Goal: Task Accomplishment & Management: Manage account settings

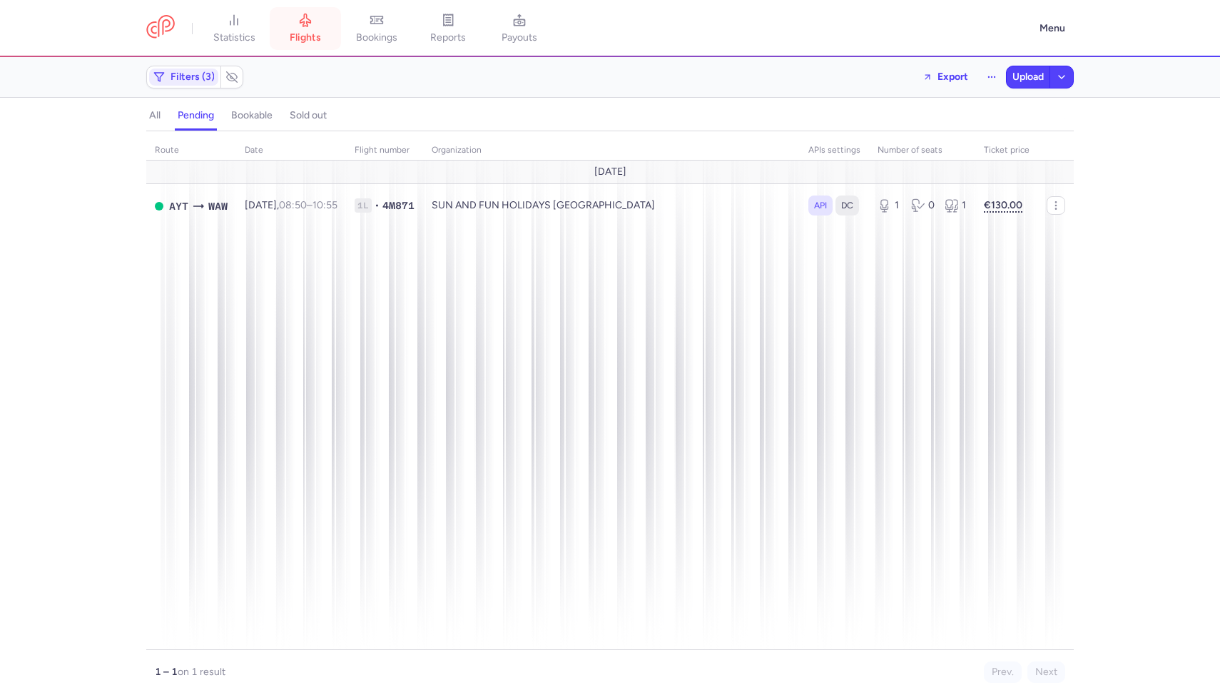
click at [307, 44] on link "flights" at bounding box center [305, 28] width 71 height 31
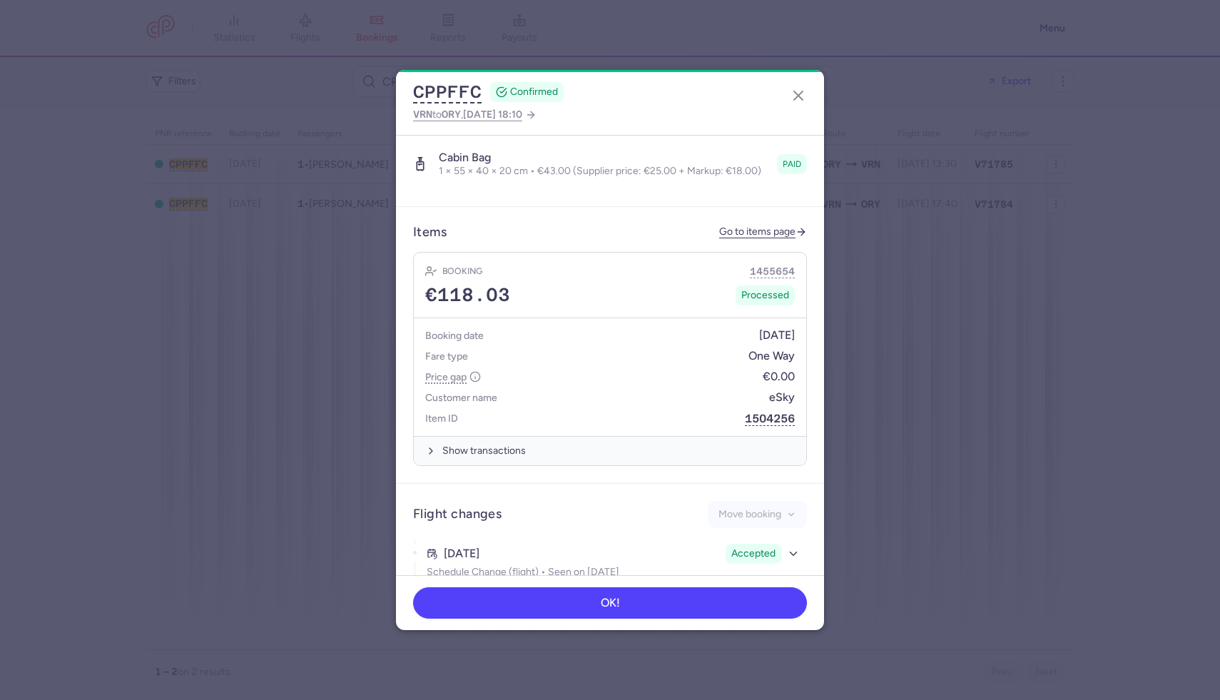
scroll to position [472, 0]
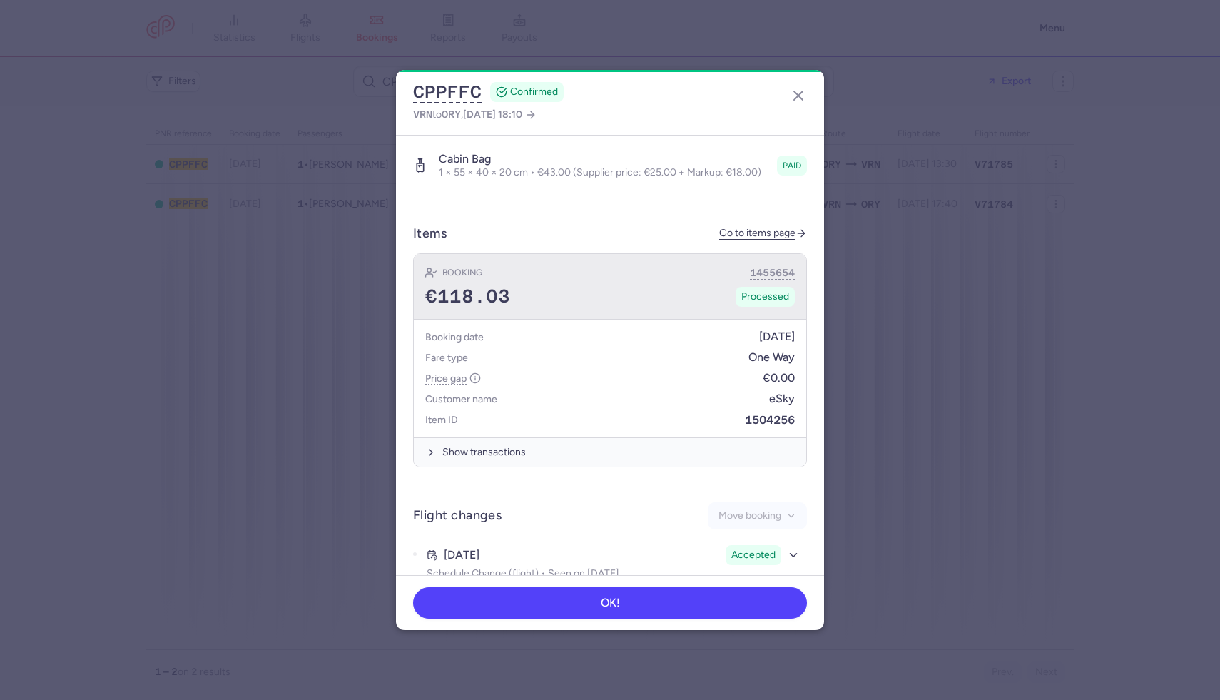
click at [561, 265] on div "Booking 1455654" at bounding box center [610, 272] width 370 height 15
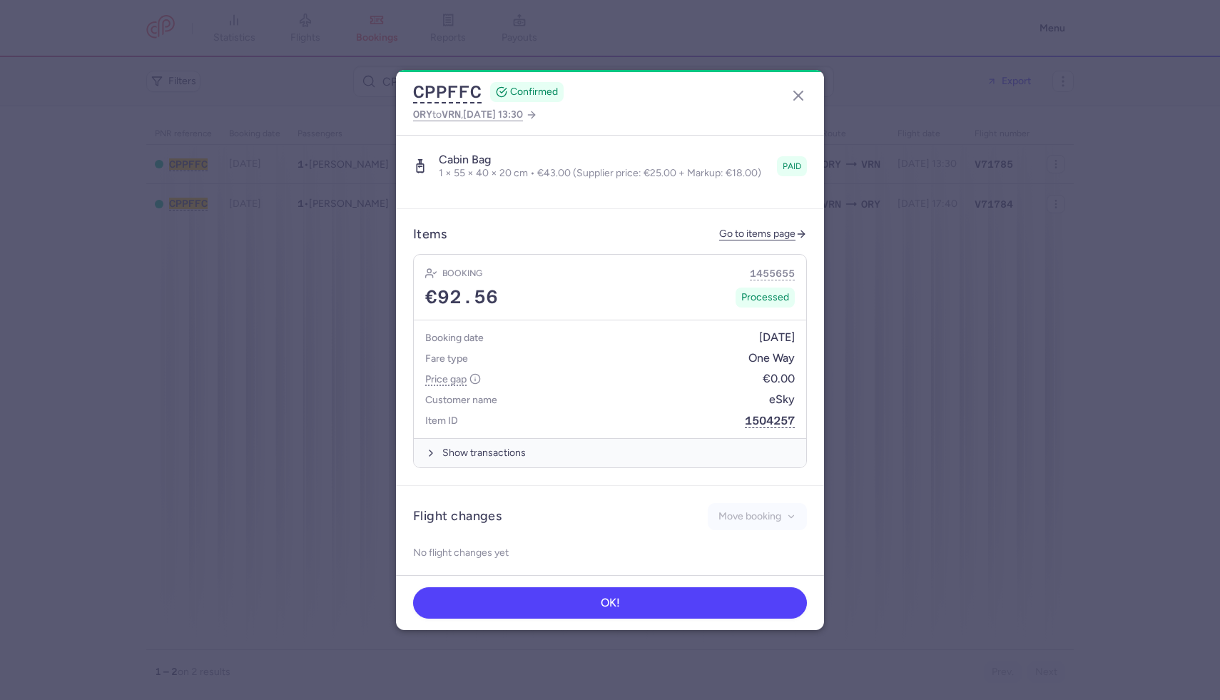
scroll to position [420, 0]
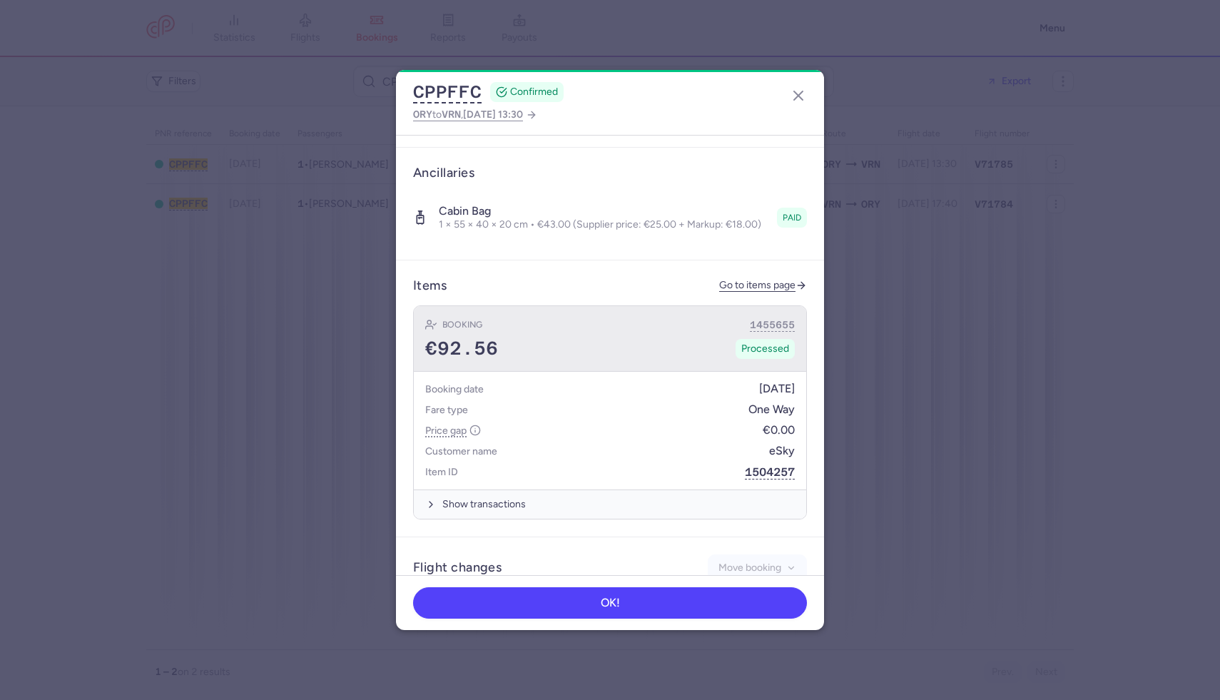
click at [645, 318] on div "Booking 1455655" at bounding box center [610, 324] width 370 height 15
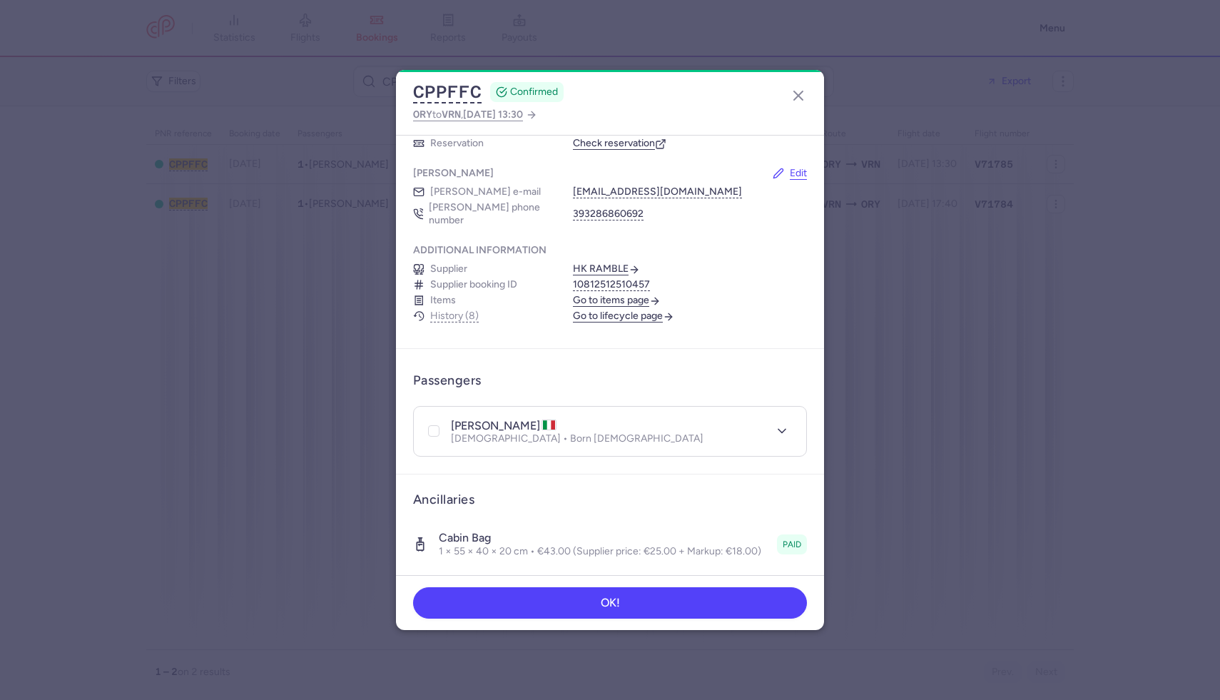
scroll to position [0, 0]
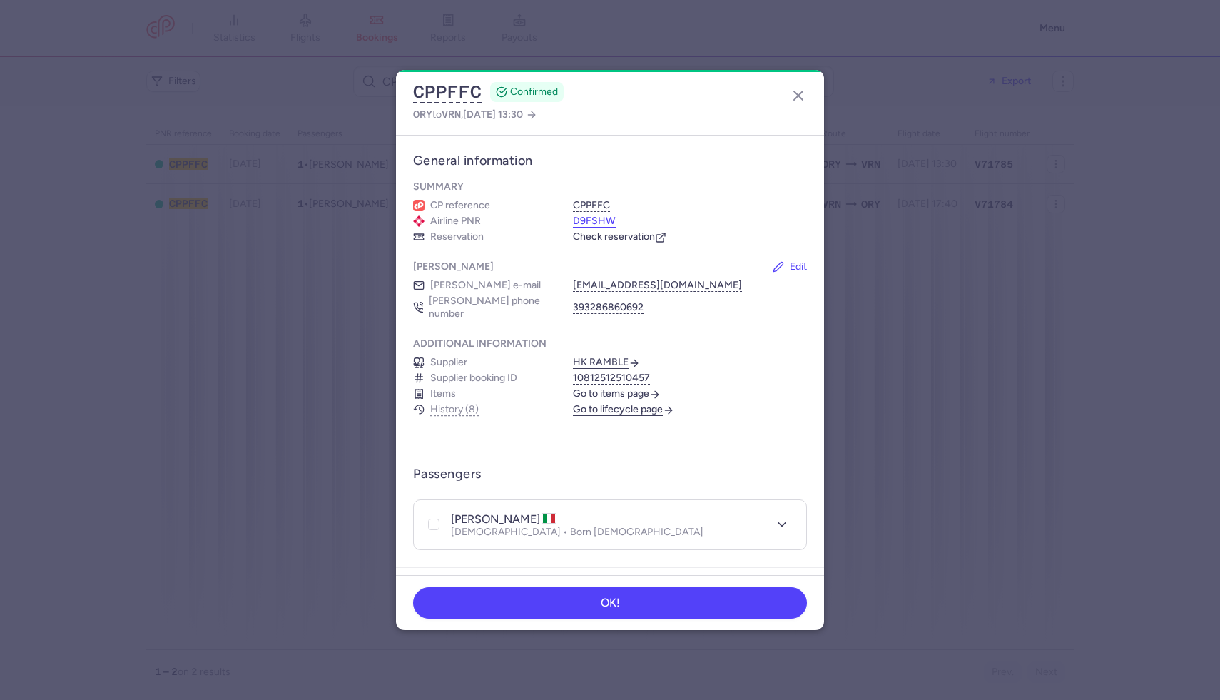
click at [590, 219] on button "D9FSHW" at bounding box center [594, 221] width 43 height 13
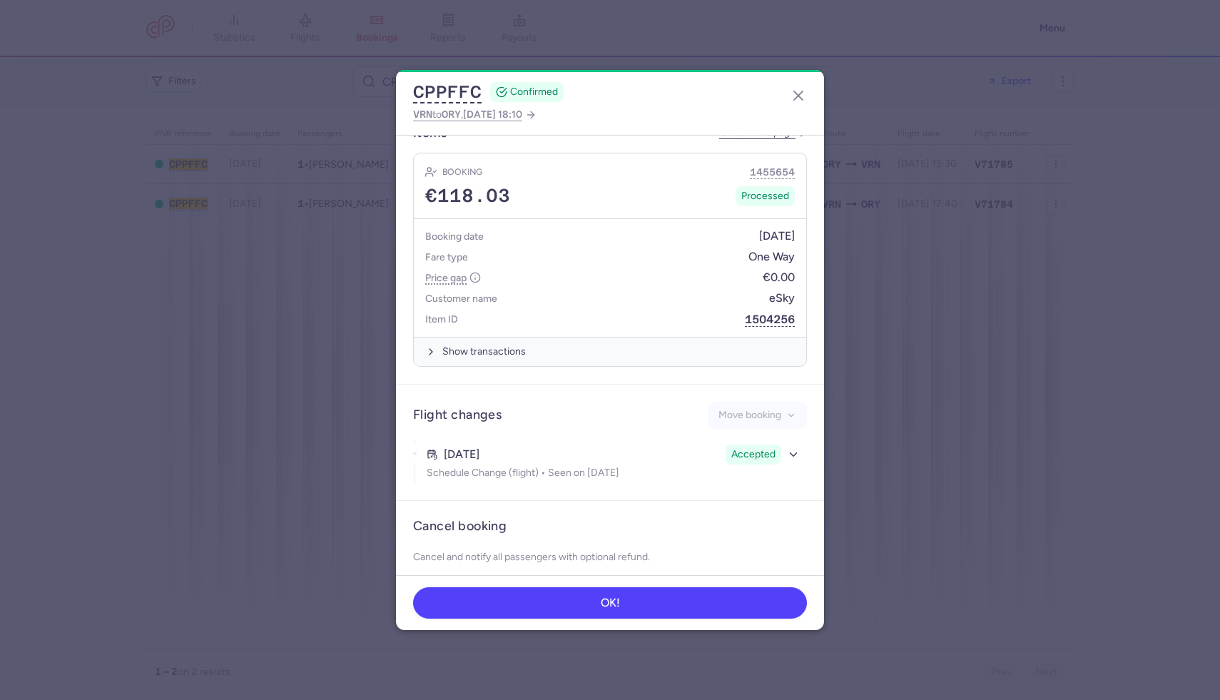
scroll to position [575, 0]
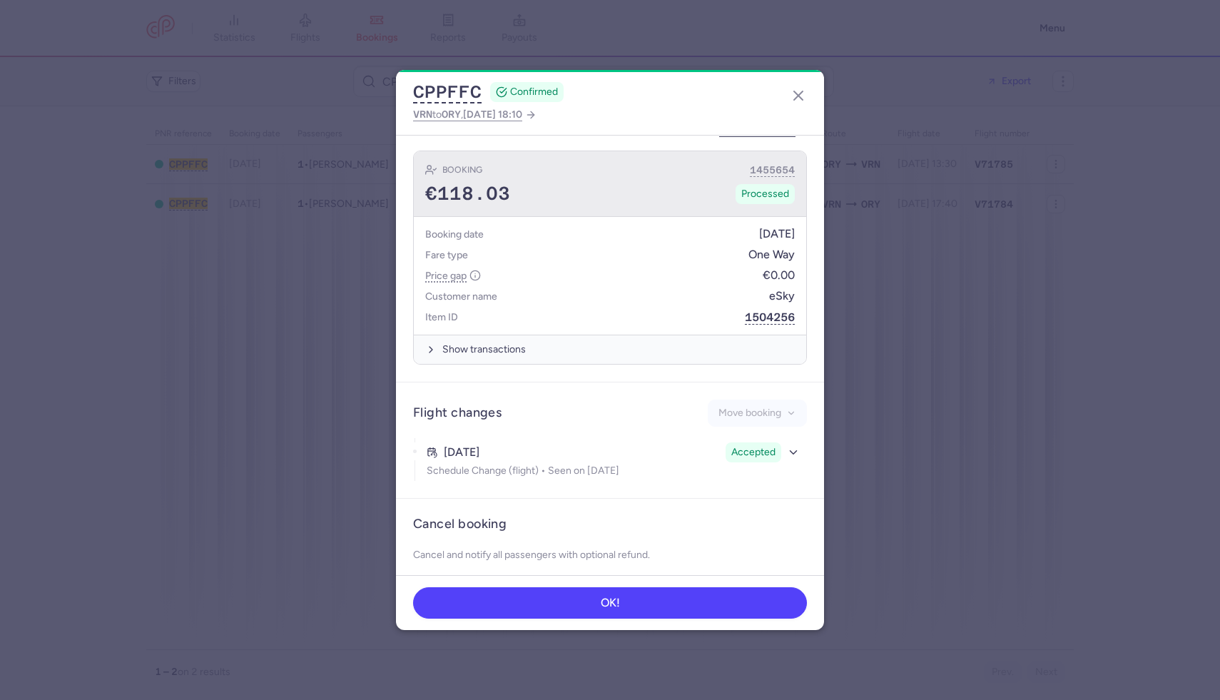
click at [653, 183] on div "€118.03 Processed" at bounding box center [610, 193] width 370 height 21
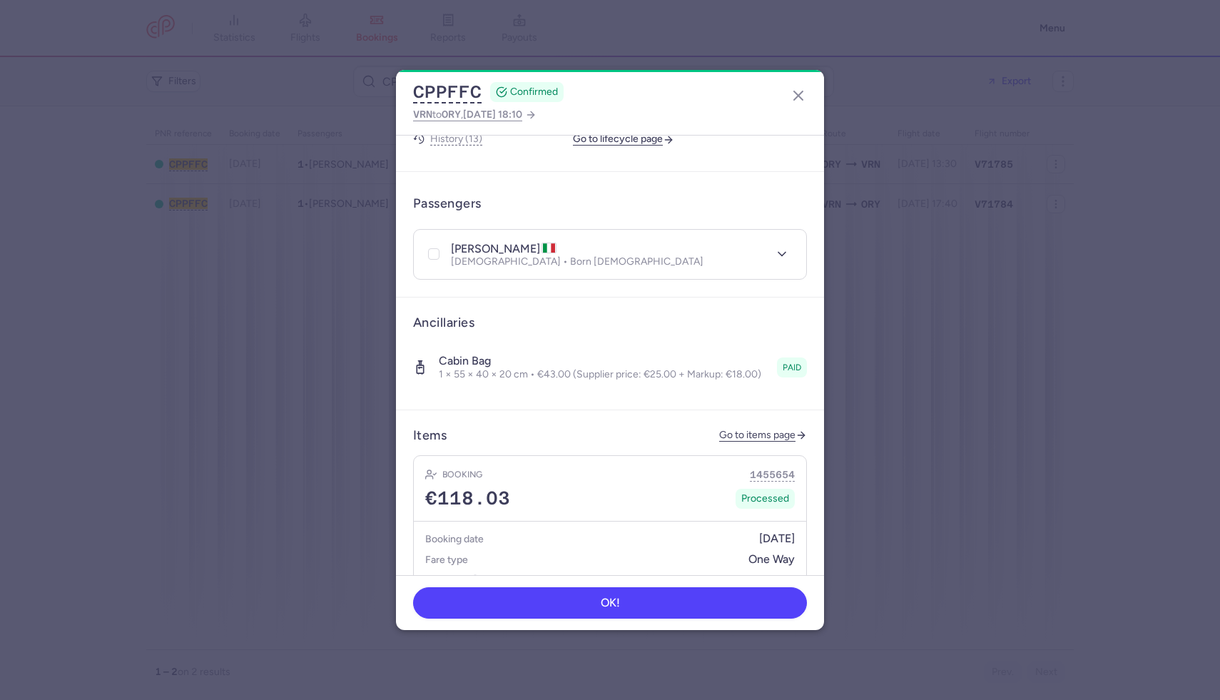
scroll to position [0, 0]
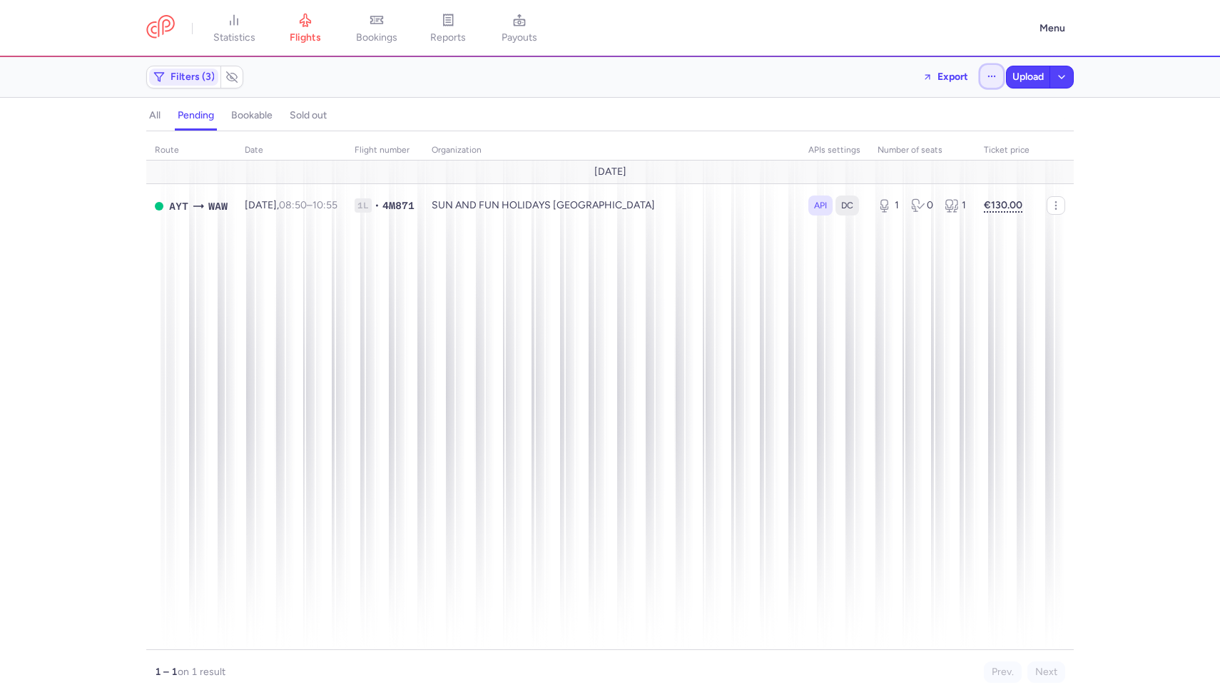
click at [992, 74] on icon "button" at bounding box center [992, 76] width 10 height 10
click at [939, 139] on button "Open flights" at bounding box center [920, 141] width 164 height 23
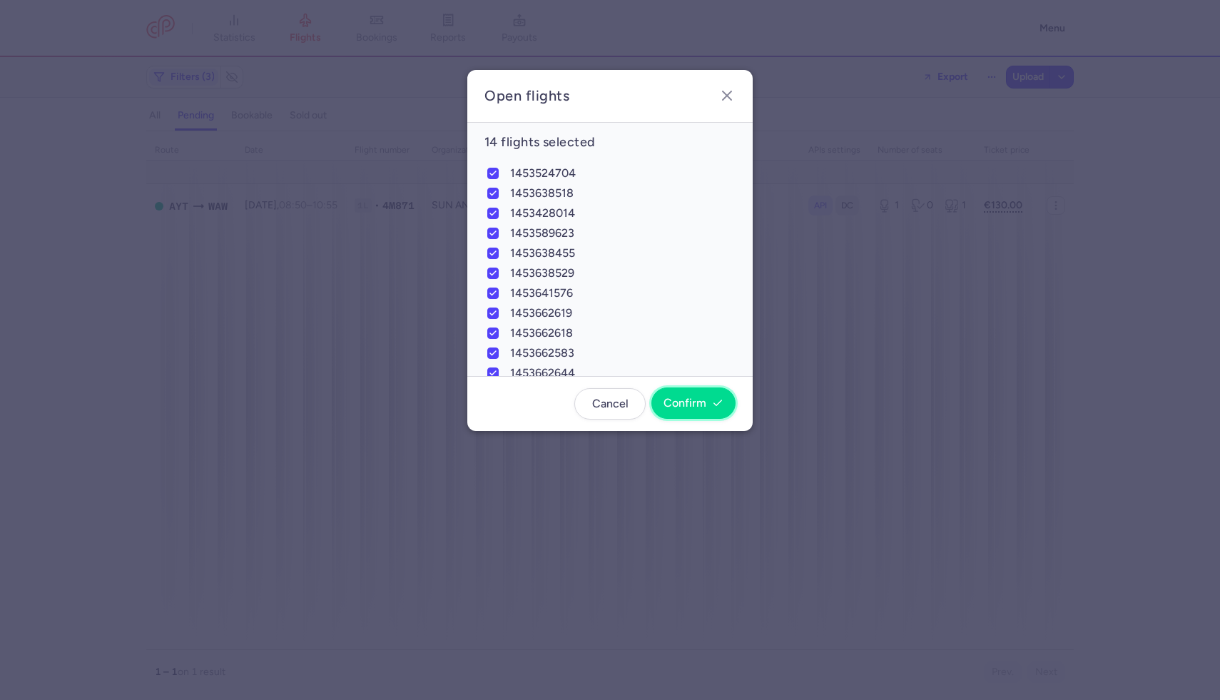
click at [693, 412] on button "Confirm" at bounding box center [693, 402] width 84 height 31
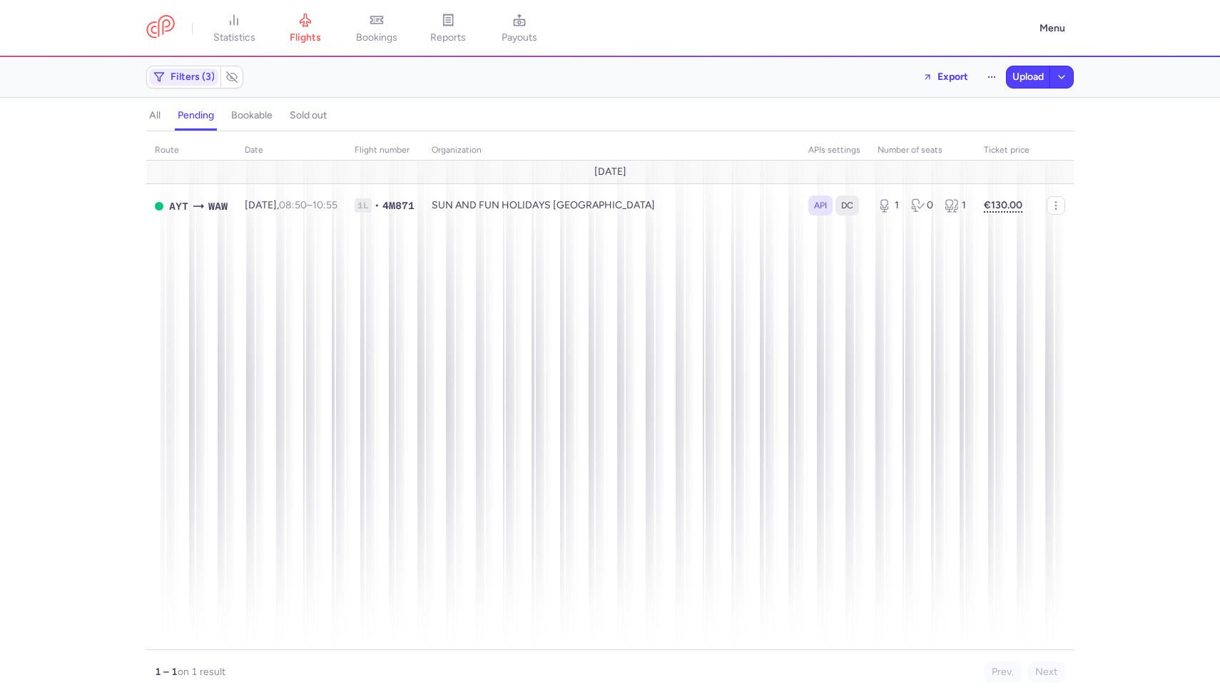
click at [144, 126] on section "all pending bookable sold out 3" at bounding box center [610, 116] width 1220 height 31
click at [156, 111] on h4 "all" at bounding box center [154, 115] width 11 height 13
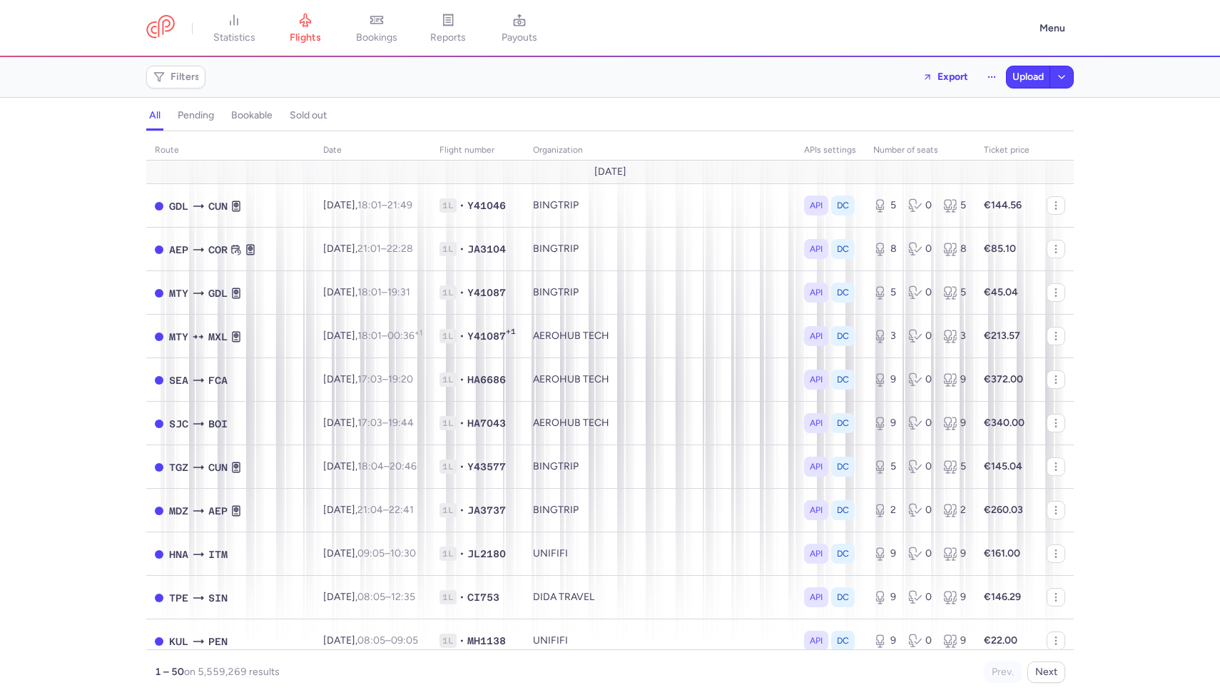
click at [190, 117] on h4 "pending" at bounding box center [196, 115] width 36 height 13
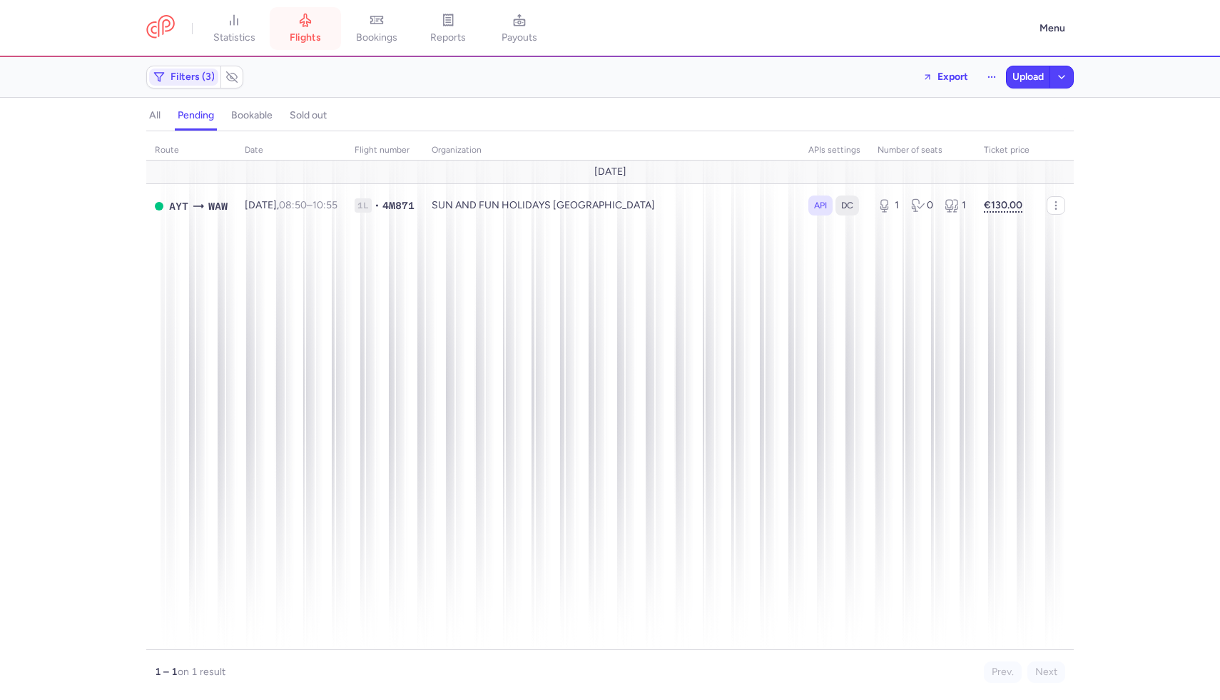
click at [301, 24] on icon at bounding box center [305, 20] width 14 height 14
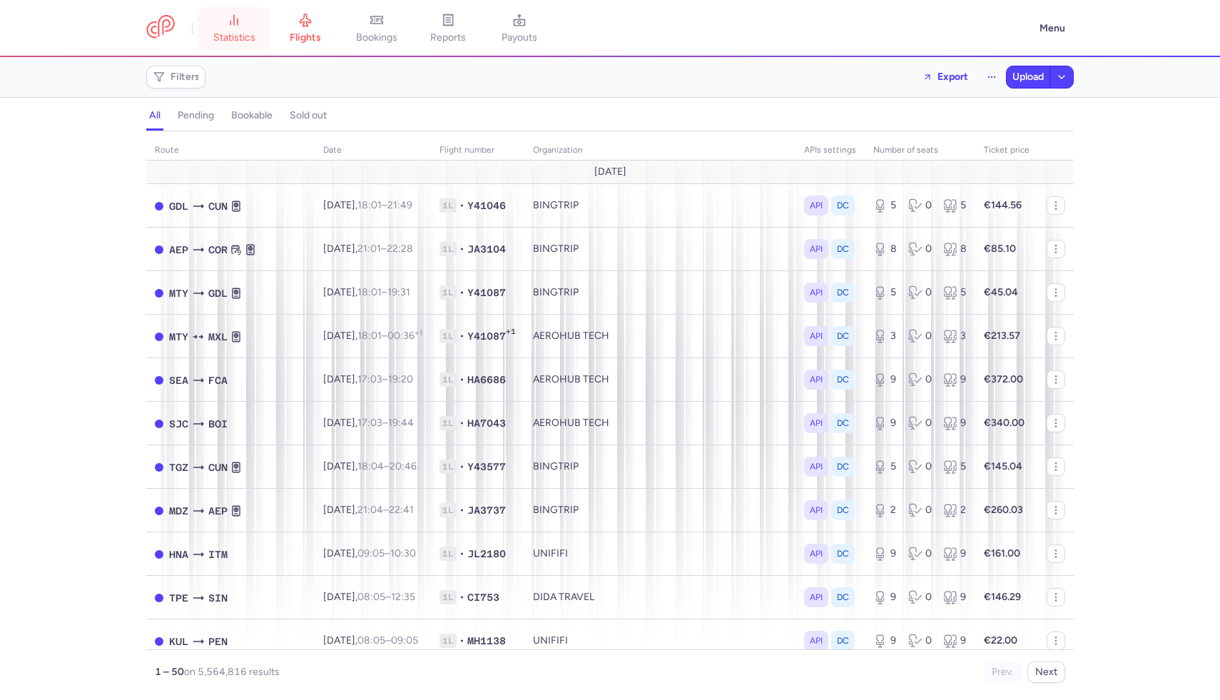
click at [238, 36] on span "statistics" at bounding box center [234, 37] width 42 height 13
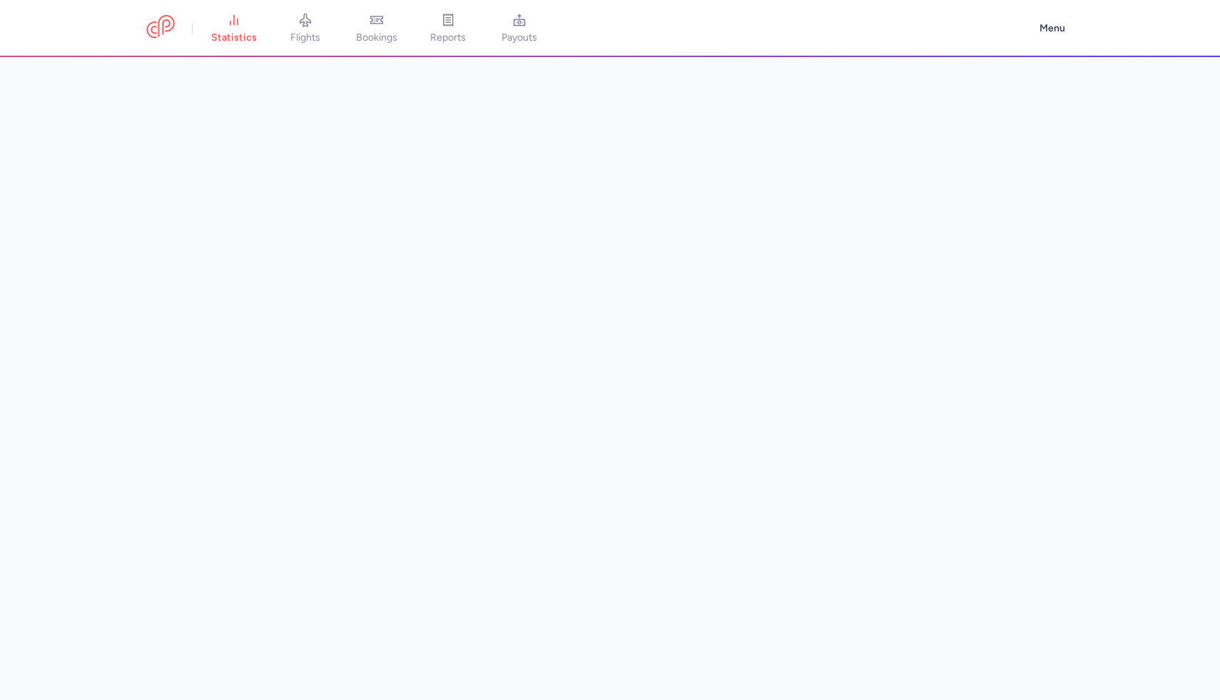
click at [307, 39] on span "flights" at bounding box center [305, 37] width 30 height 13
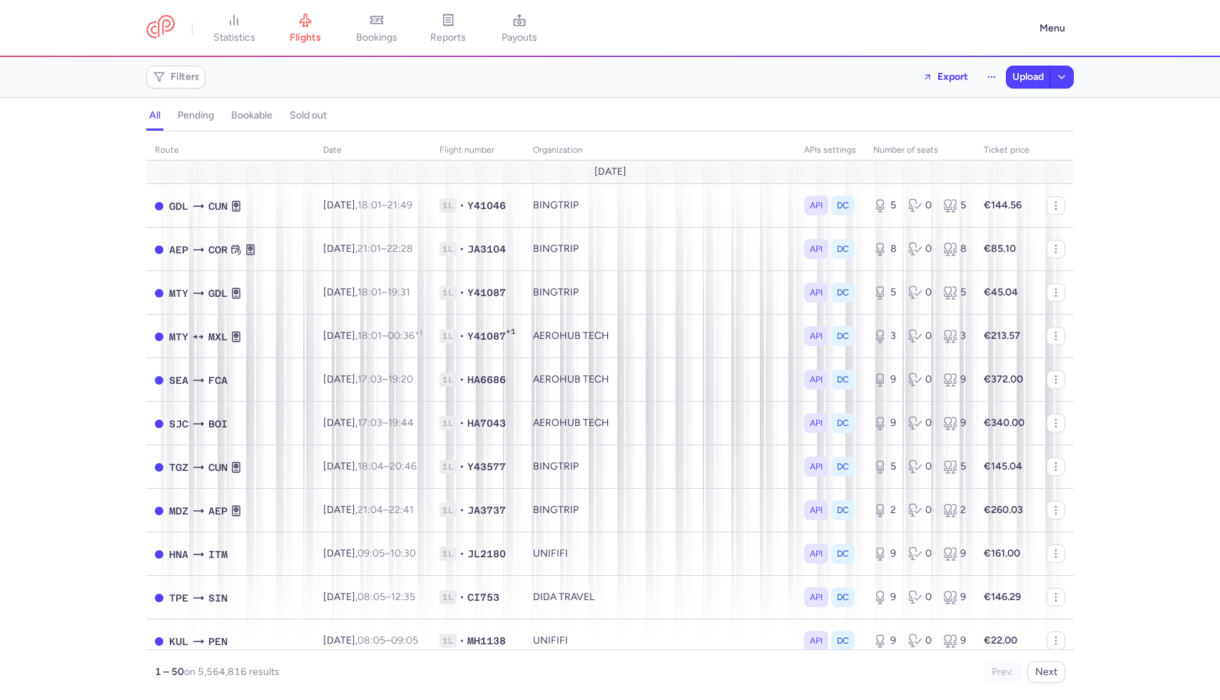
click at [228, 121] on button "pending" at bounding box center [251, 115] width 47 height 19
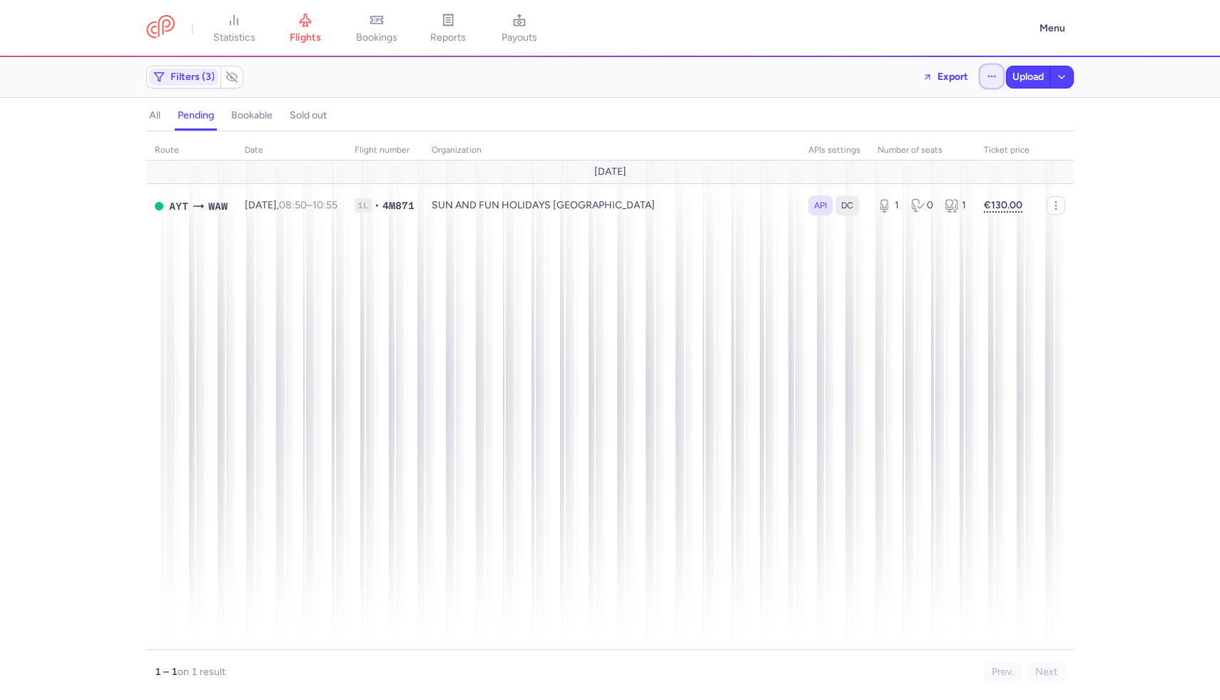
click at [987, 72] on icon "button" at bounding box center [992, 76] width 10 height 10
click at [889, 143] on span "Open flights" at bounding box center [873, 141] width 55 height 11
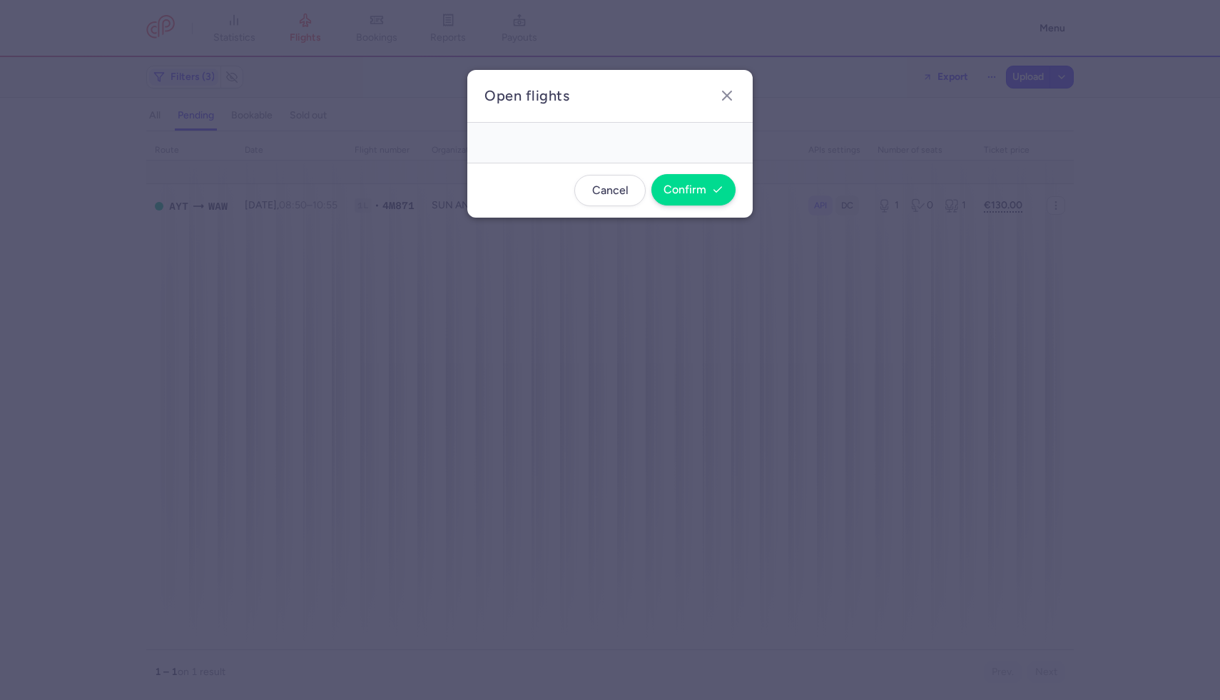
click at [687, 200] on footer "Cancel Confirm" at bounding box center [609, 190] width 285 height 55
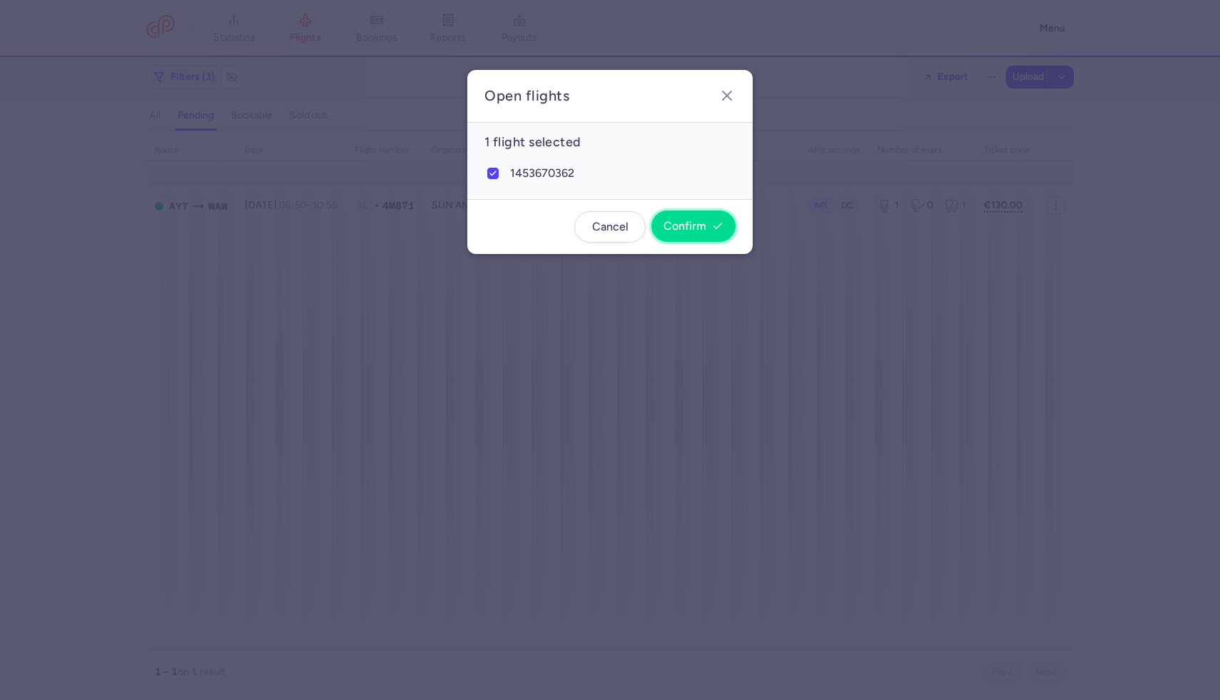
click at [688, 219] on button "Confirm" at bounding box center [693, 225] width 84 height 31
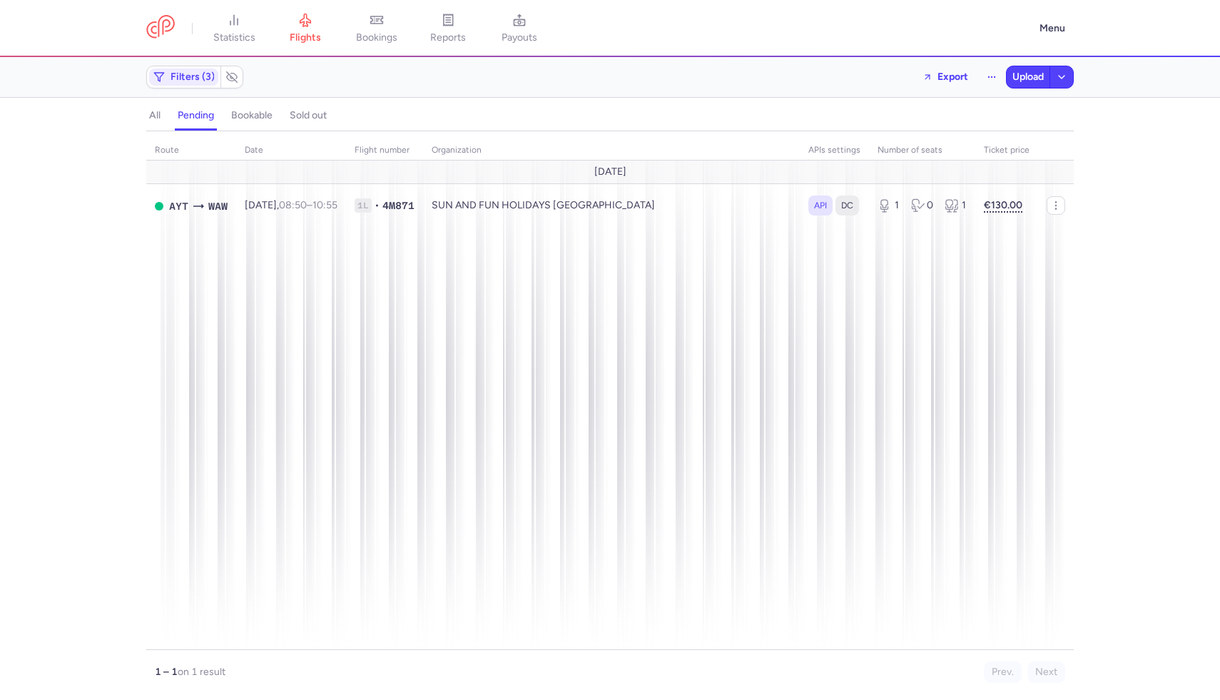
click at [175, 112] on button "all" at bounding box center [196, 115] width 42 height 19
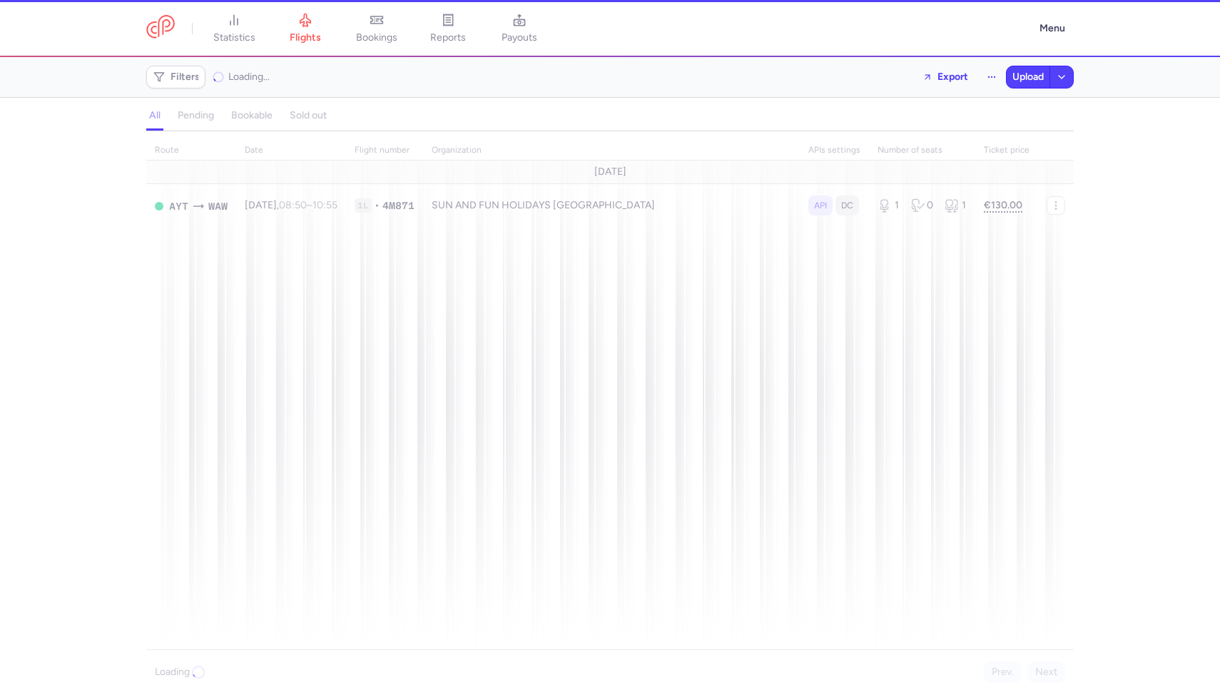
click at [188, 116] on div "all pending bookable sold out" at bounding box center [609, 118] width 927 height 25
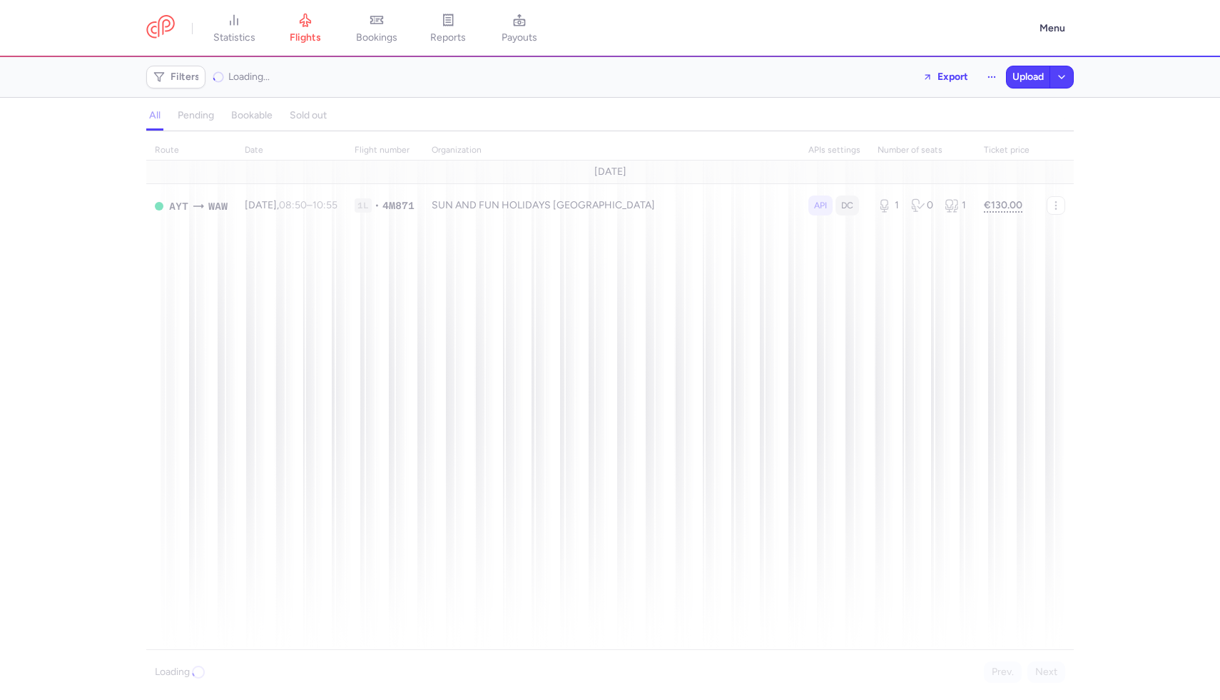
click at [188, 116] on h4 "pending" at bounding box center [196, 115] width 36 height 13
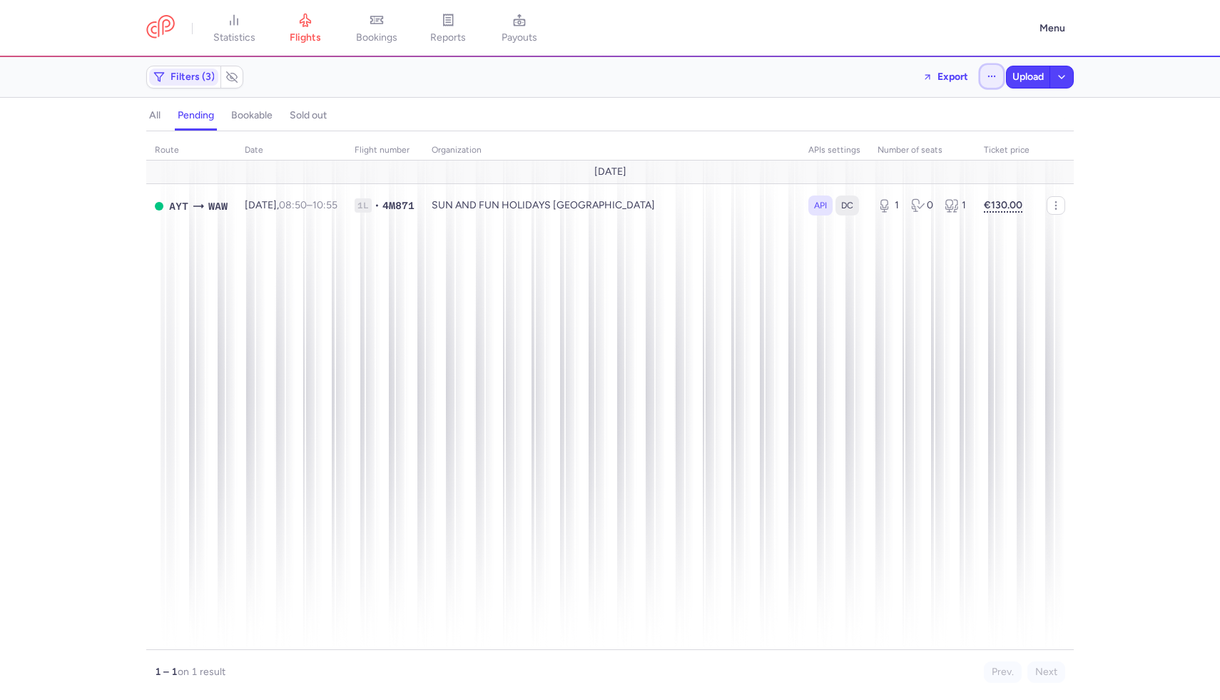
click at [993, 72] on icon "button" at bounding box center [992, 76] width 10 height 10
click at [958, 137] on button "Open flights" at bounding box center [920, 141] width 164 height 23
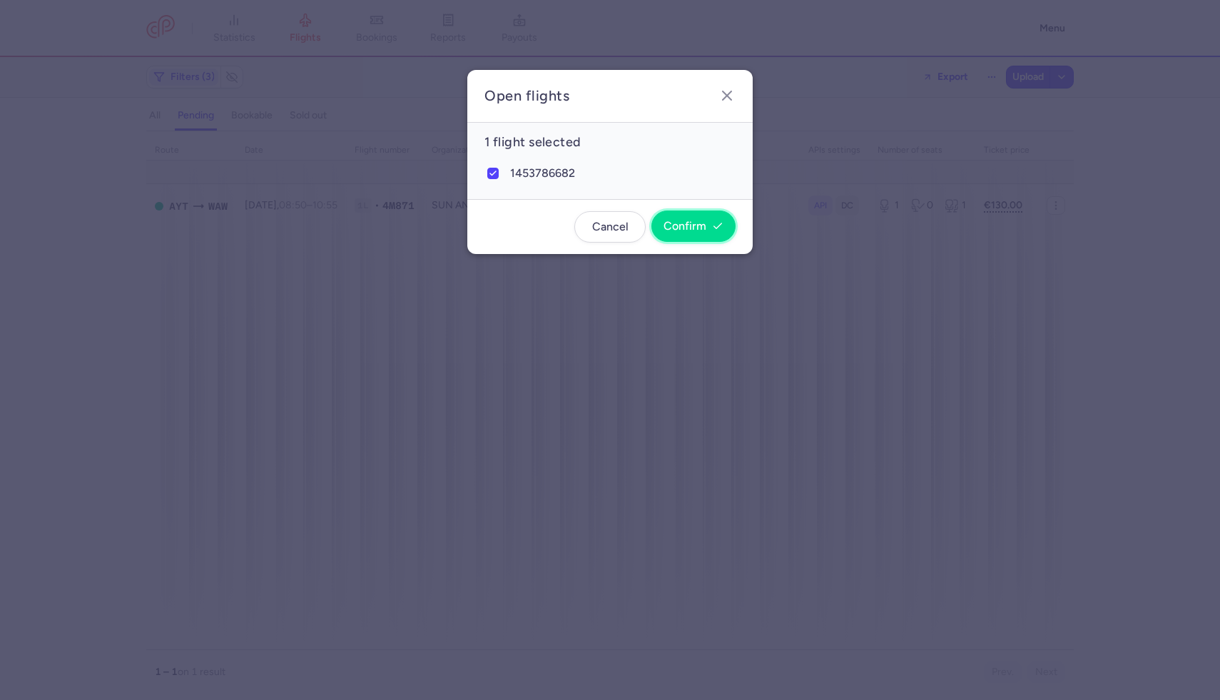
click at [680, 223] on span "Confirm" at bounding box center [684, 226] width 43 height 13
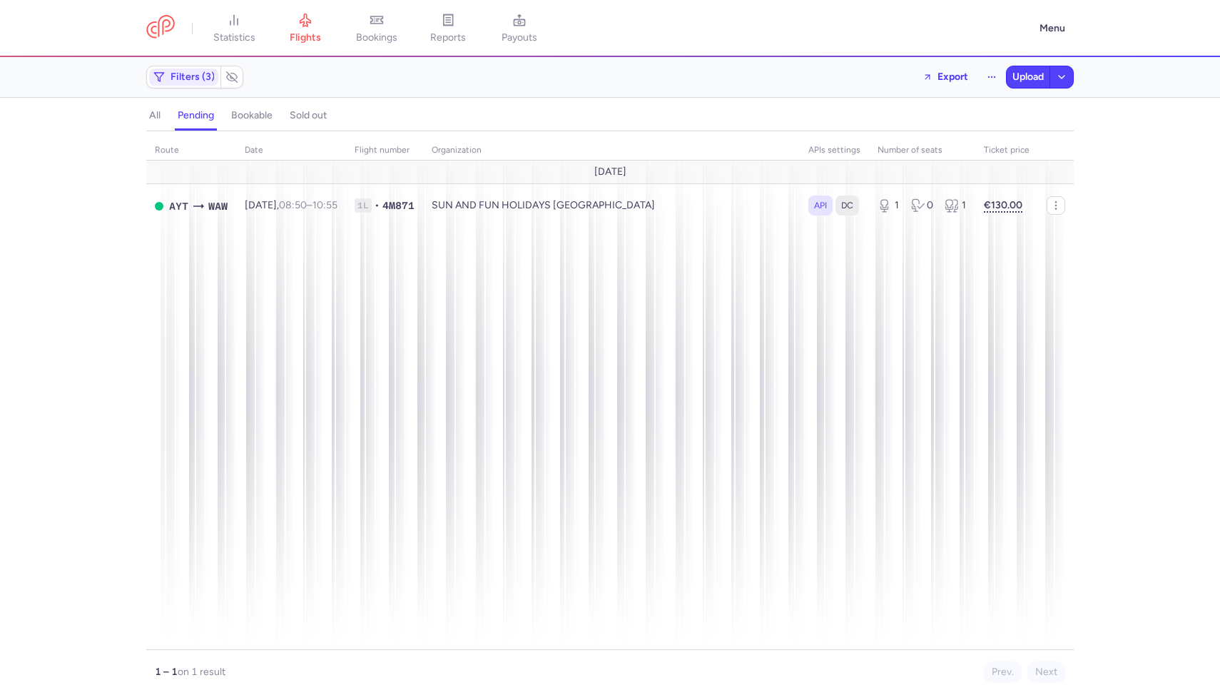
click at [158, 113] on h4 "all" at bounding box center [154, 115] width 11 height 13
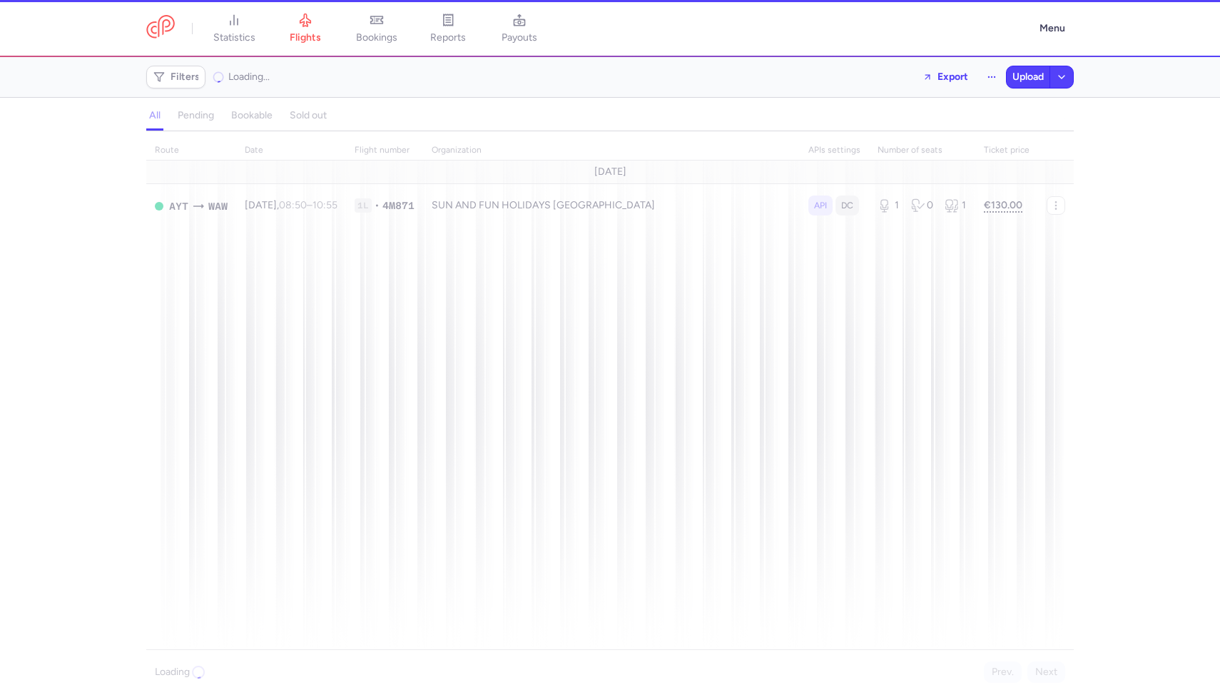
click at [187, 116] on div "all pending bookable sold out" at bounding box center [609, 118] width 927 height 25
click at [187, 116] on h4 "pending" at bounding box center [196, 115] width 36 height 13
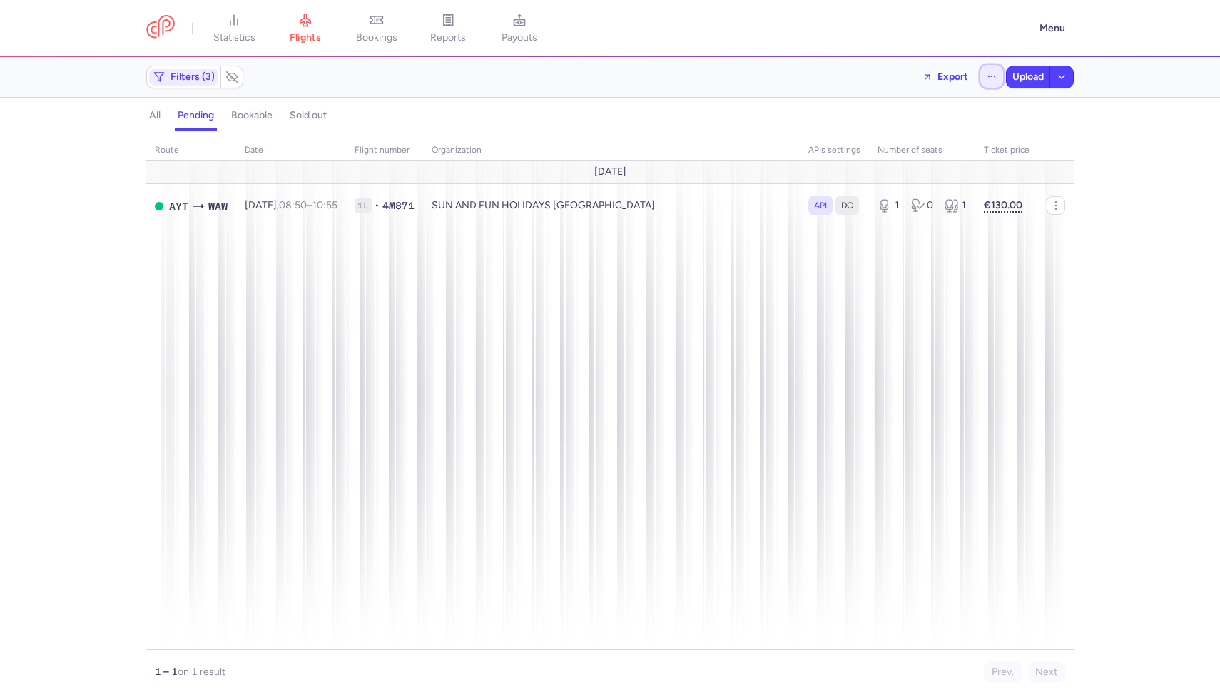
click at [983, 68] on button "button" at bounding box center [991, 76] width 23 height 23
click at [937, 137] on button "Open flights" at bounding box center [920, 141] width 164 height 23
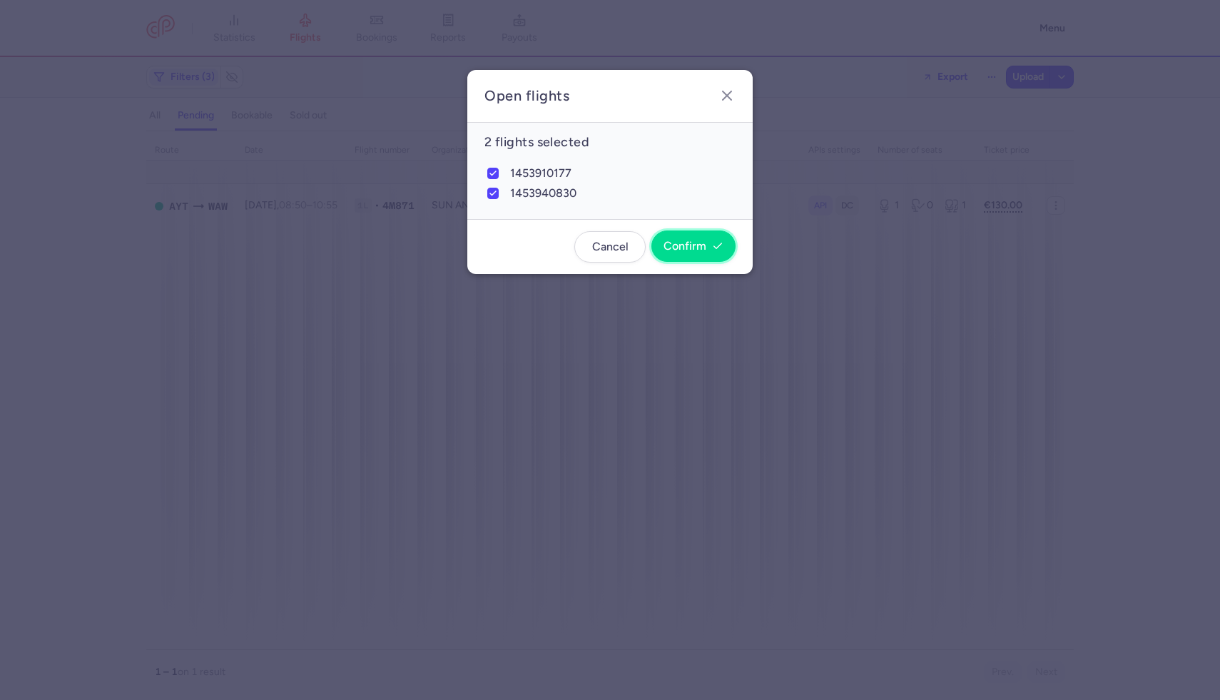
click at [692, 256] on button "Confirm" at bounding box center [693, 245] width 84 height 31
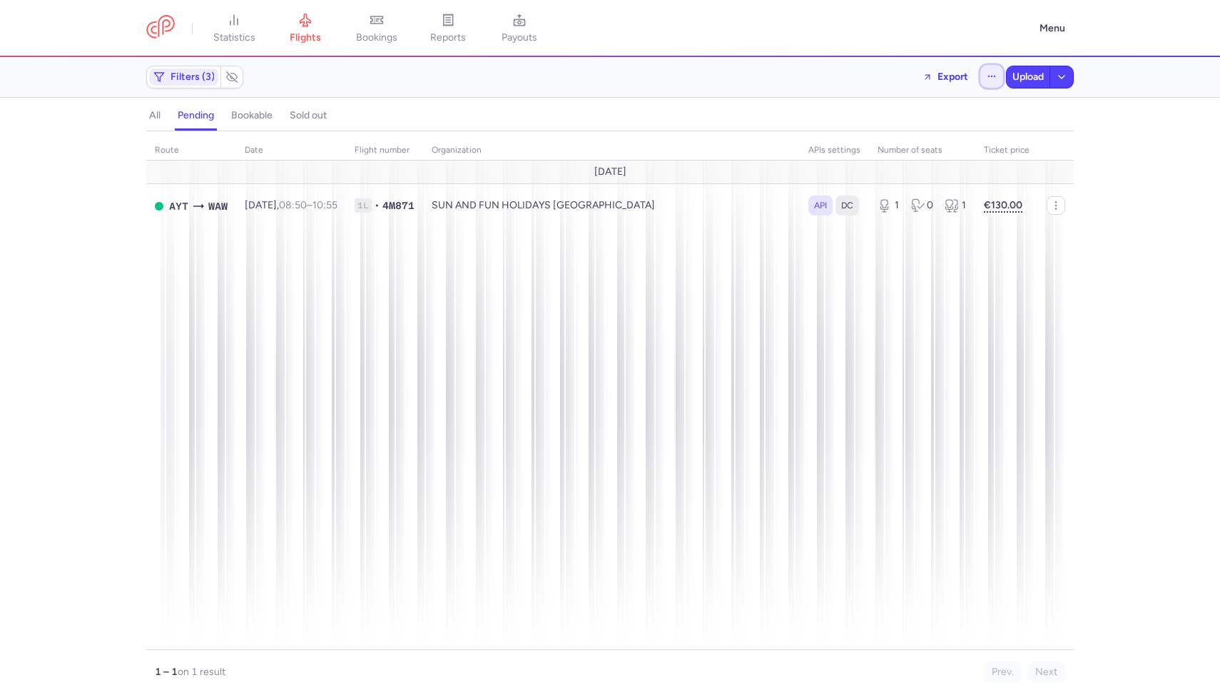
click at [988, 83] on button "button" at bounding box center [991, 76] width 23 height 23
click at [937, 140] on button "Open flights" at bounding box center [920, 141] width 164 height 23
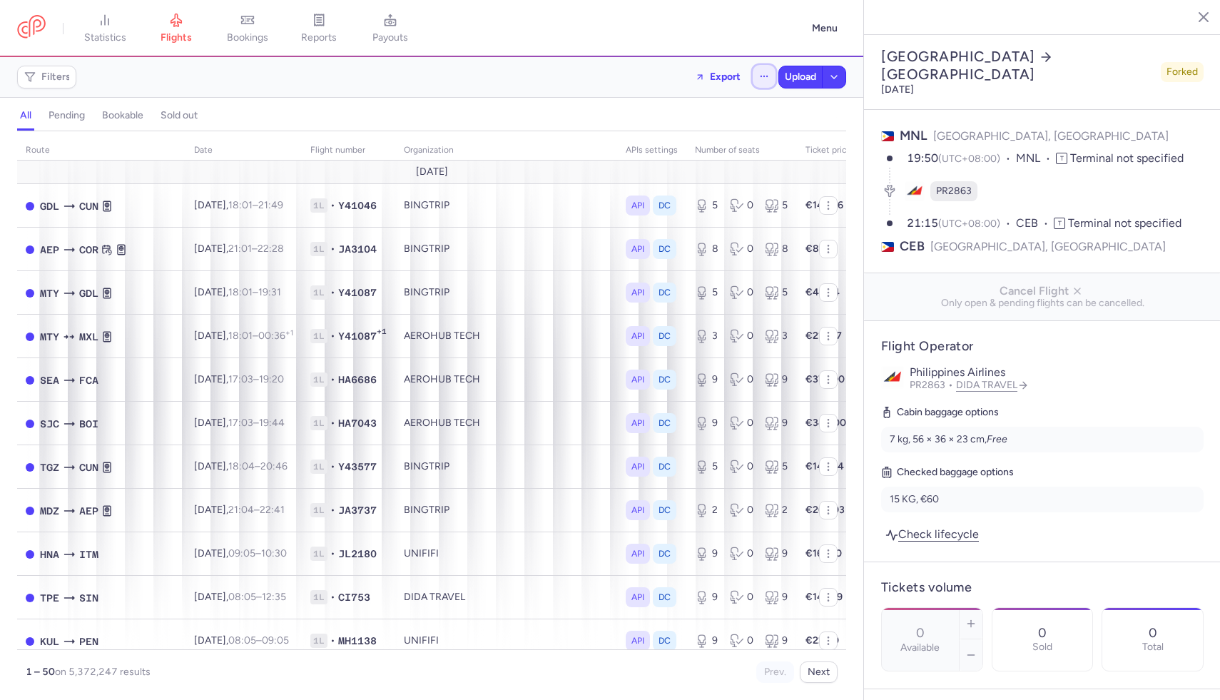
click at [767, 71] on icon "button" at bounding box center [764, 76] width 10 height 10
drag, startPoint x: 742, startPoint y: 123, endPoint x: 740, endPoint y: 138, distance: 15.8
click at [740, 138] on ul "See past flights Open flights Upload flights" at bounding box center [692, 127] width 164 height 49
click at [740, 137] on button "Open flights" at bounding box center [692, 141] width 164 height 23
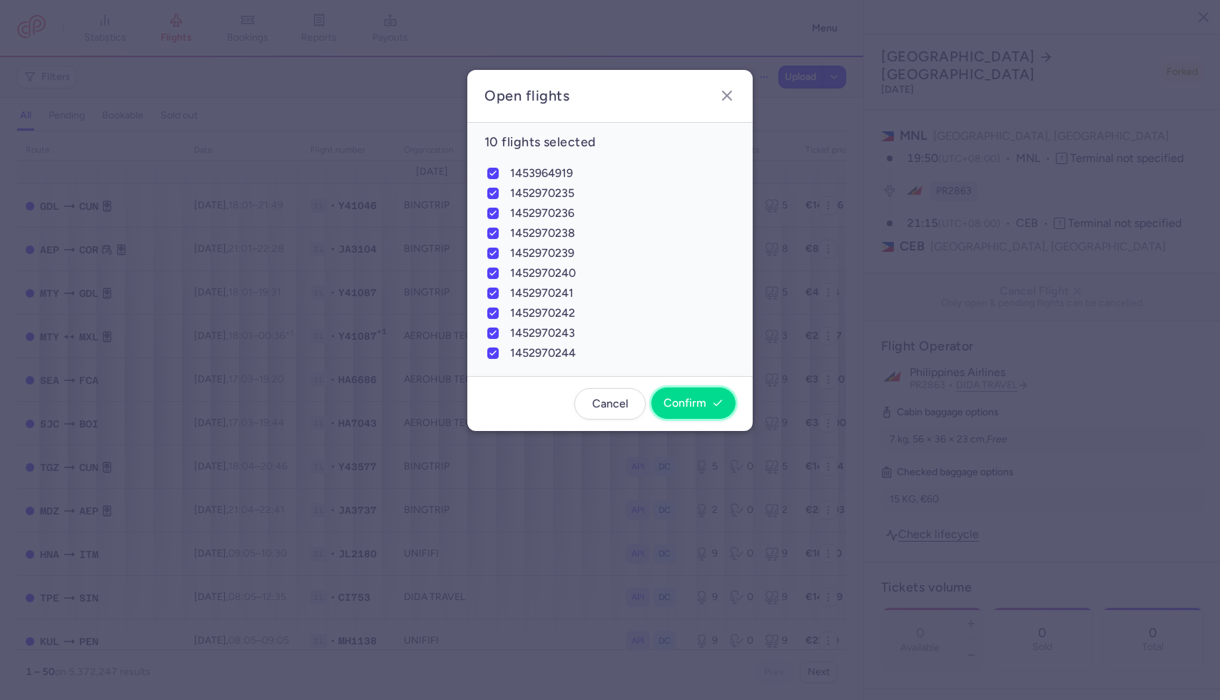
click at [684, 397] on span "Confirm" at bounding box center [684, 403] width 43 height 13
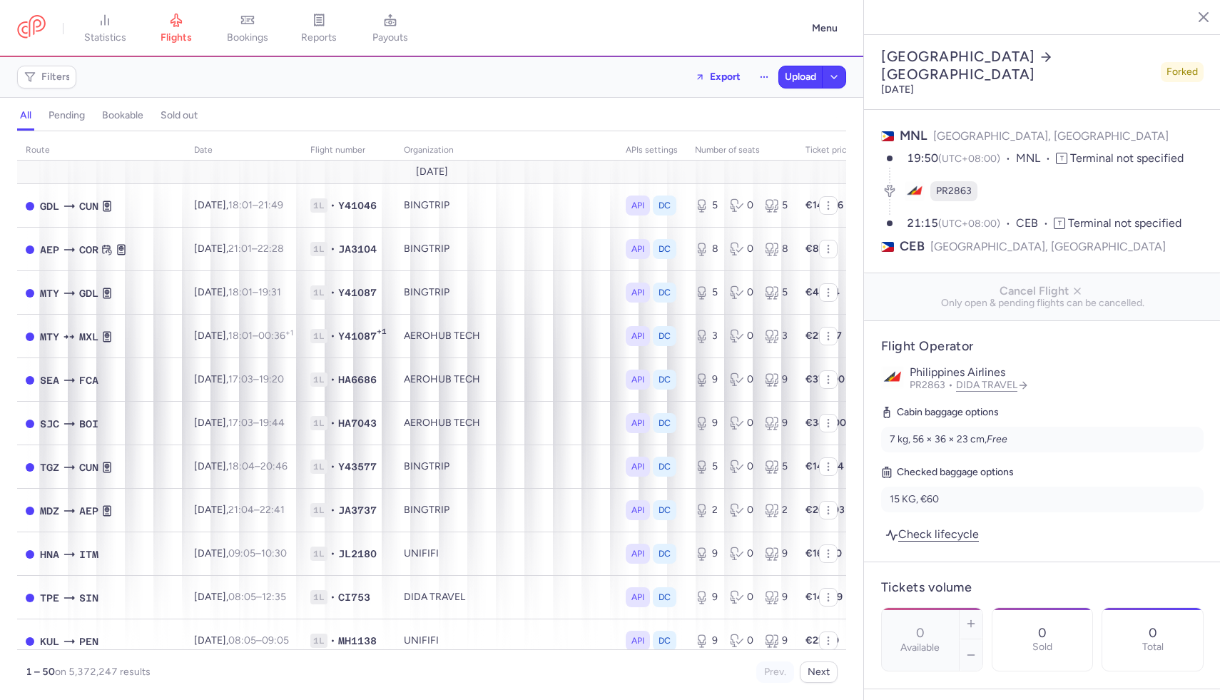
click at [74, 113] on h4 "pending" at bounding box center [67, 115] width 36 height 13
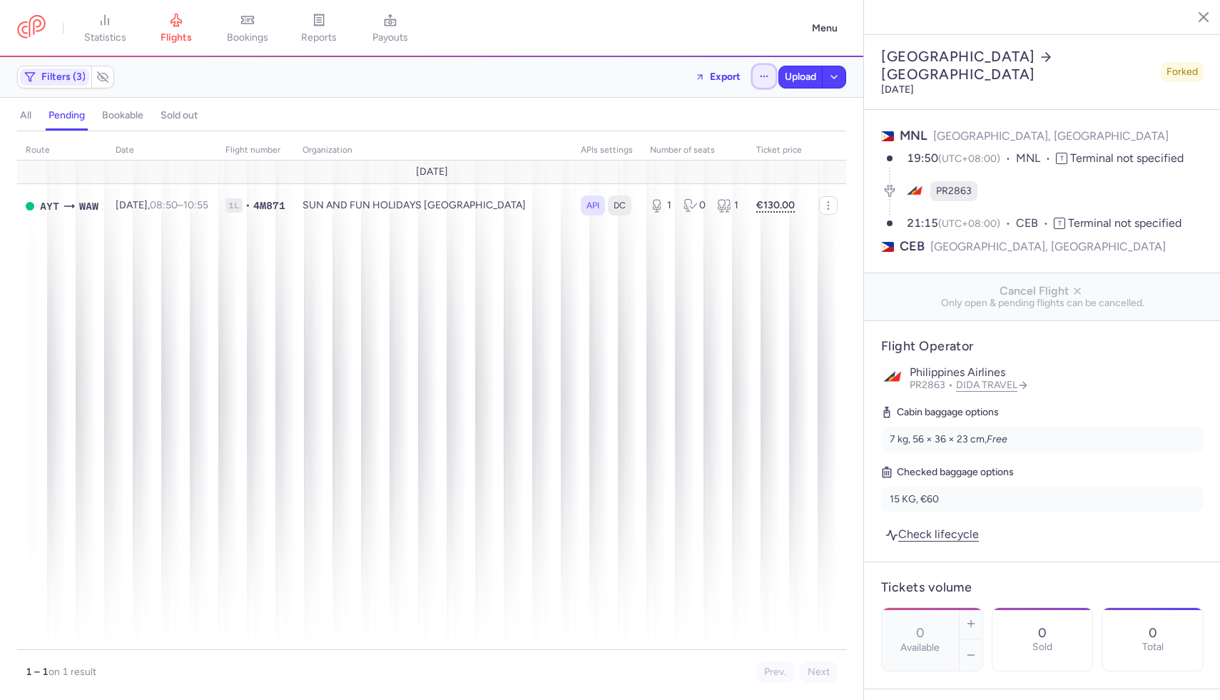
click at [763, 79] on icon "button" at bounding box center [764, 76] width 10 height 10
click at [696, 140] on button "Open flights" at bounding box center [692, 141] width 164 height 23
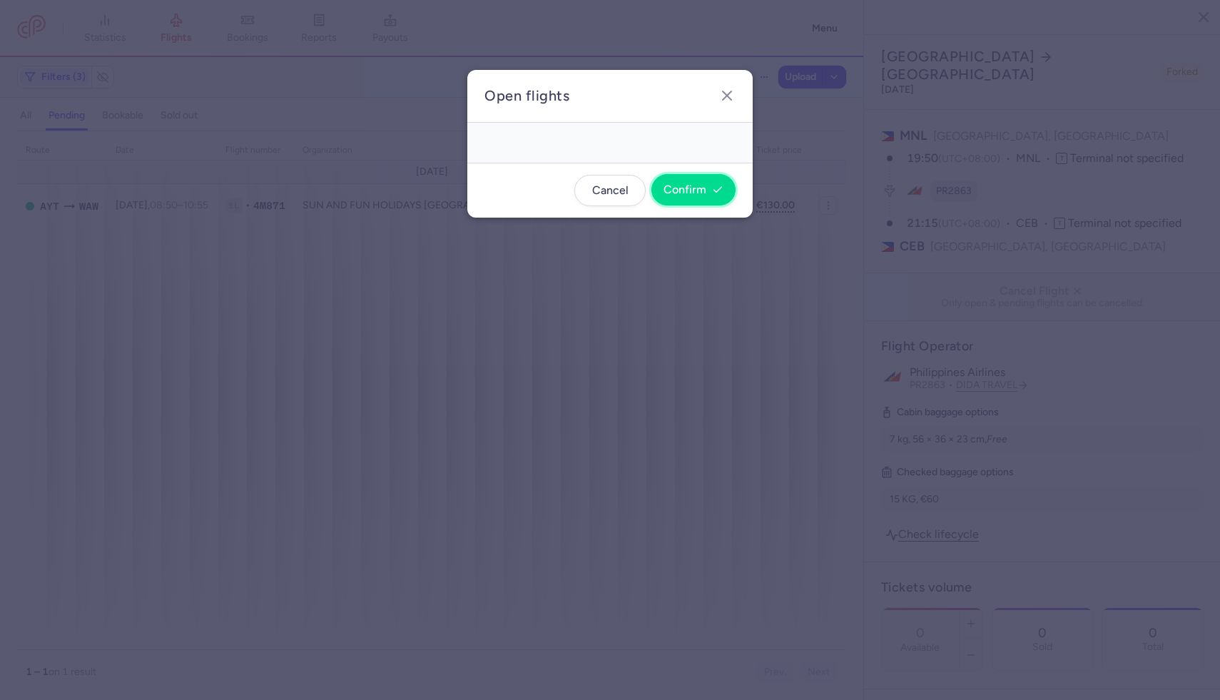
click at [666, 205] on button "Confirm" at bounding box center [693, 189] width 84 height 31
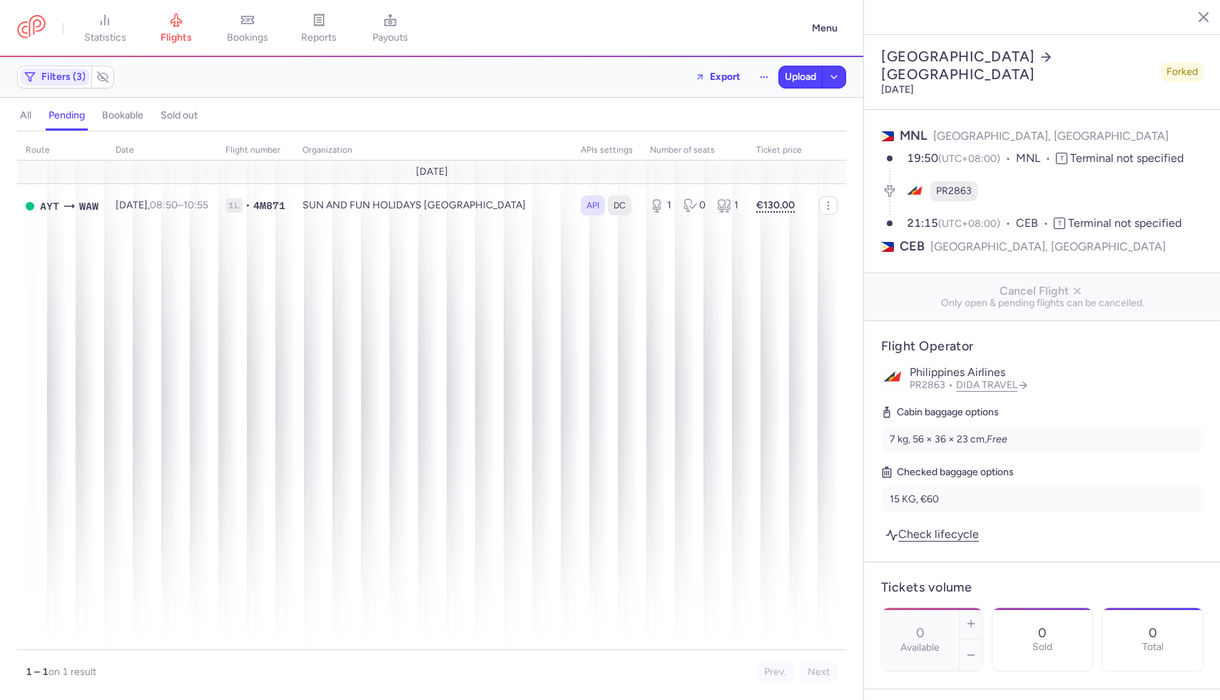
click at [4, 123] on section "all pending bookable sold out 3" at bounding box center [431, 116] width 863 height 31
click at [19, 123] on button "all" at bounding box center [25, 115] width 17 height 19
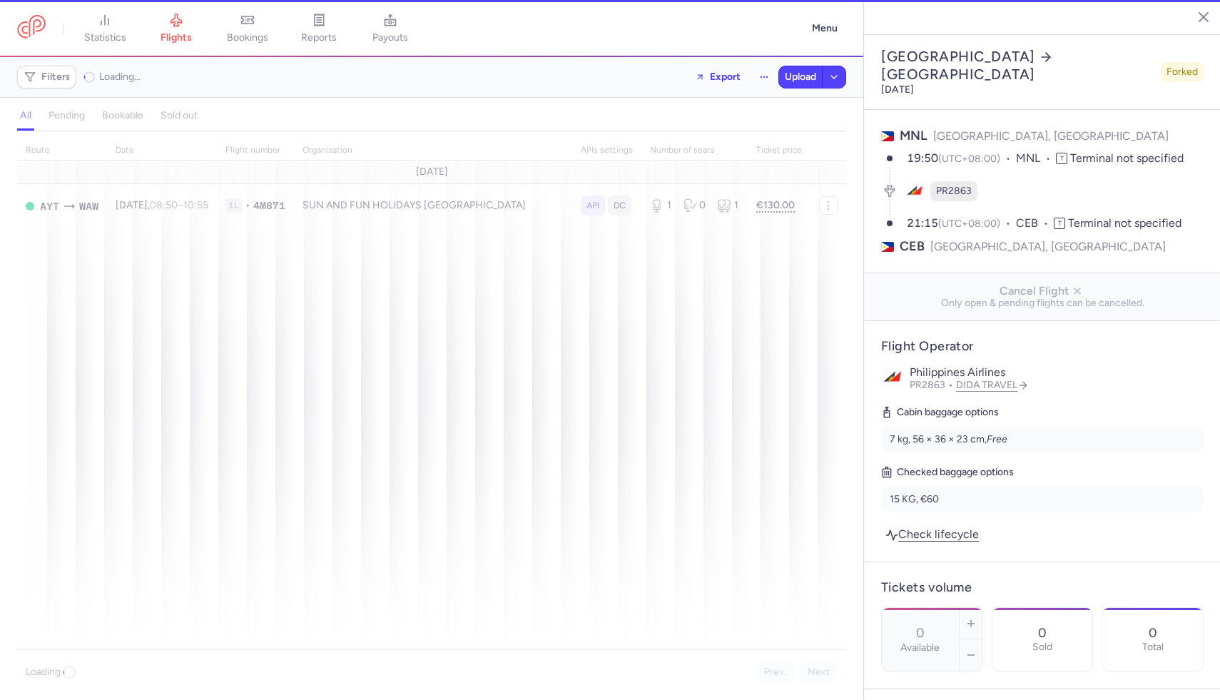
click at [68, 122] on div "all pending bookable sold out" at bounding box center [431, 118] width 829 height 25
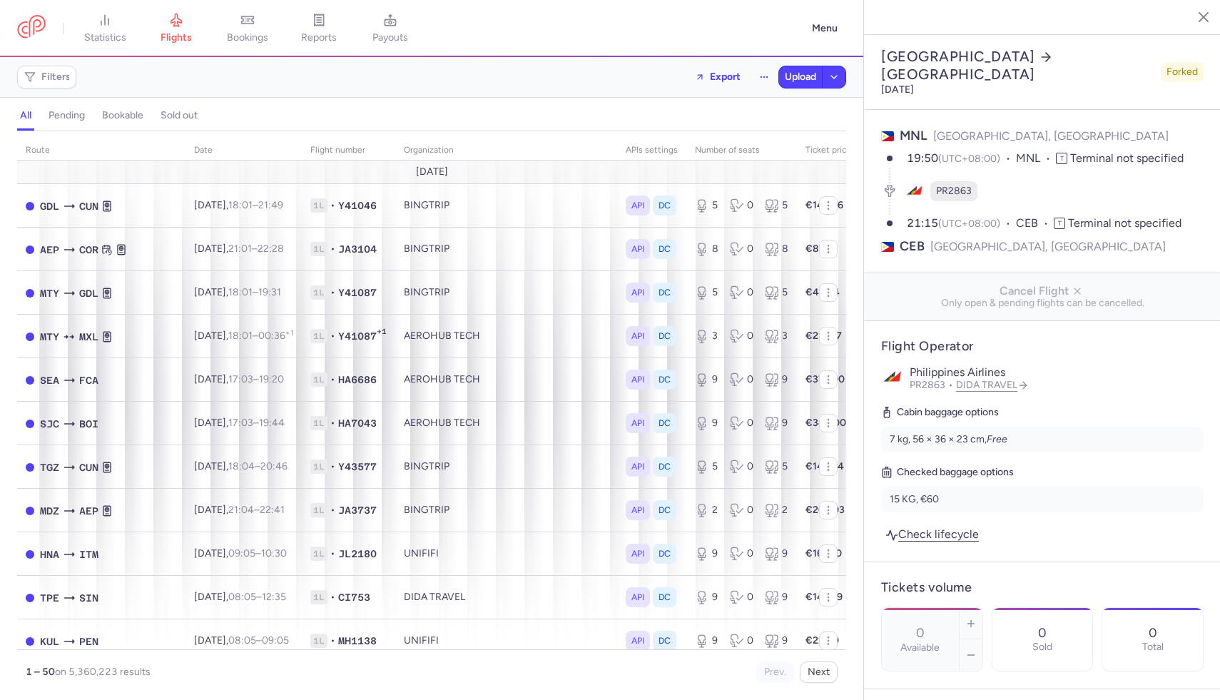
click at [68, 116] on h4 "pending" at bounding box center [67, 115] width 36 height 13
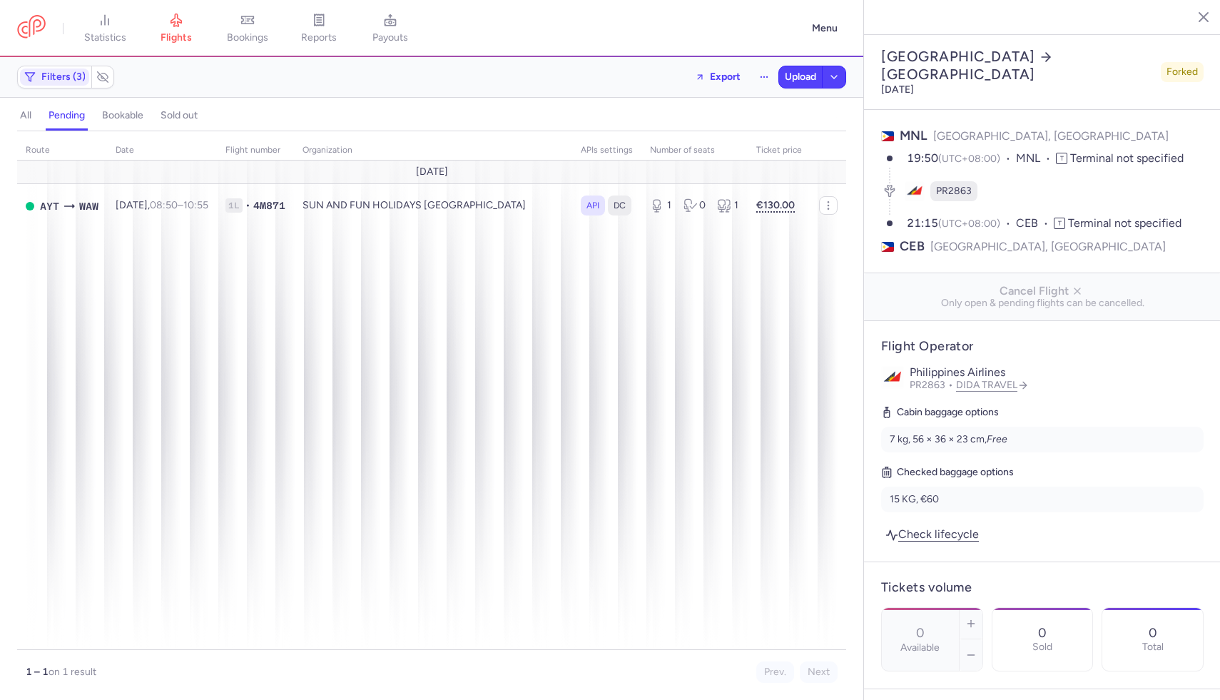
click at [43, 109] on div "all pending bookable sold out" at bounding box center [431, 118] width 829 height 25
click at [29, 112] on h4 "all" at bounding box center [25, 115] width 11 height 13
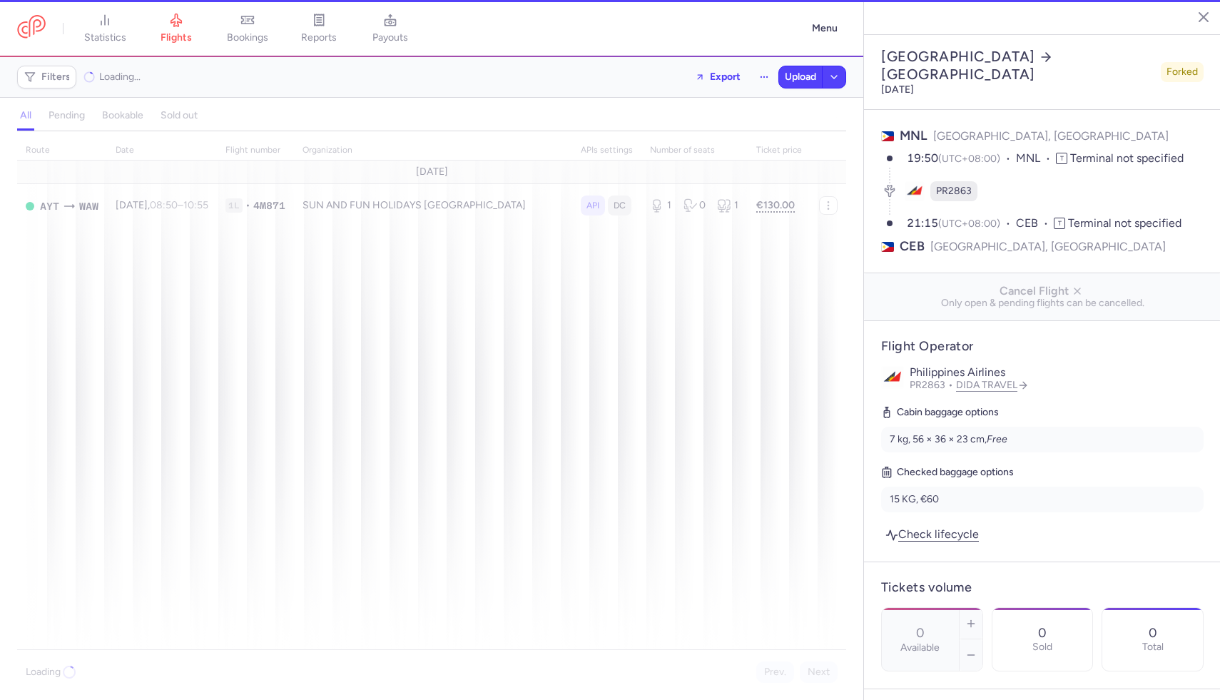
click at [66, 118] on div "all pending bookable sold out" at bounding box center [431, 118] width 829 height 25
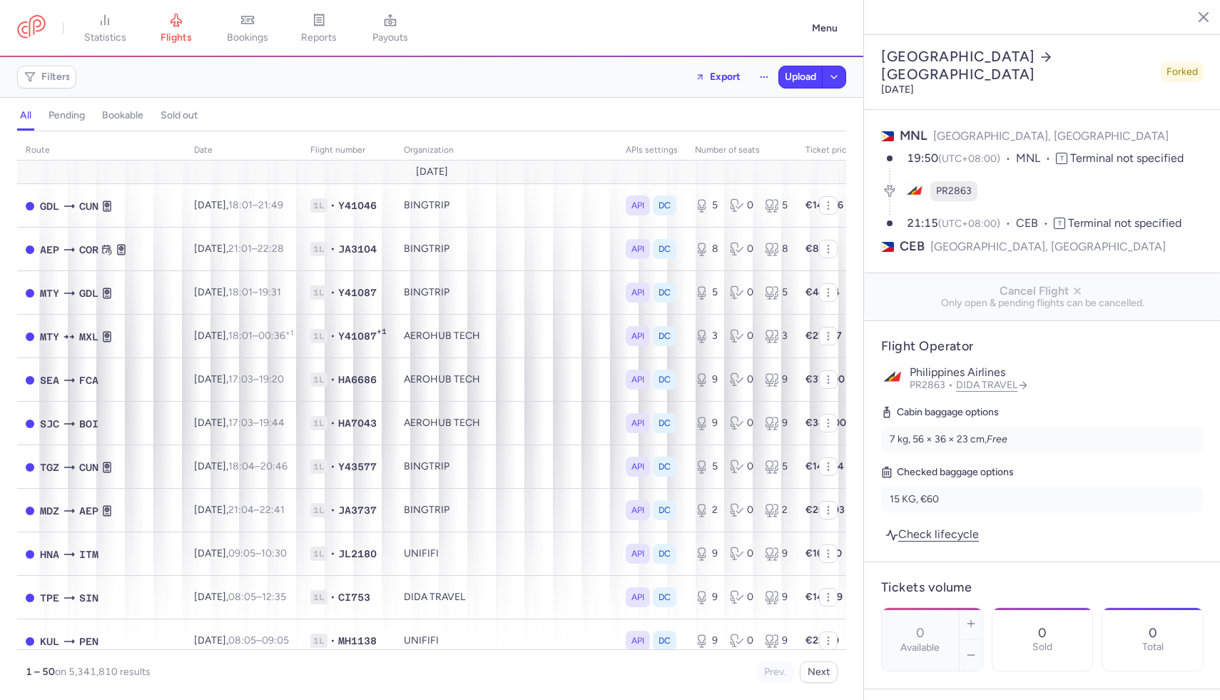
click at [77, 115] on h4 "pending" at bounding box center [67, 115] width 36 height 13
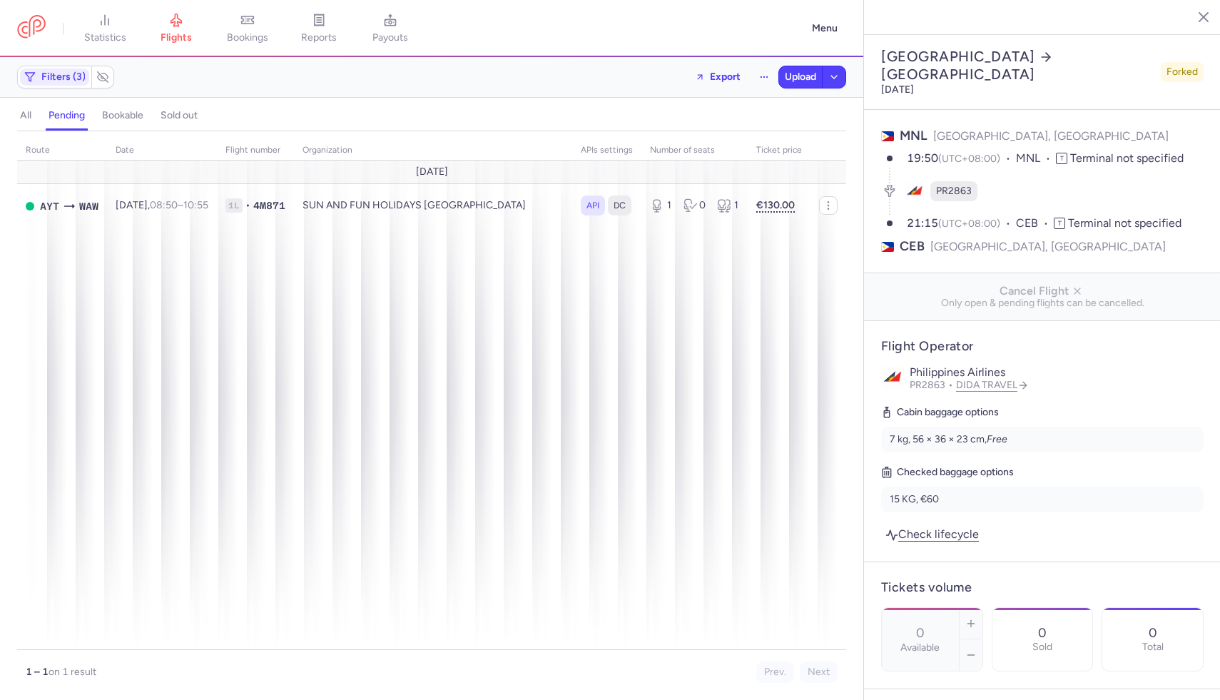
click at [45, 101] on div "all pending bookable sold out 3" at bounding box center [431, 116] width 829 height 31
click at [42, 111] on div "all pending bookable sold out" at bounding box center [431, 118] width 829 height 25
click at [40, 117] on div "all pending bookable sold out" at bounding box center [431, 118] width 829 height 25
click at [34, 116] on button "all" at bounding box center [25, 115] width 17 height 19
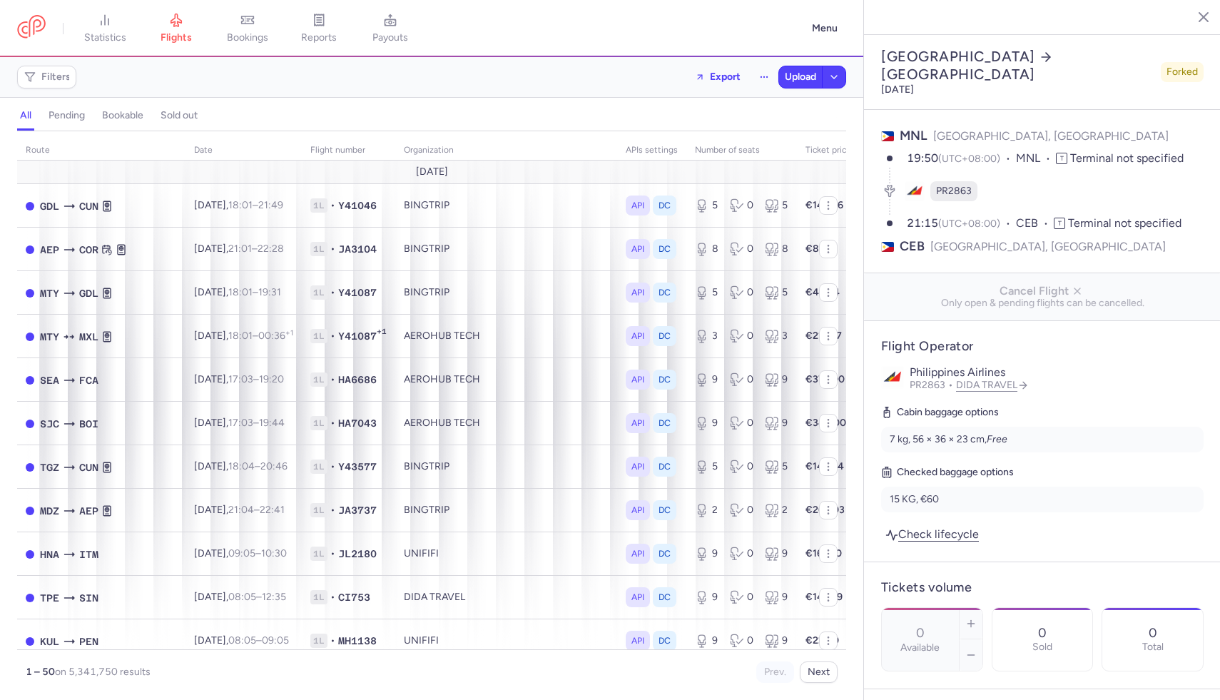
click at [76, 113] on h4 "pending" at bounding box center [67, 115] width 36 height 13
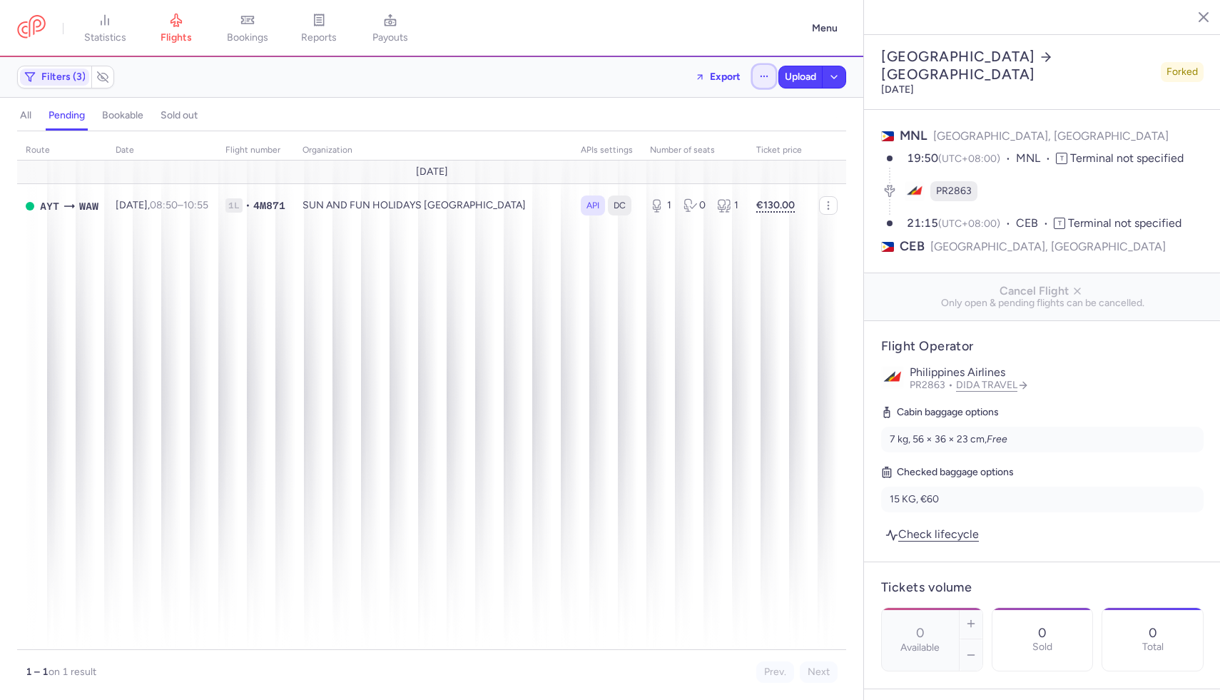
click at [766, 66] on button "button" at bounding box center [764, 76] width 23 height 23
click at [716, 142] on button "Open flights" at bounding box center [692, 141] width 164 height 23
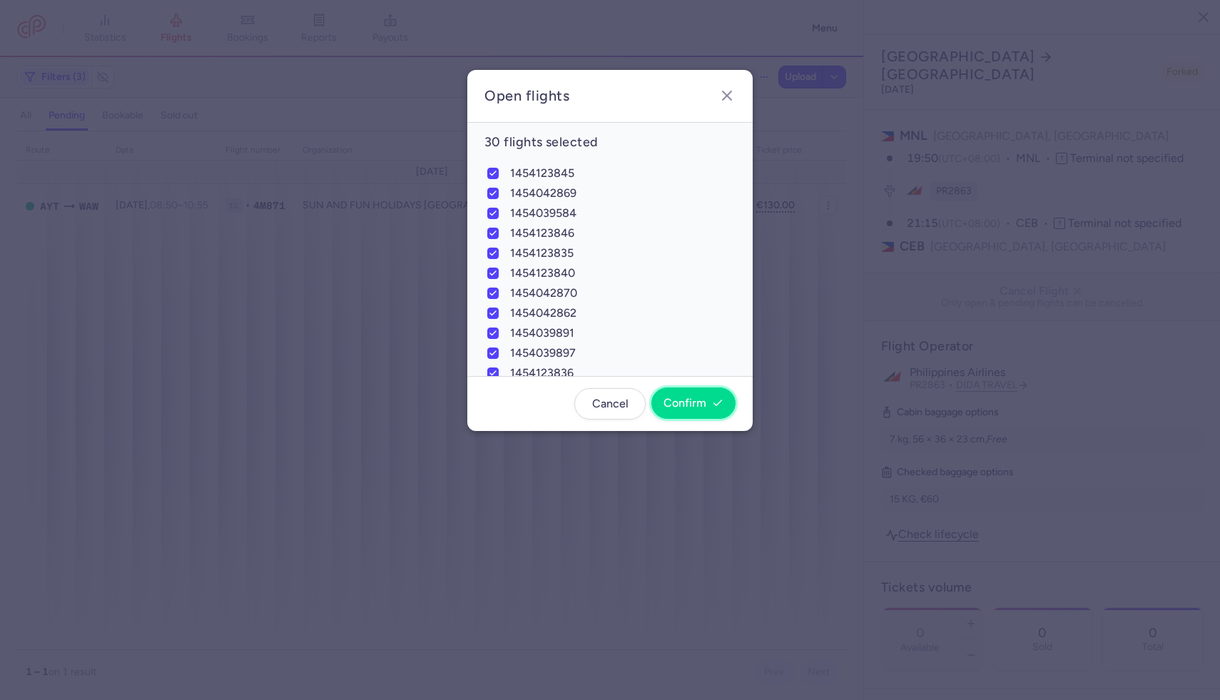
click at [687, 407] on span "Confirm" at bounding box center [684, 403] width 43 height 13
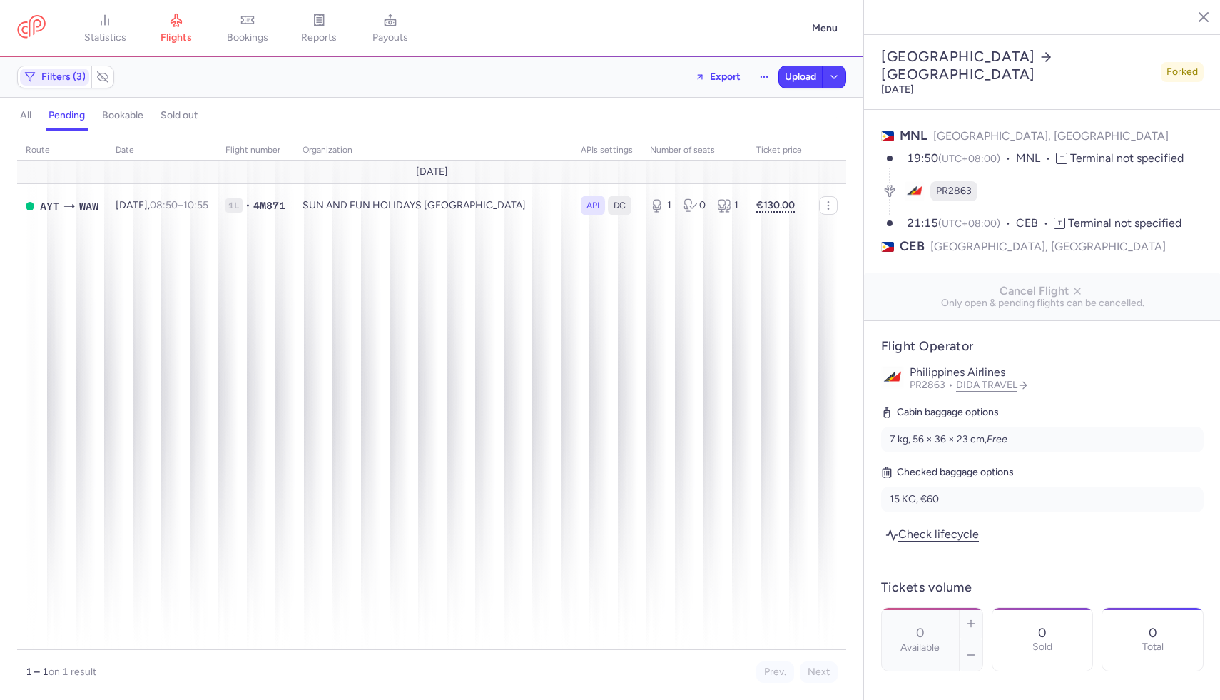
click at [130, 50] on header "statistics flights bookings reports payouts Menu" at bounding box center [431, 28] width 863 height 57
click at [121, 29] on link "statistics" at bounding box center [104, 28] width 71 height 31
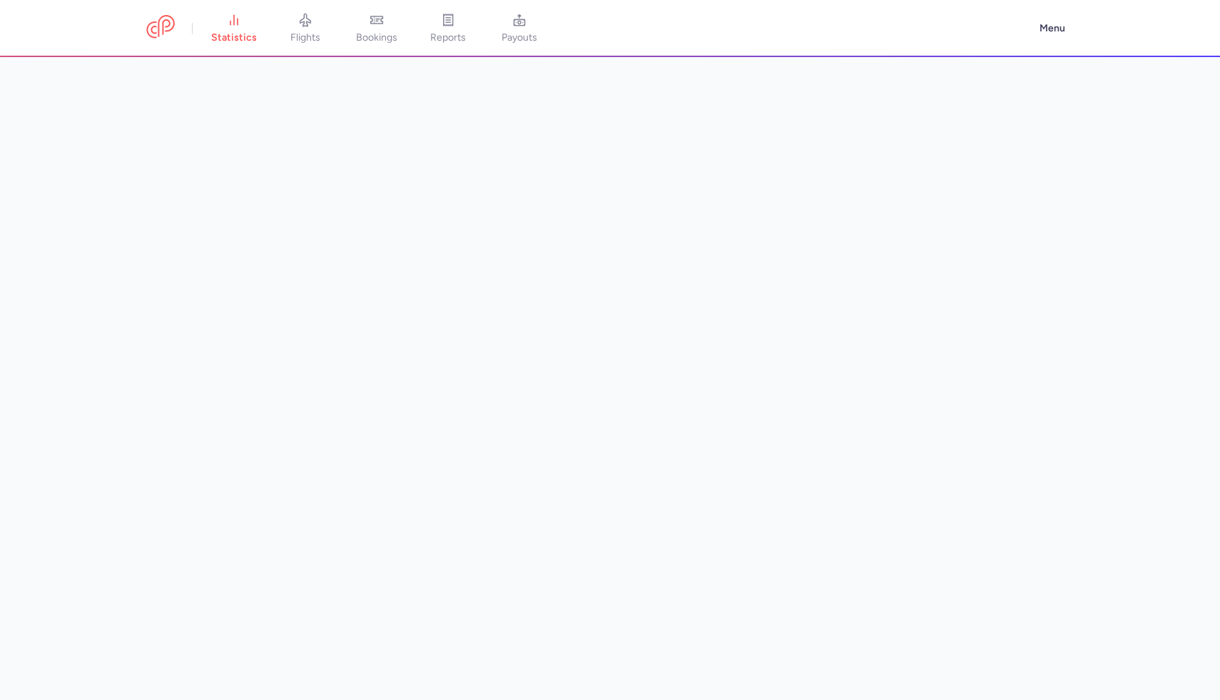
click at [188, 29] on nav "statistics flights bookings reports payouts" at bounding box center [588, 28] width 885 height 31
click at [301, 21] on icon at bounding box center [305, 20] width 14 height 14
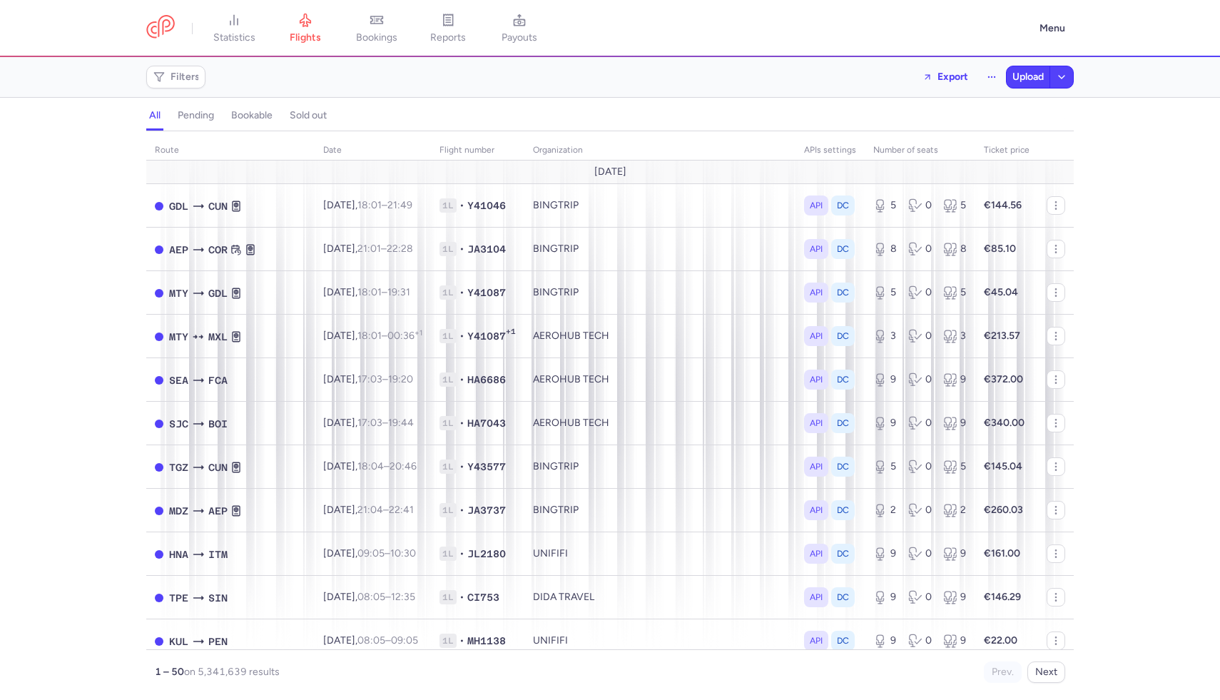
click at [228, 108] on button "pending" at bounding box center [251, 115] width 47 height 19
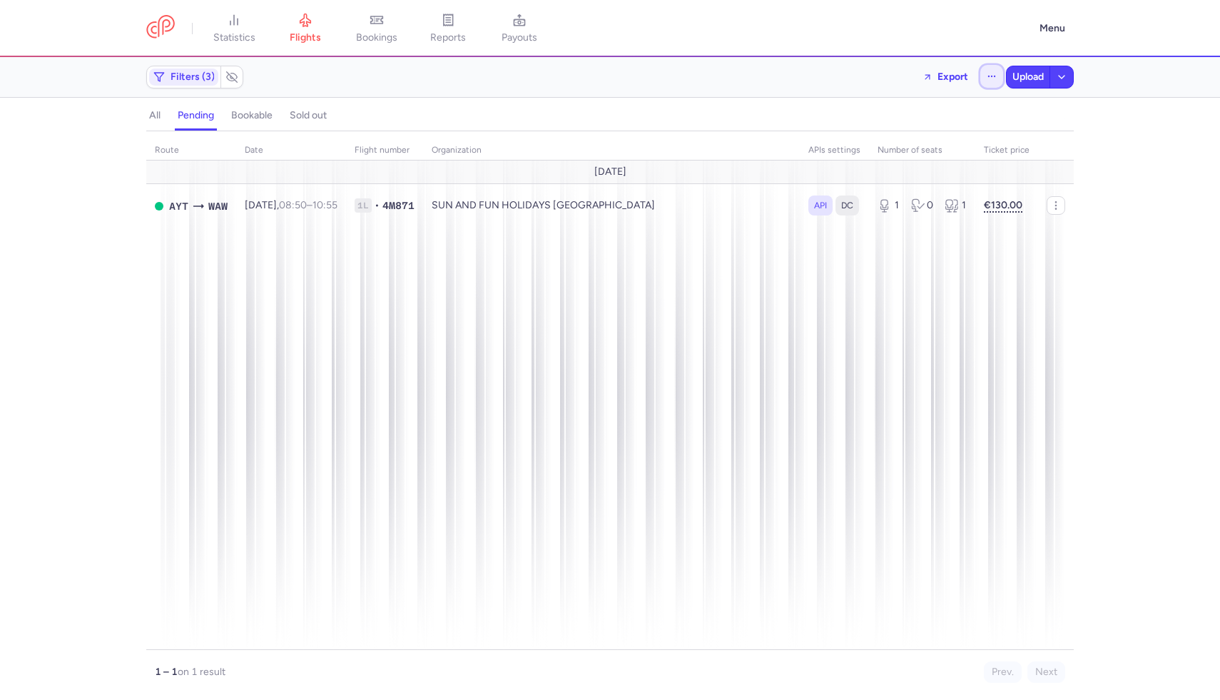
click at [991, 78] on icon "button" at bounding box center [992, 76] width 10 height 10
click at [903, 147] on button "Open flights" at bounding box center [920, 141] width 164 height 23
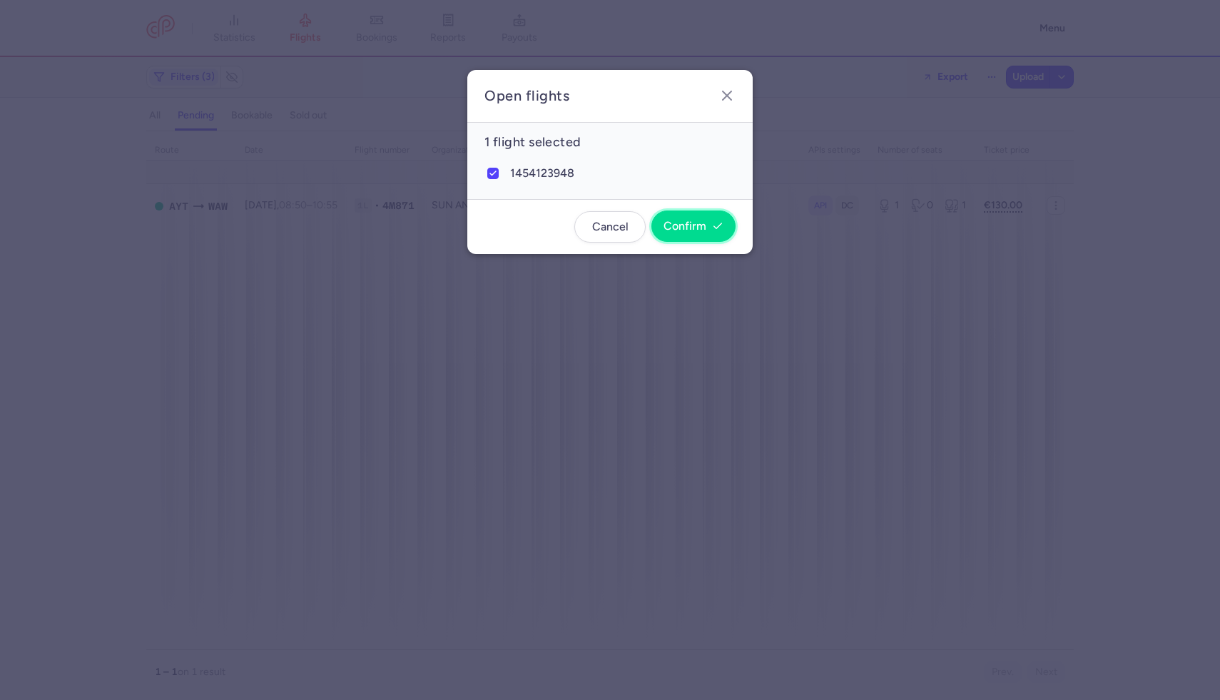
click at [696, 222] on span "Confirm" at bounding box center [684, 226] width 43 height 13
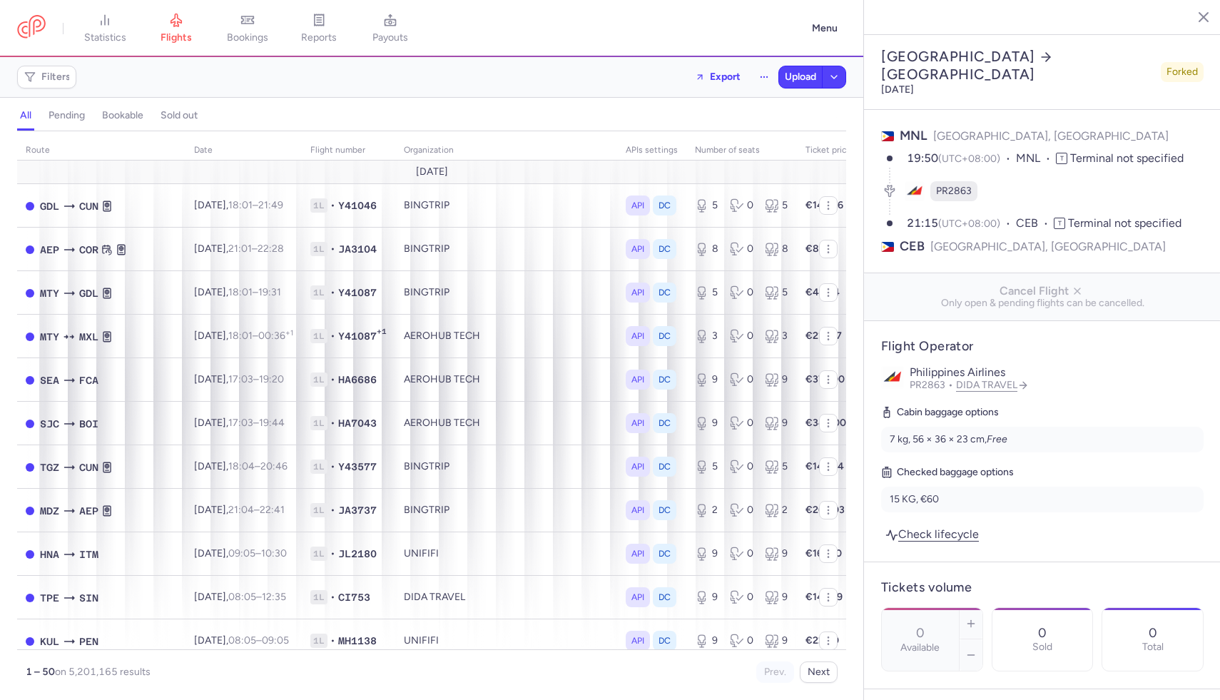
click at [55, 91] on div "Filters Export Upload" at bounding box center [431, 77] width 840 height 34
click at [55, 79] on span "Filters" at bounding box center [55, 76] width 29 height 11
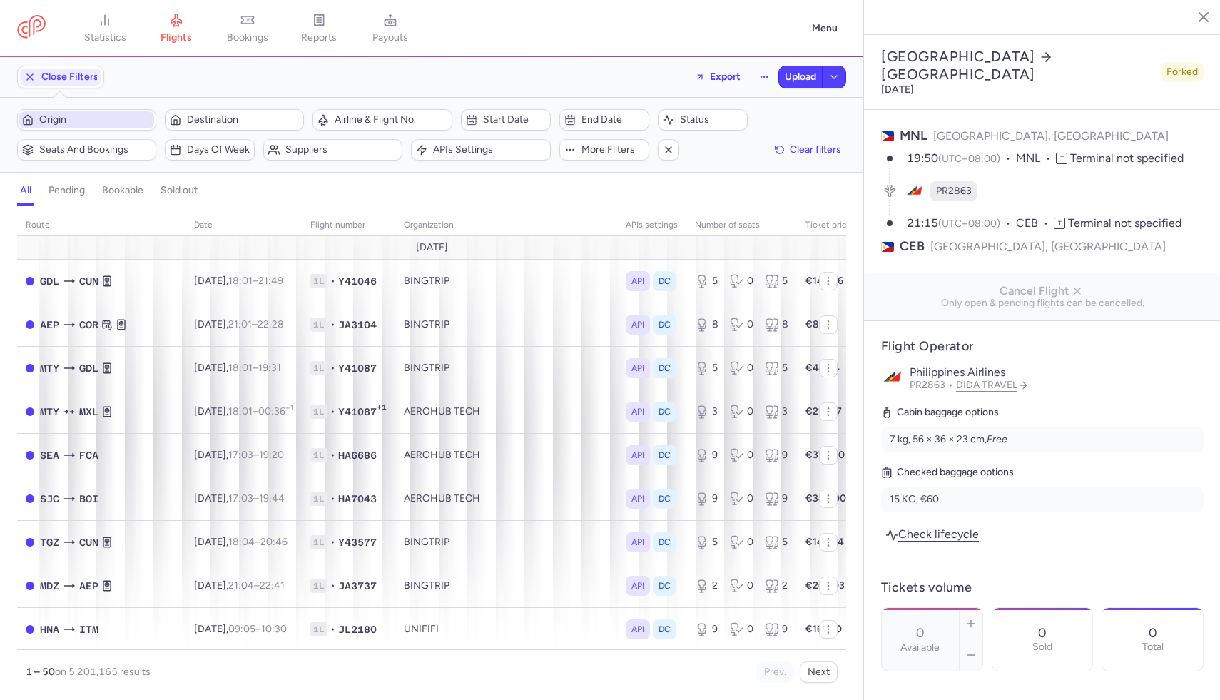
click at [131, 125] on span "Origin" at bounding box center [95, 119] width 112 height 11
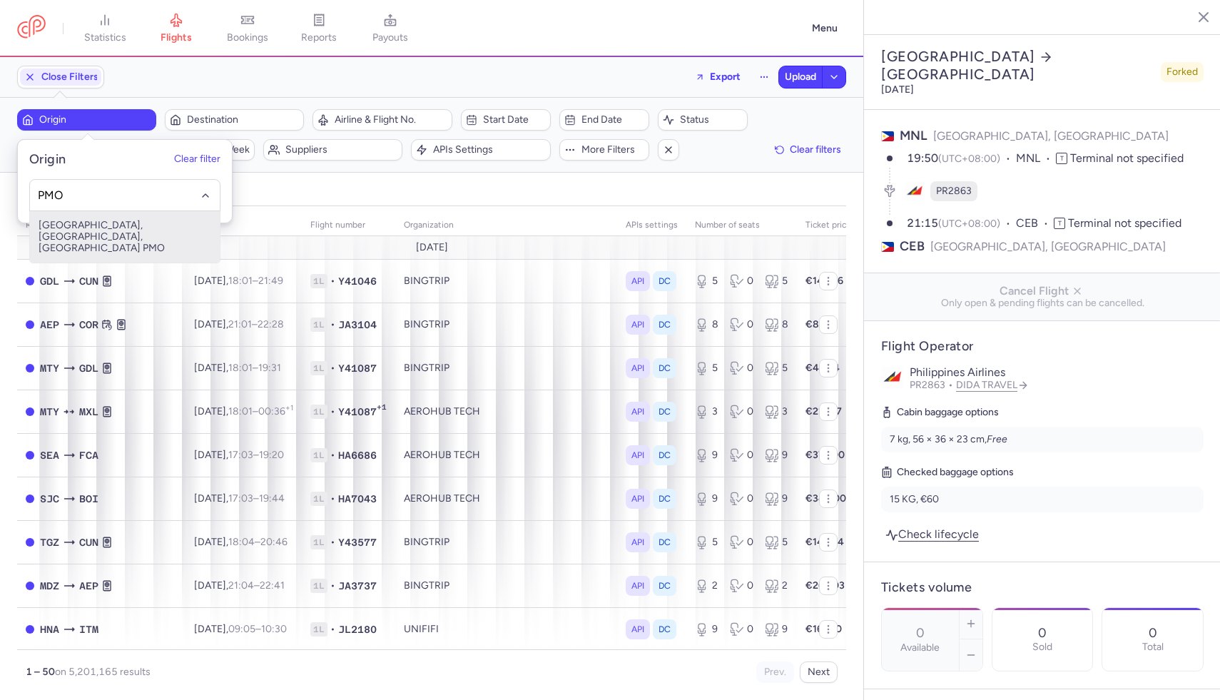
type input "PMO"
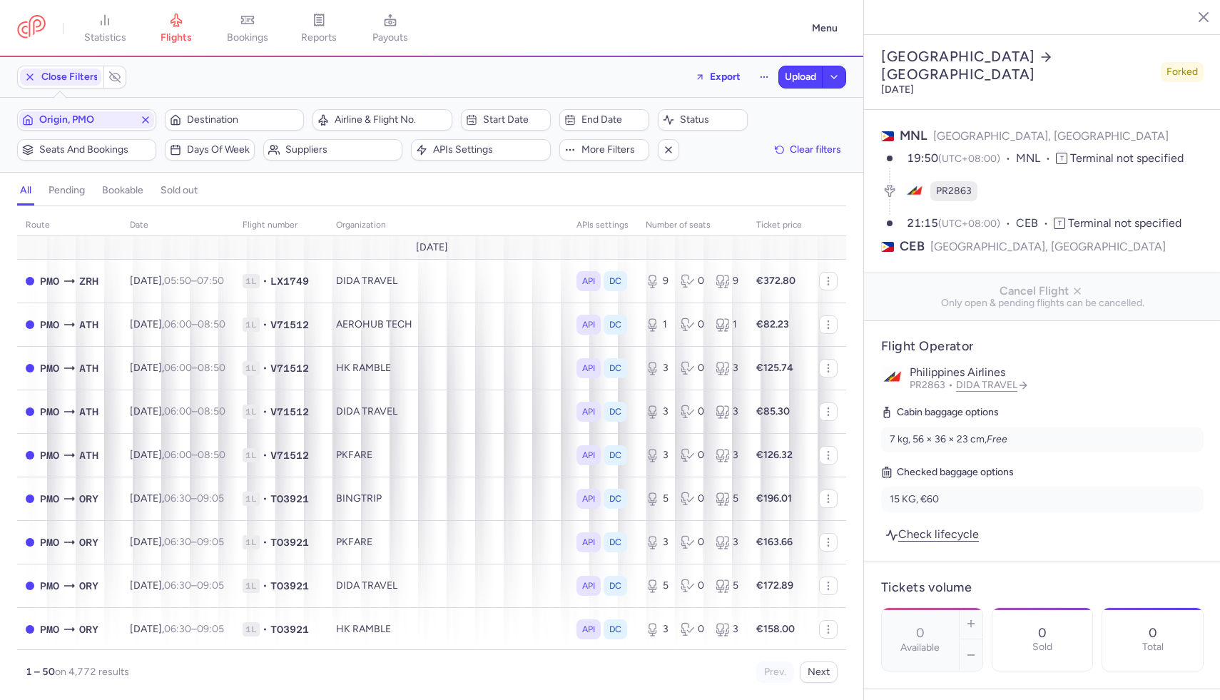
click at [260, 108] on div "Origin, PMO Destination" at bounding box center [160, 120] width 295 height 30
click at [260, 119] on span "Destination" at bounding box center [243, 119] width 112 height 11
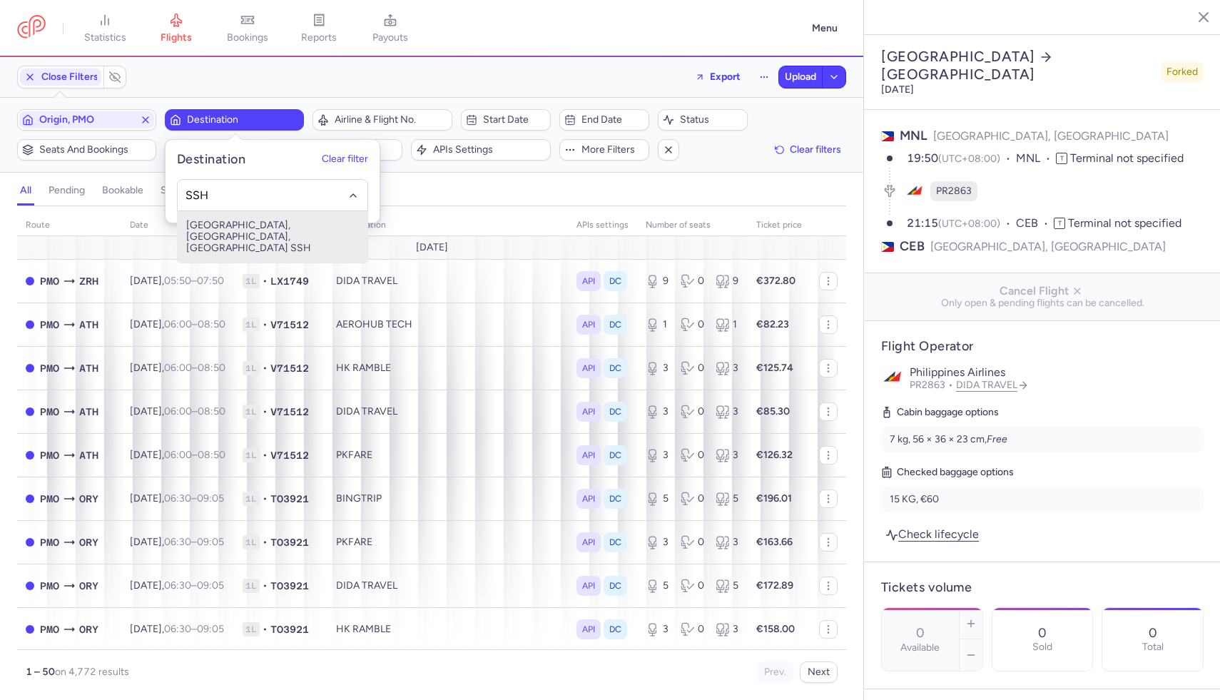
type input "SSH"
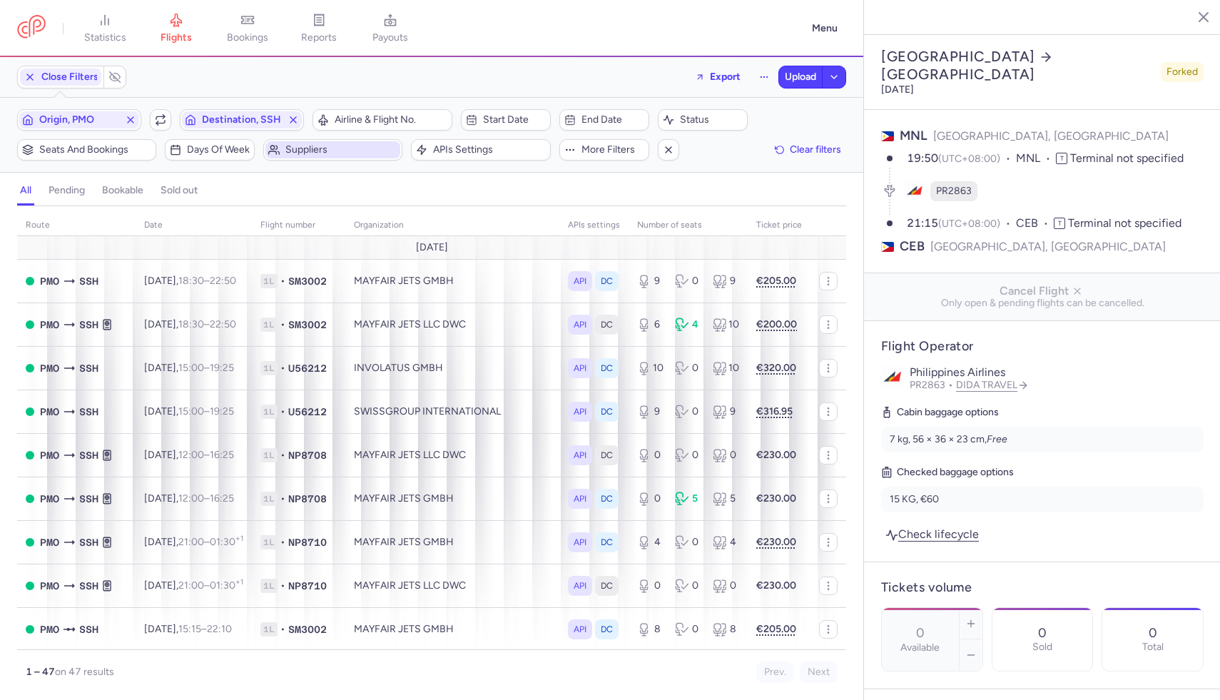
click at [290, 153] on span "Suppliers" at bounding box center [341, 149] width 112 height 11
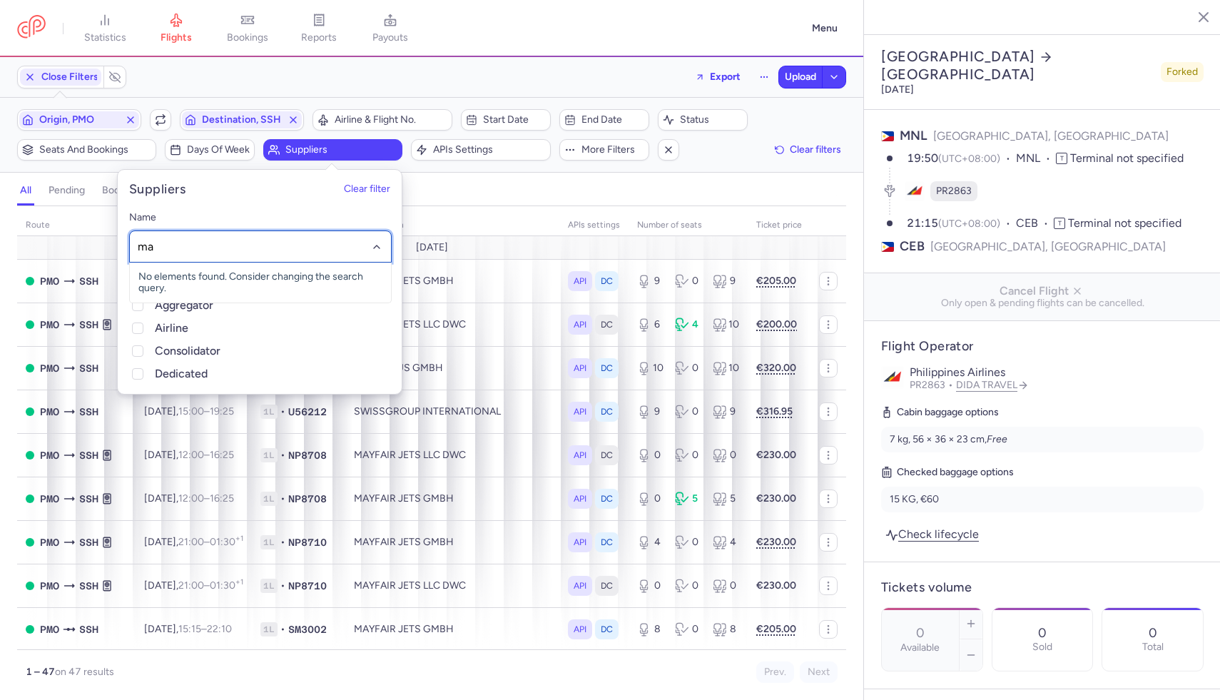
type input "may"
click at [266, 289] on span "MAYFAIR JETS LLC DWC" at bounding box center [260, 277] width 261 height 29
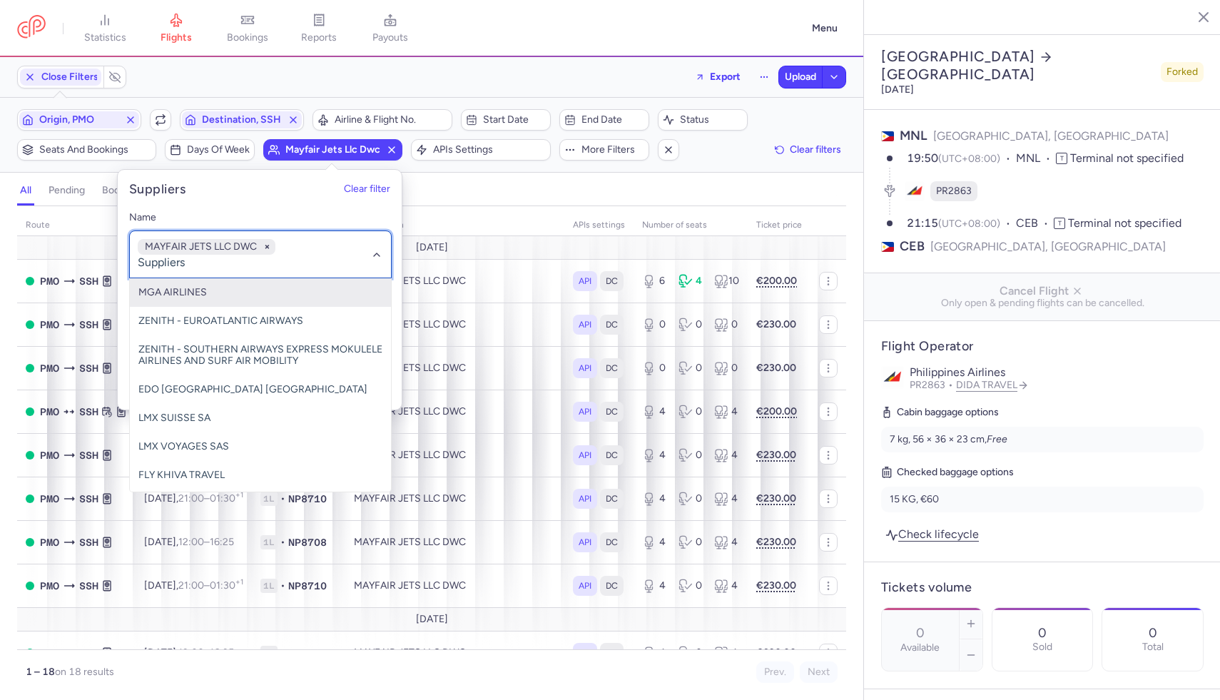
click at [269, 266] on input "-searchbox" at bounding box center [261, 263] width 246 height 16
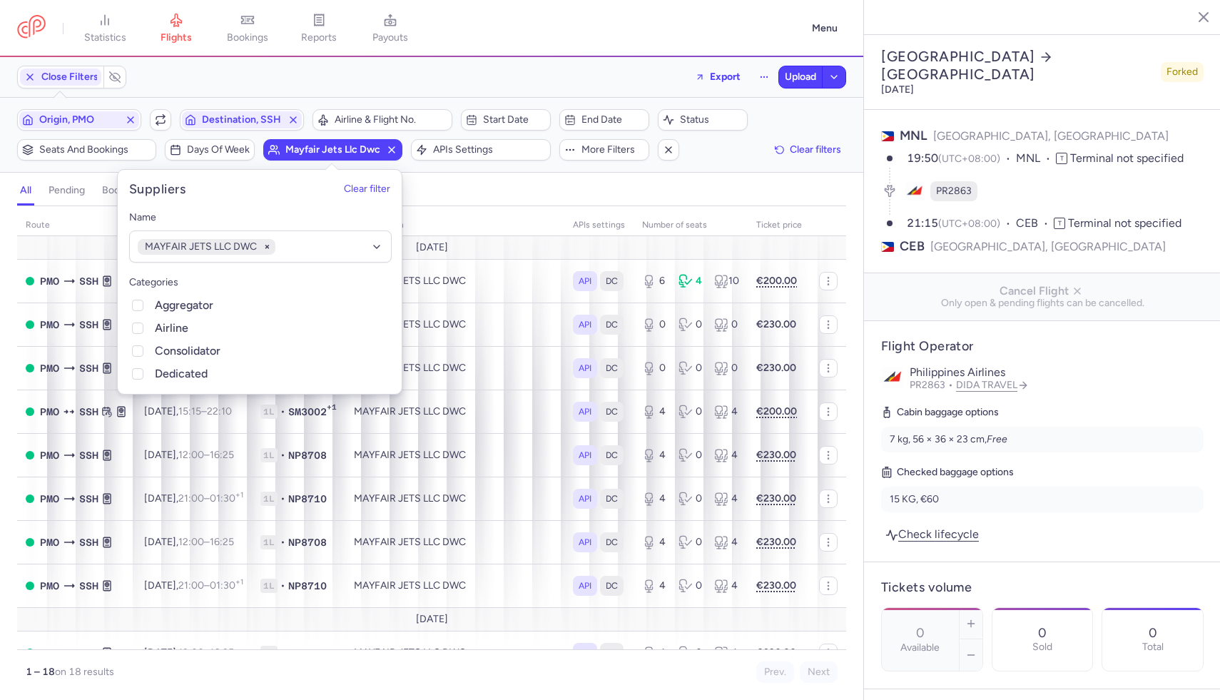
click at [467, 183] on div "all pending bookable sold out" at bounding box center [431, 193] width 829 height 25
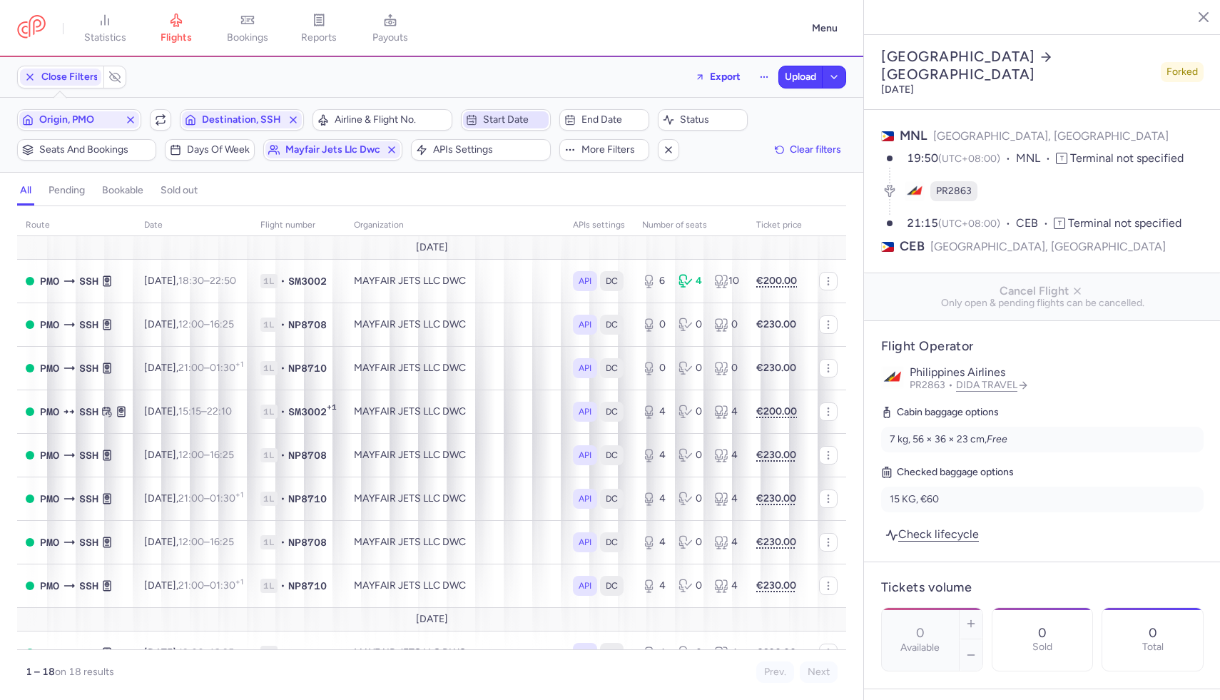
click at [494, 126] on span "Start date" at bounding box center [514, 119] width 63 height 11
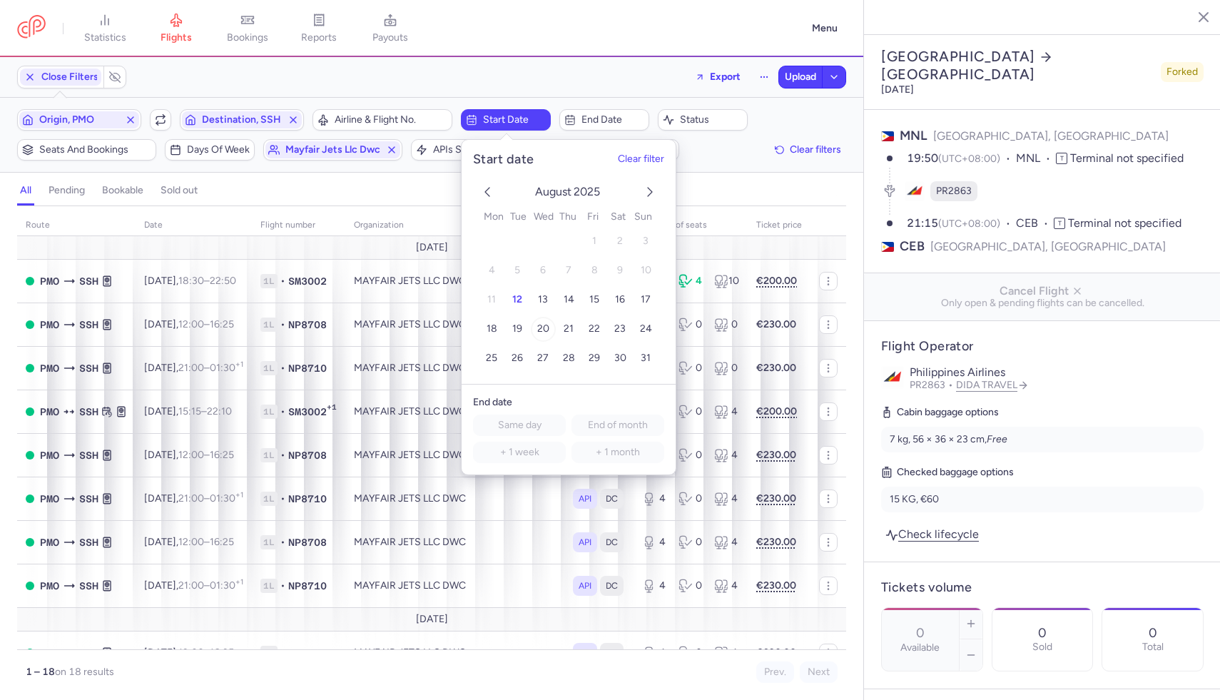
click at [546, 317] on button "20" at bounding box center [542, 329] width 25 height 25
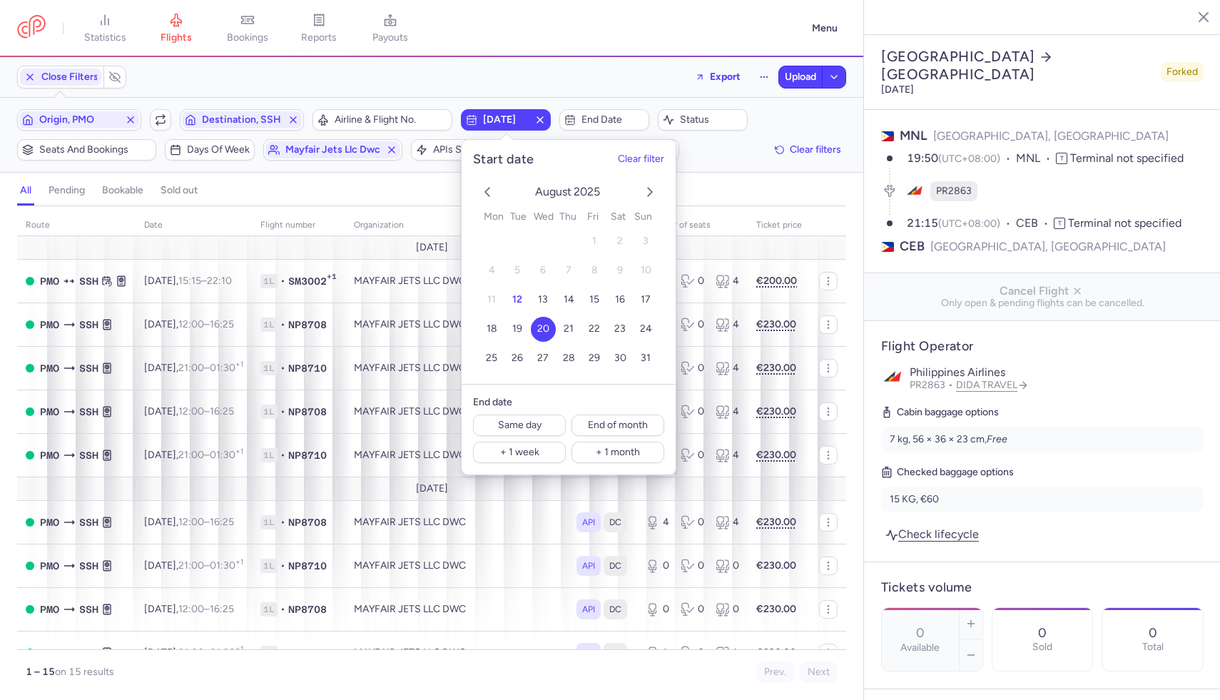
click at [388, 213] on div "route date Flight number organization APIs settings number of seats Ticket pric…" at bounding box center [431, 453] width 863 height 494
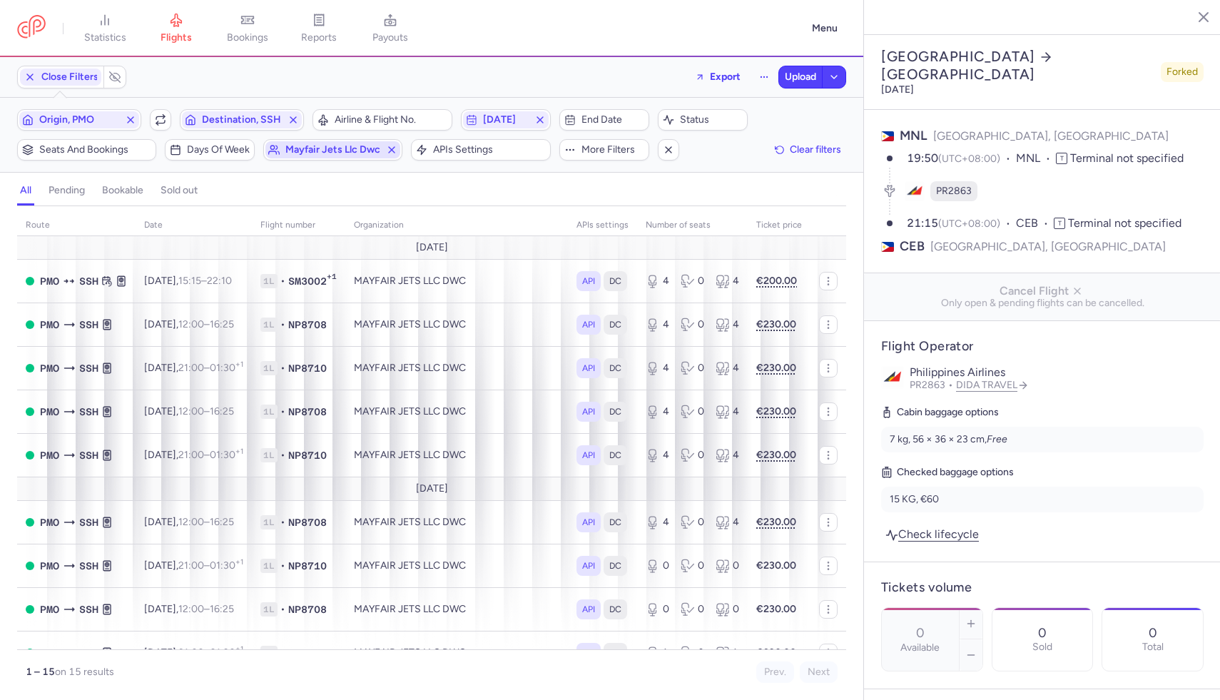
click at [306, 148] on span "mayfair jets llc dwc" at bounding box center [332, 149] width 95 height 11
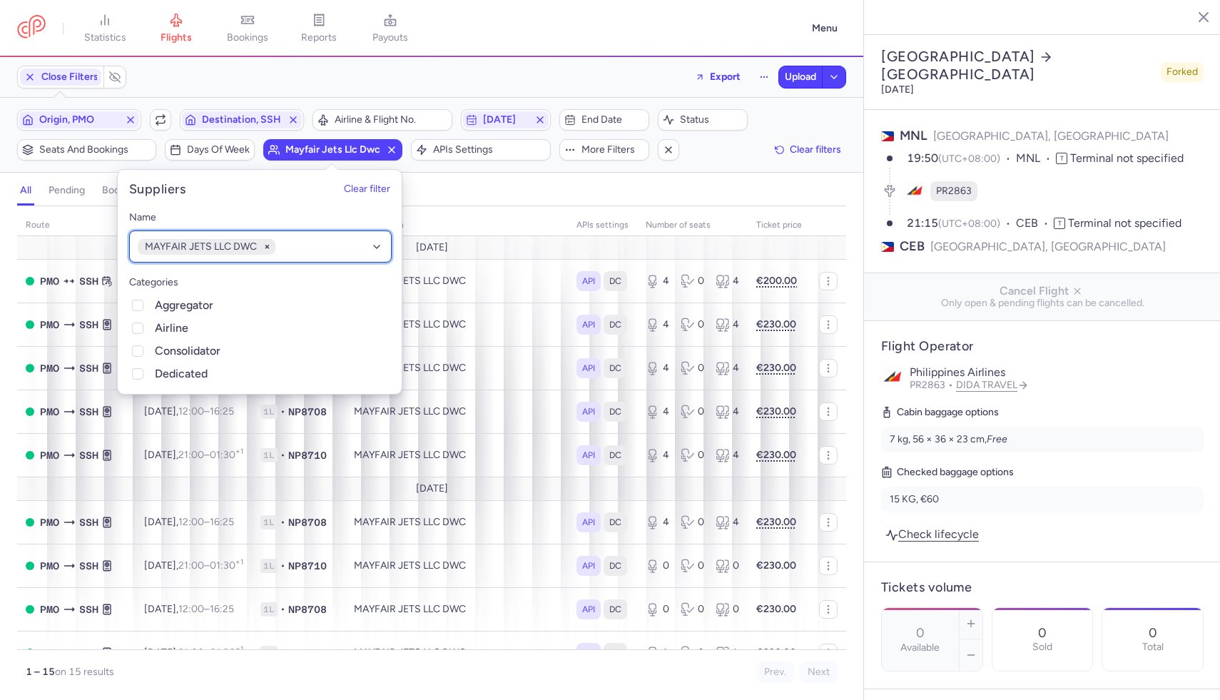
click at [295, 246] on div "MAYFAIR JETS LLC DWC" at bounding box center [260, 246] width 263 height 32
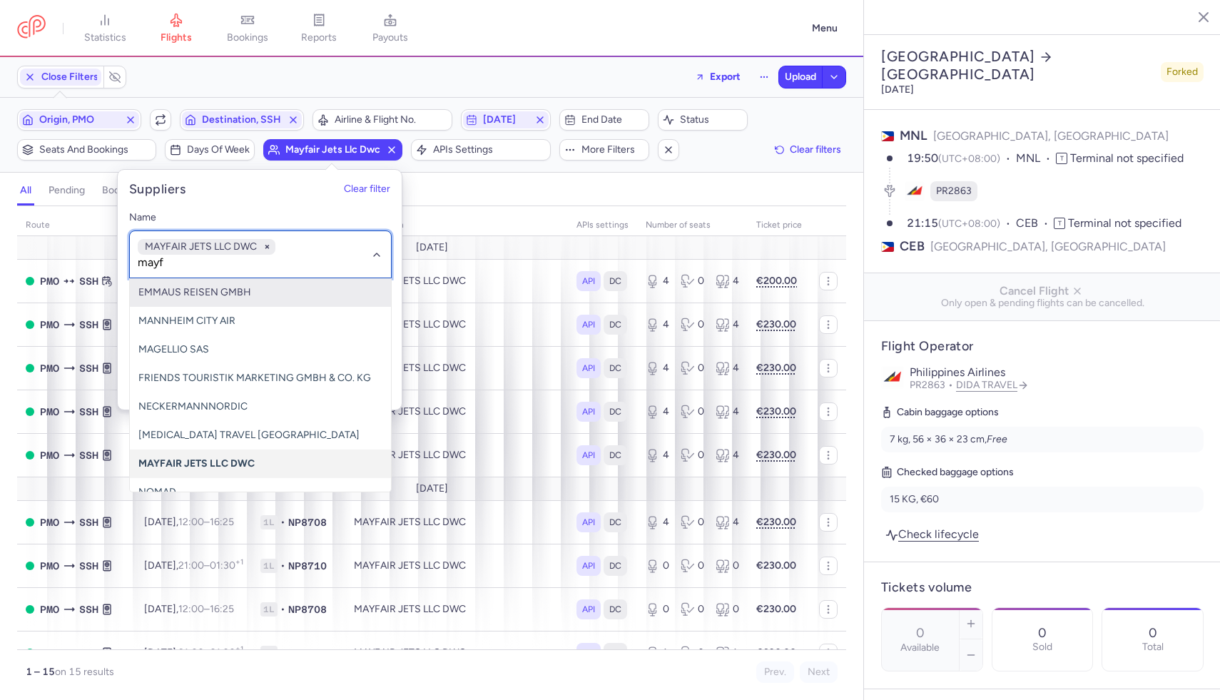
type input "mayfa"
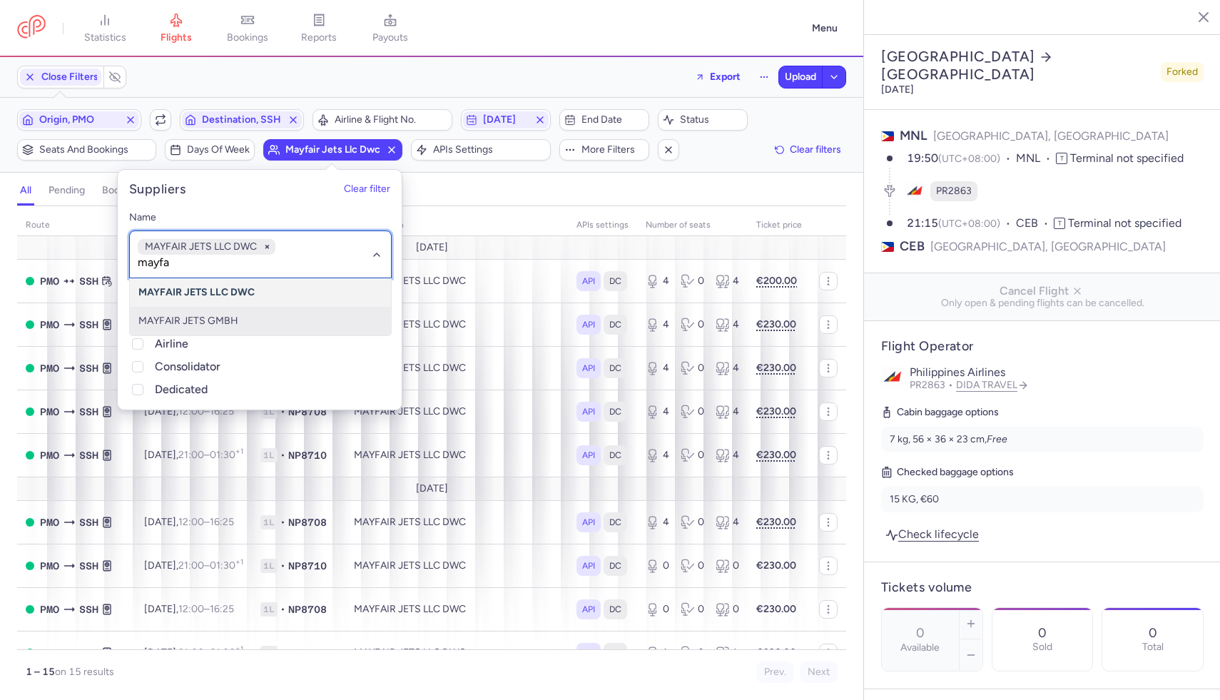
click at [287, 330] on span "MAYFAIR JETS GMBH" at bounding box center [260, 321] width 261 height 29
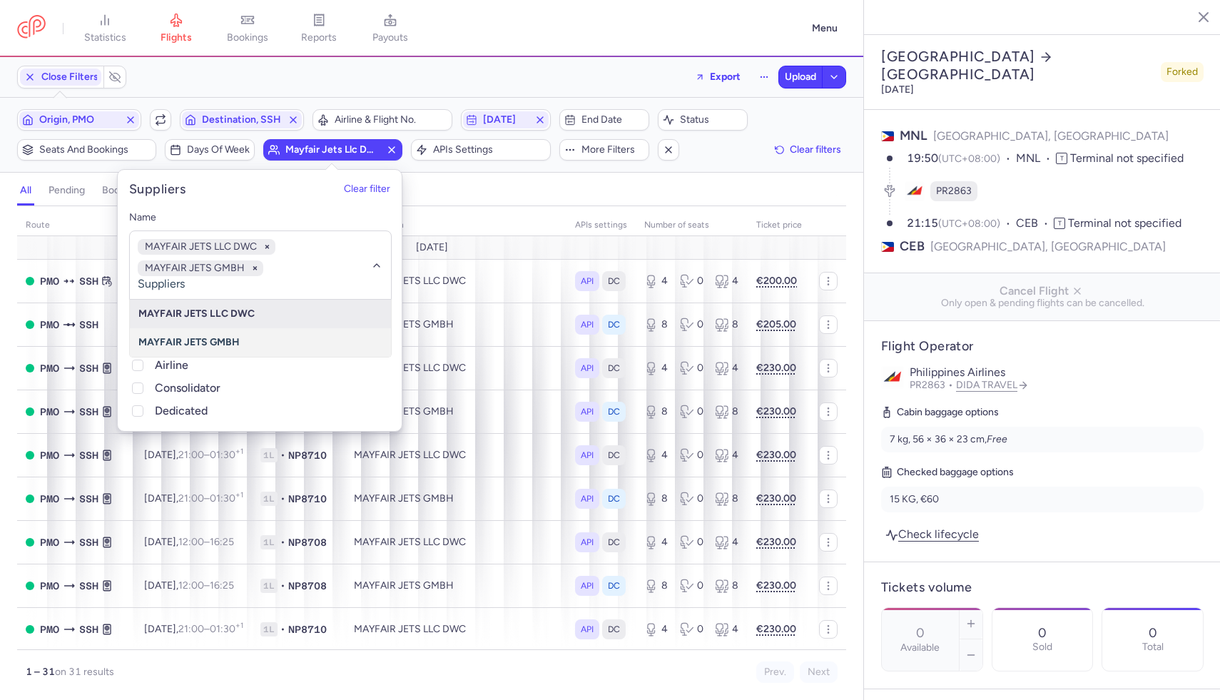
click at [528, 205] on div "all pending bookable sold out" at bounding box center [431, 193] width 829 height 25
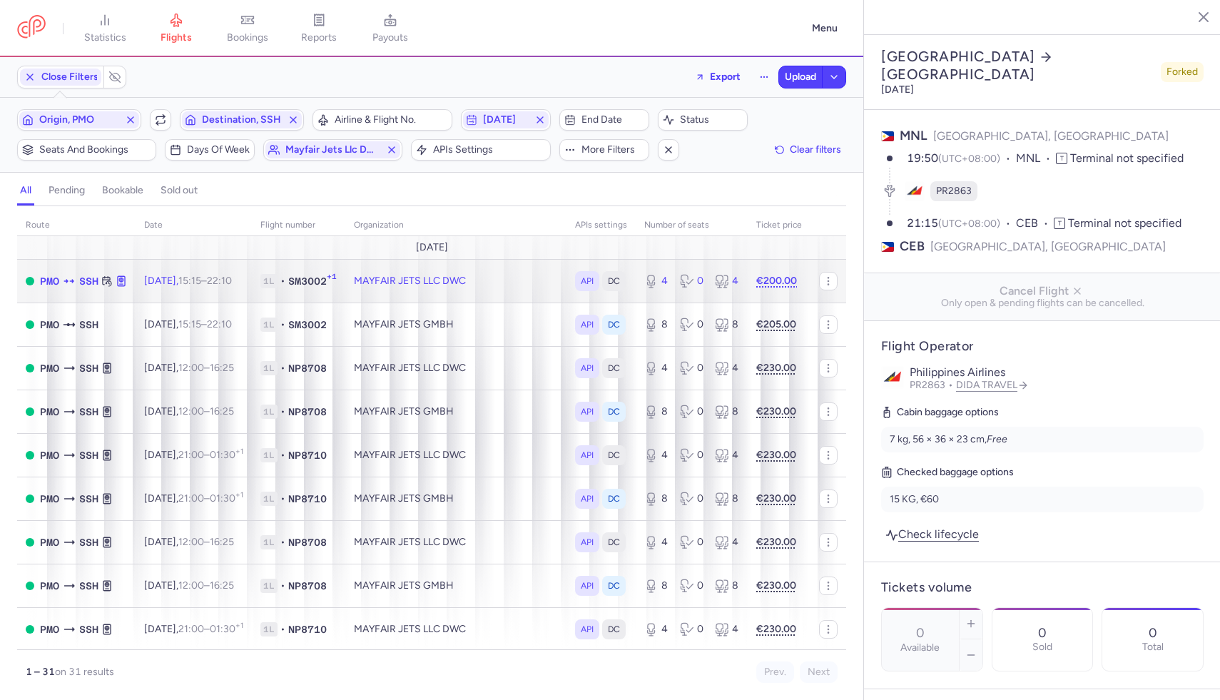
click at [552, 273] on td "MAYFAIR JETS LLC DWC" at bounding box center [455, 281] width 221 height 44
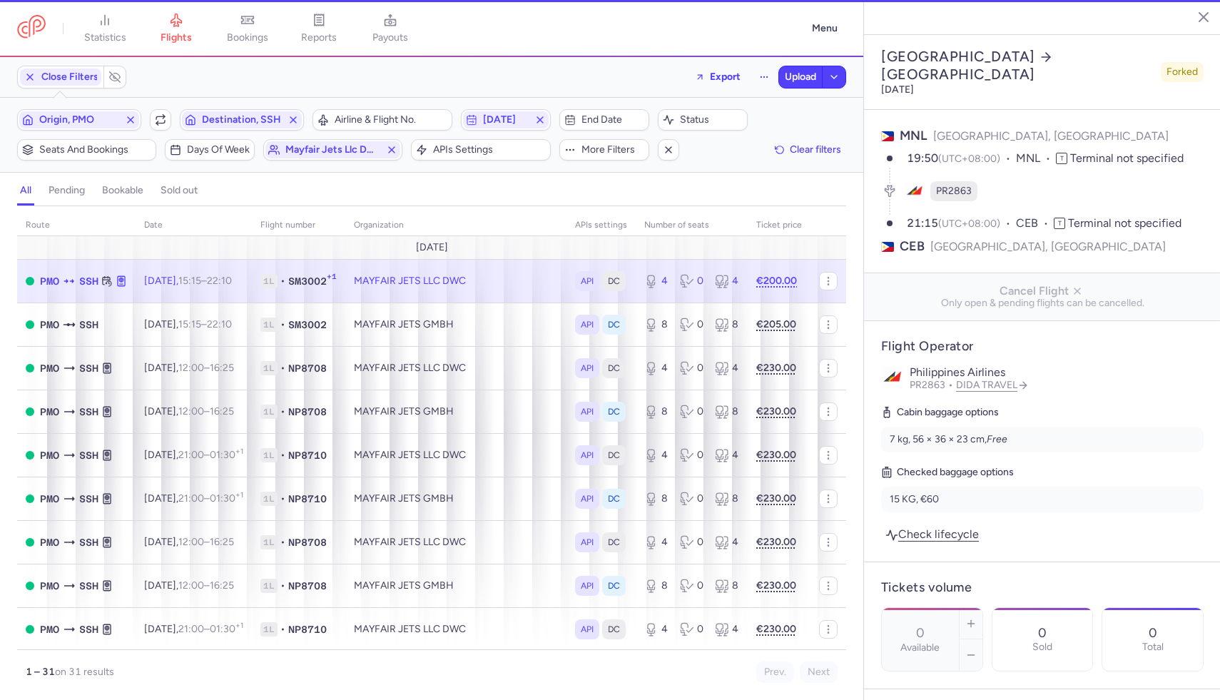
type input "4"
select select "days"
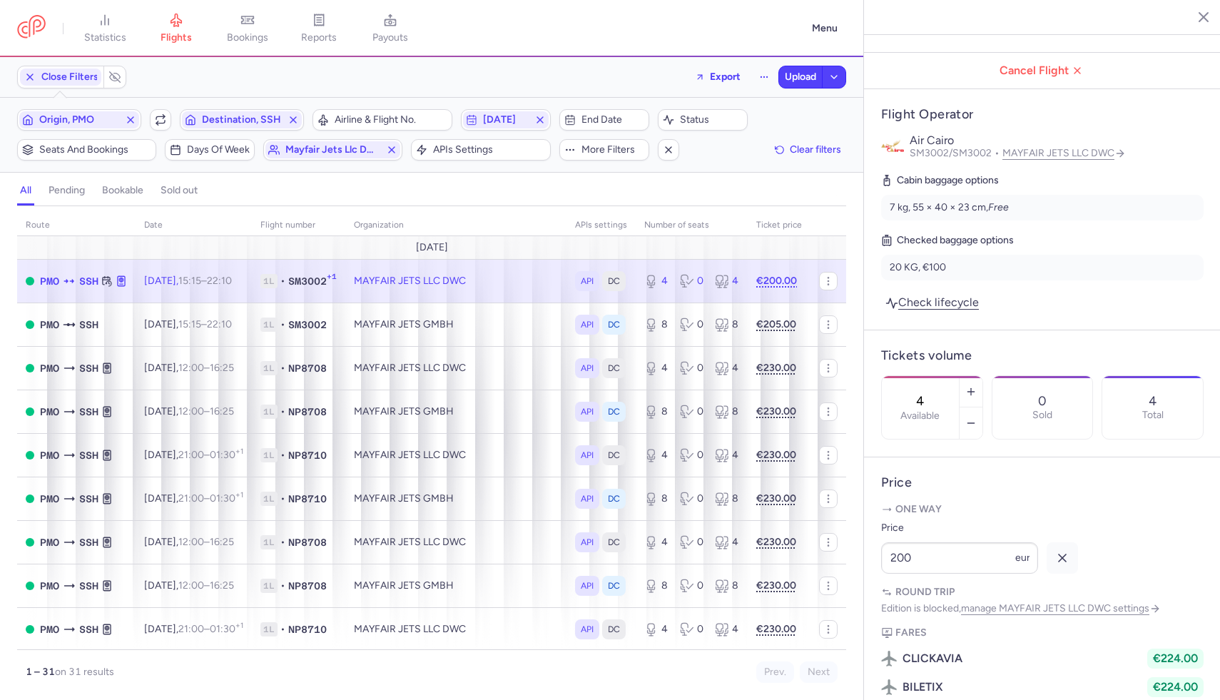
scroll to position [253, 0]
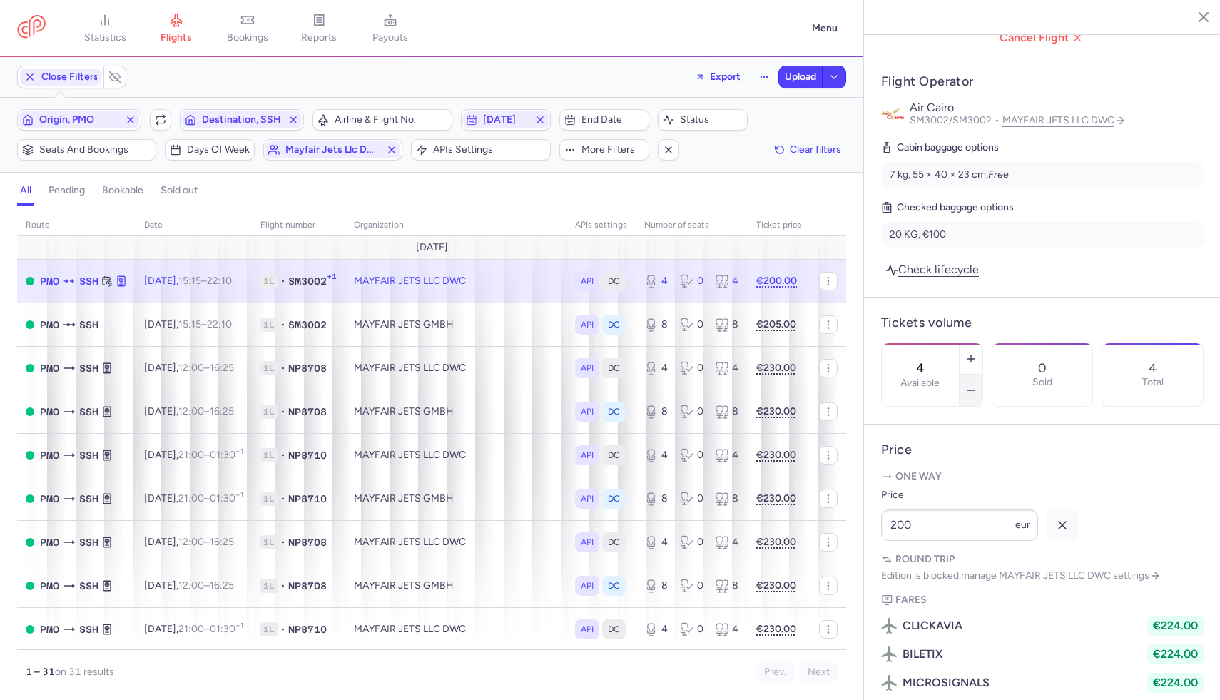
click at [960, 375] on button "button" at bounding box center [970, 390] width 23 height 31
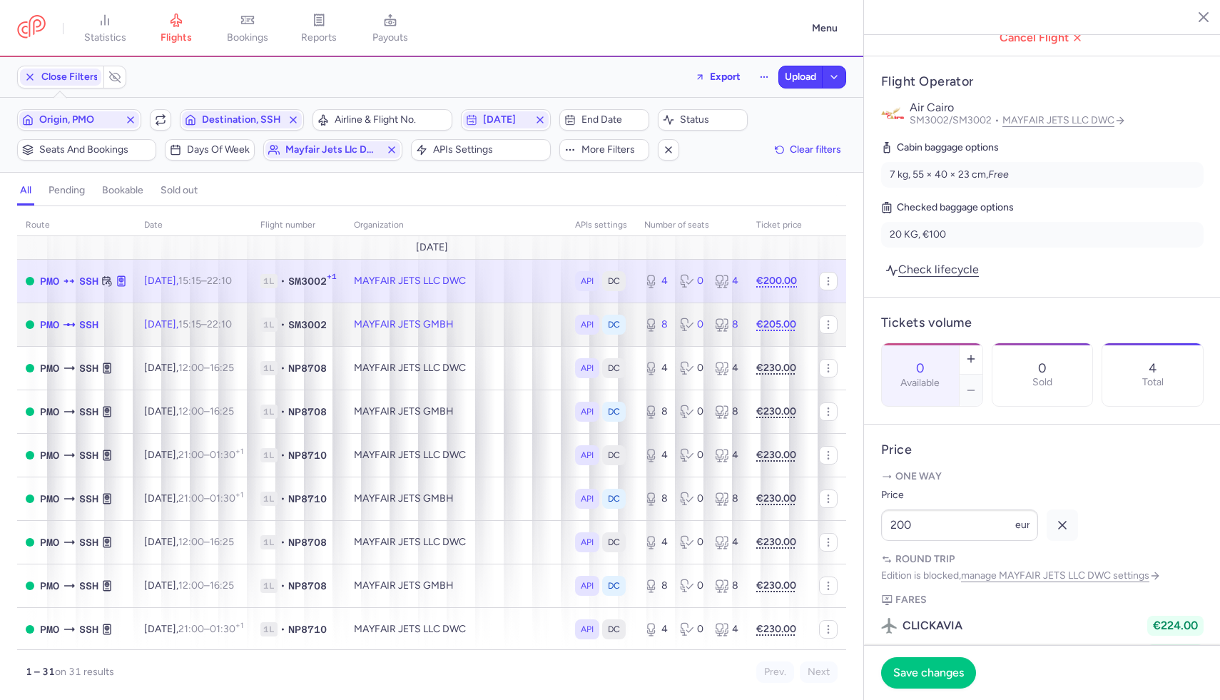
click at [816, 330] on td at bounding box center [828, 324] width 36 height 44
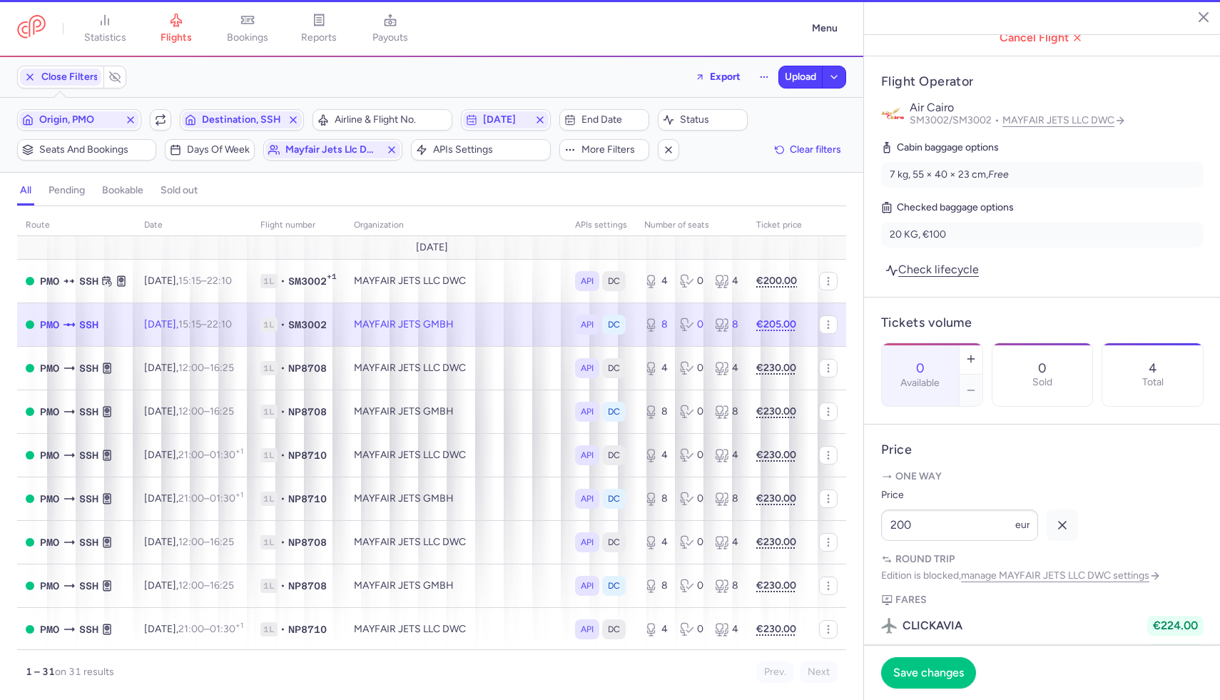
type input "8"
type input "7"
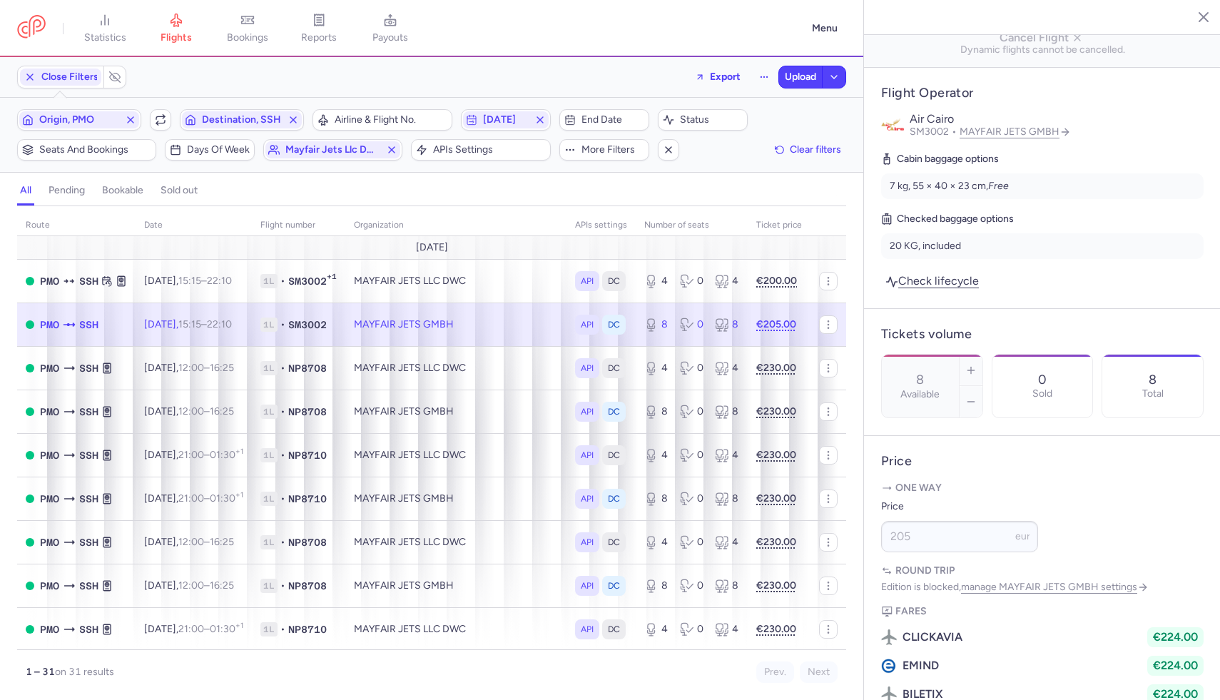
click at [987, 354] on section "8 Available 0 Sold 8 Total" at bounding box center [1042, 386] width 322 height 64
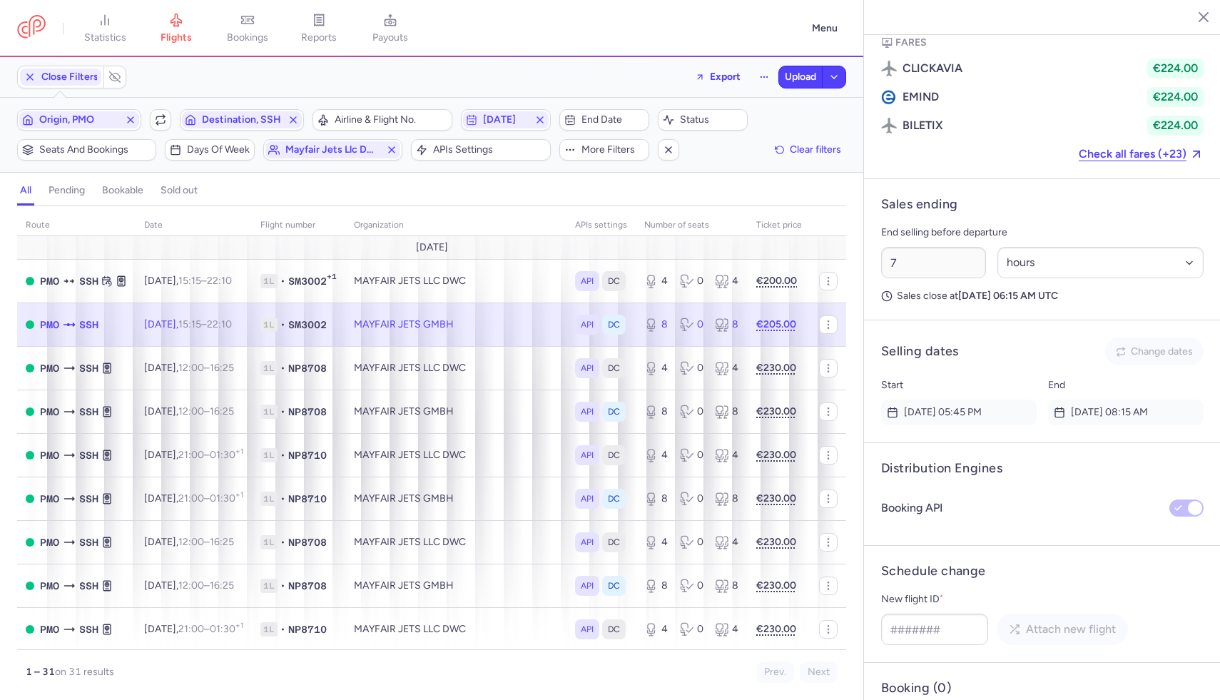
scroll to position [829, 0]
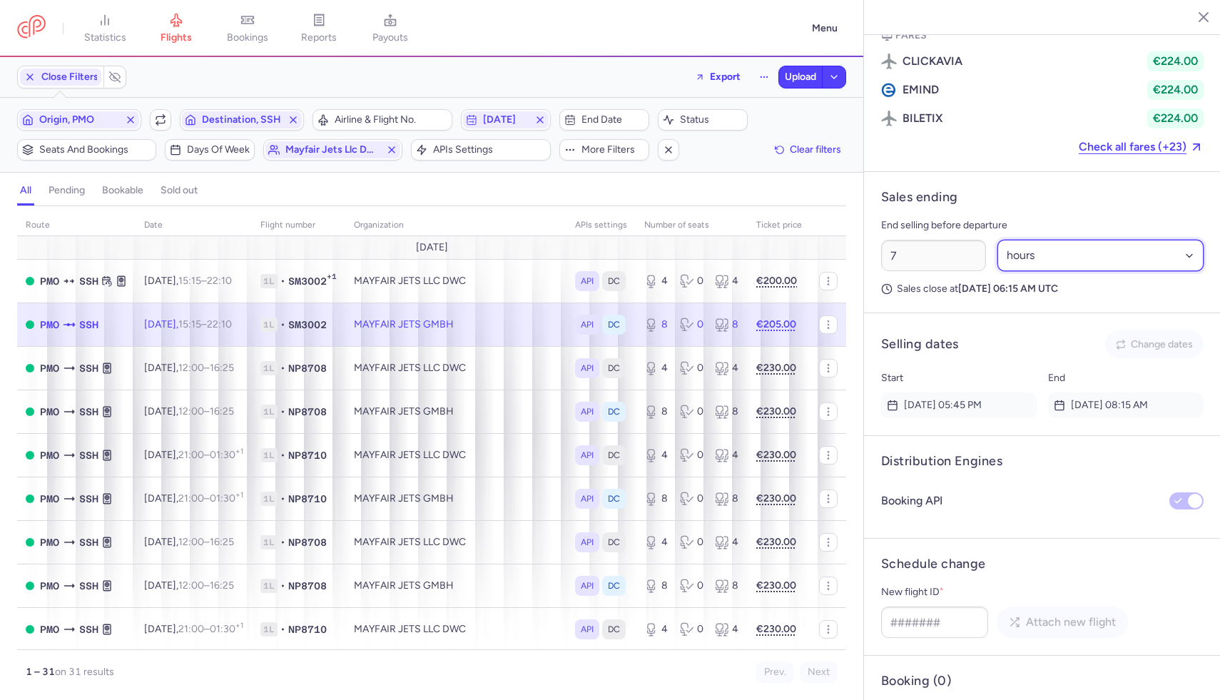
click at [1021, 240] on select "Select an option hours days" at bounding box center [1100, 255] width 207 height 31
select select "days"
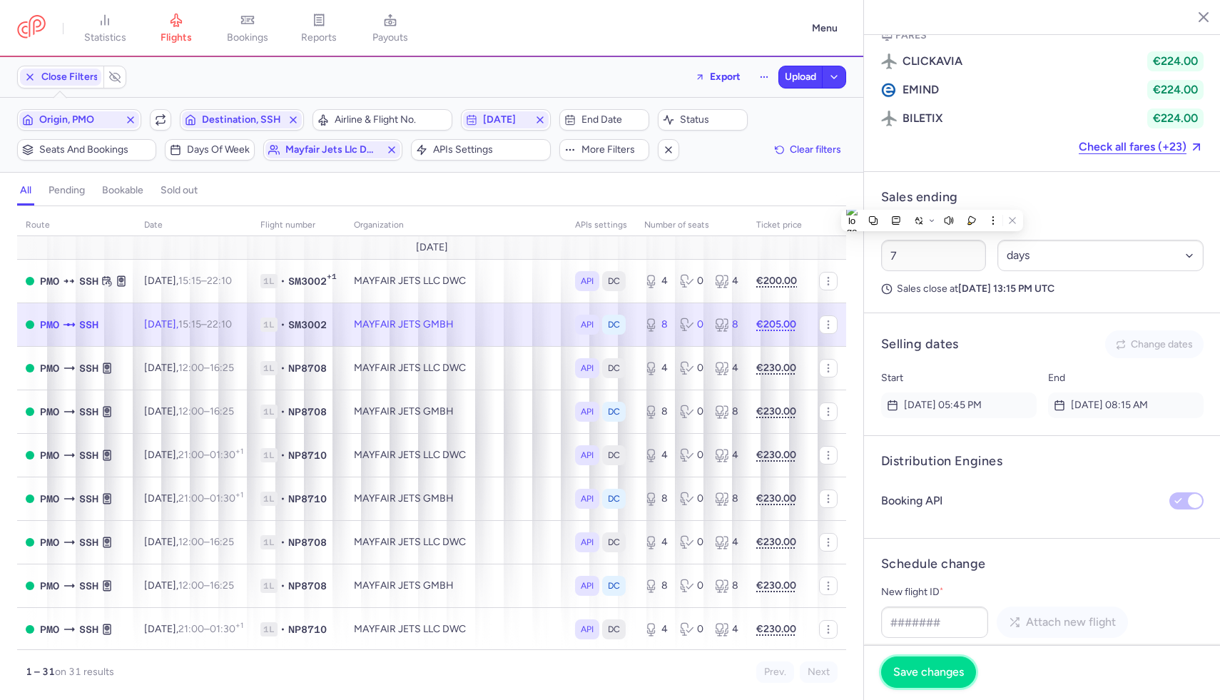
click at [933, 678] on span "Save changes" at bounding box center [928, 672] width 71 height 13
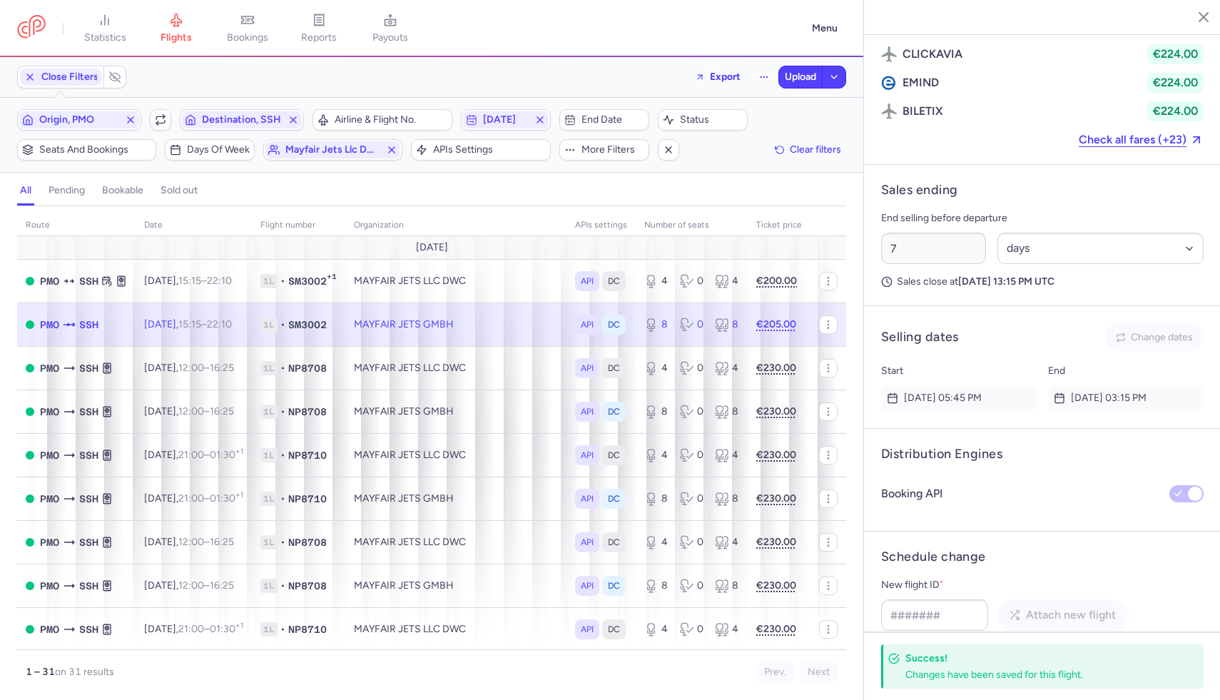
scroll to position [776, 0]
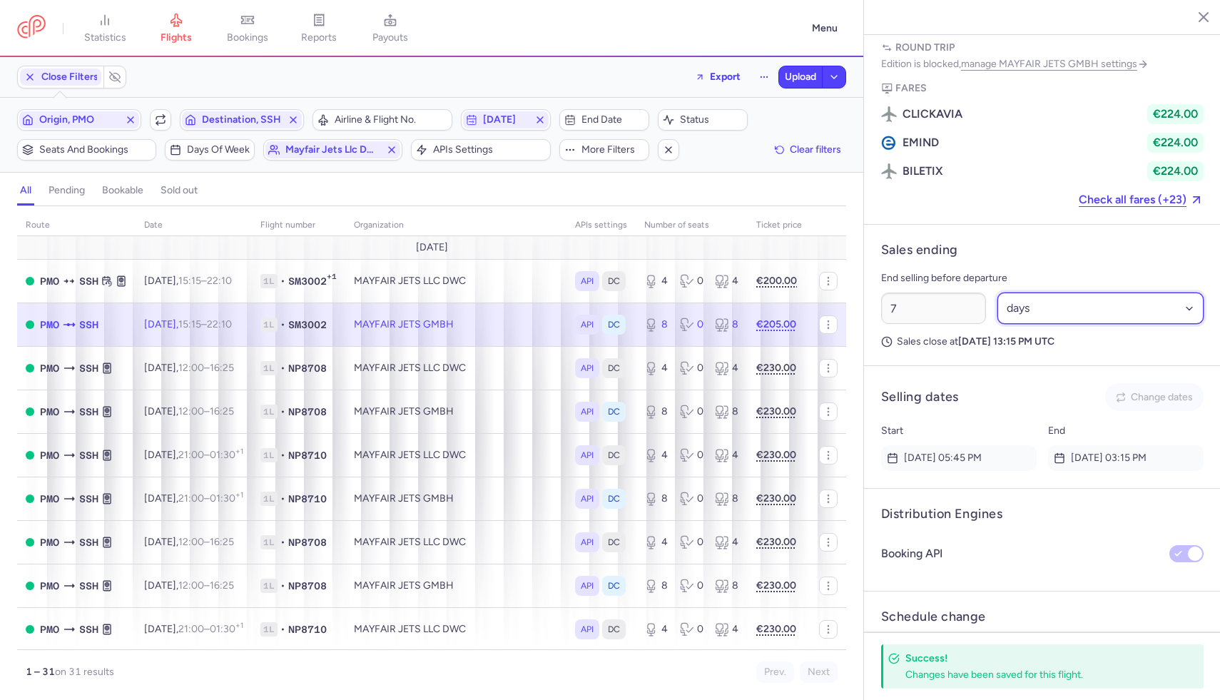
click at [1034, 292] on select "Select an option hours days" at bounding box center [1100, 307] width 207 height 31
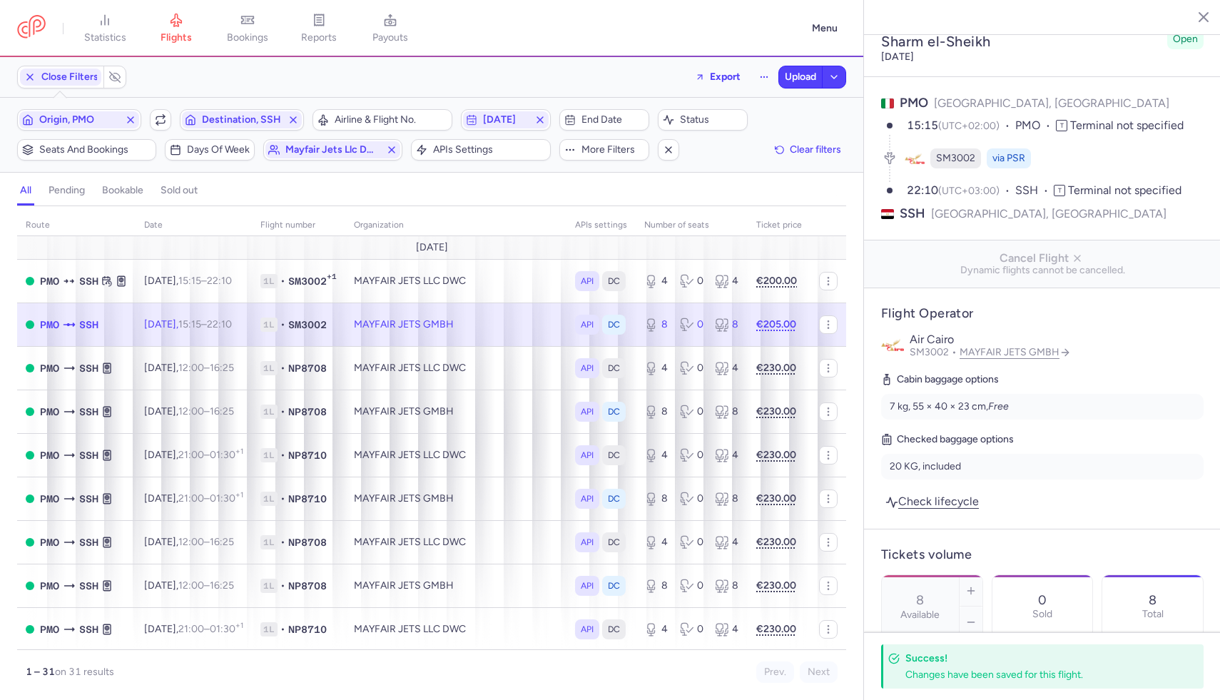
scroll to position [0, 0]
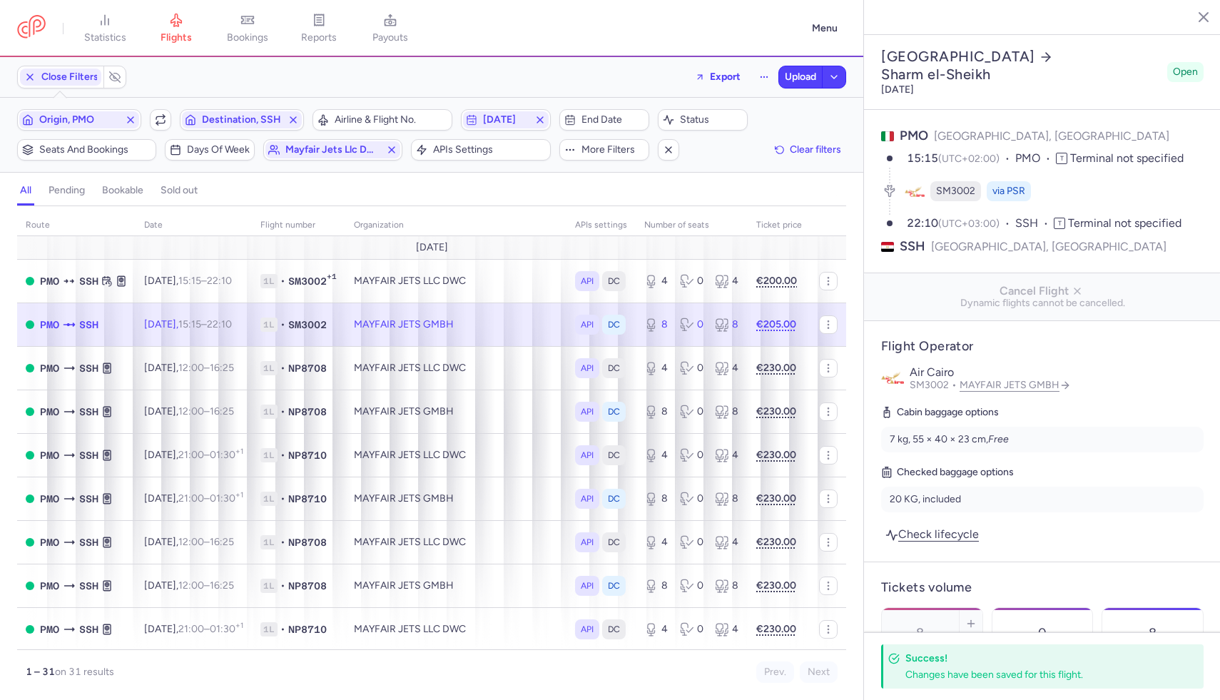
click at [521, 200] on div "all pending bookable sold out" at bounding box center [431, 193] width 829 height 25
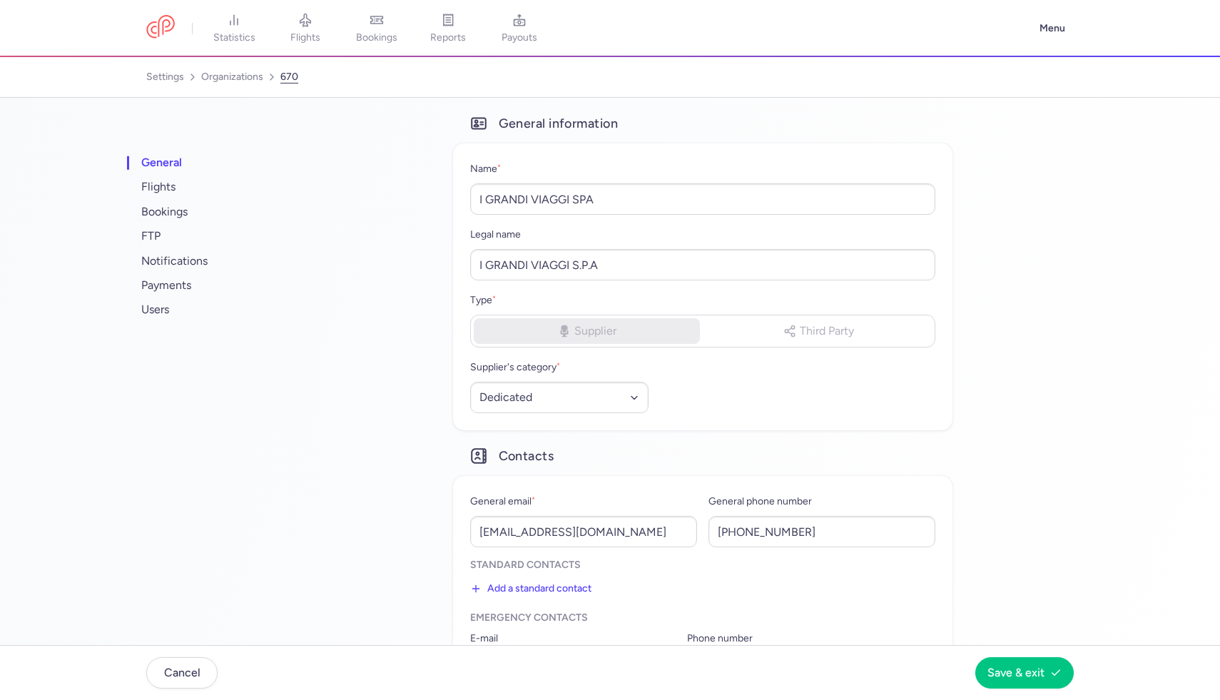
select select "DEDICATED"
select select "it"
select select "DEDICATED"
select select "it"
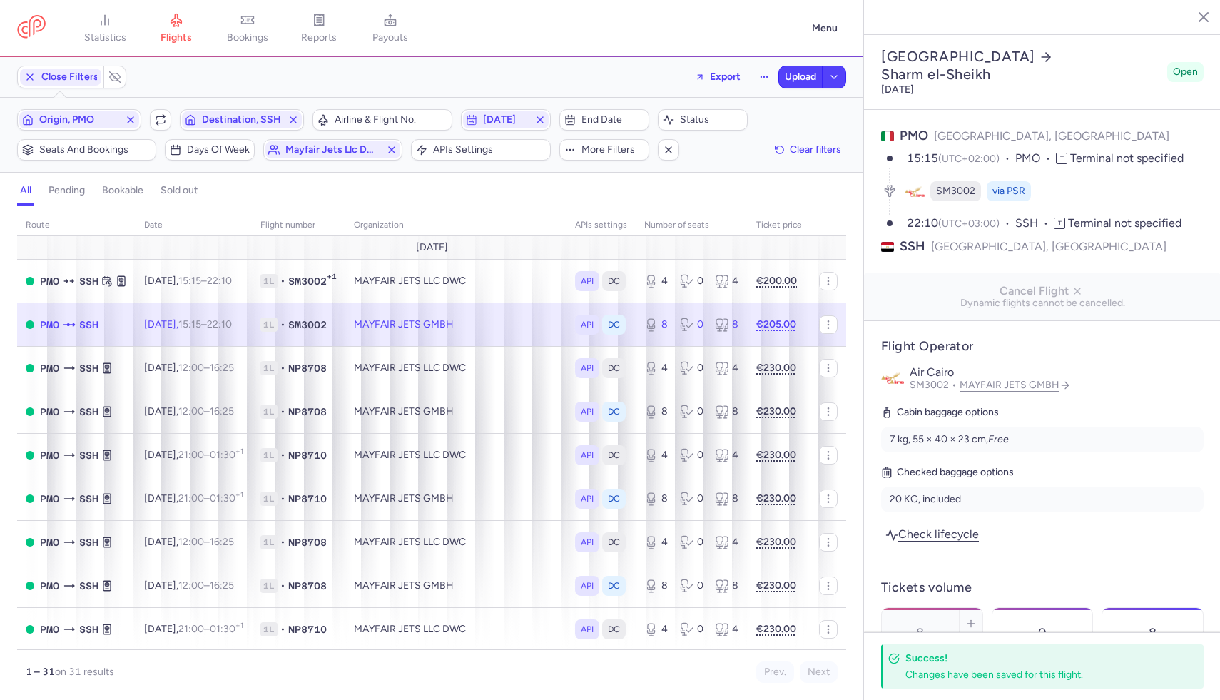
select select "days"
click at [71, 185] on h4 "pending" at bounding box center [67, 190] width 36 height 13
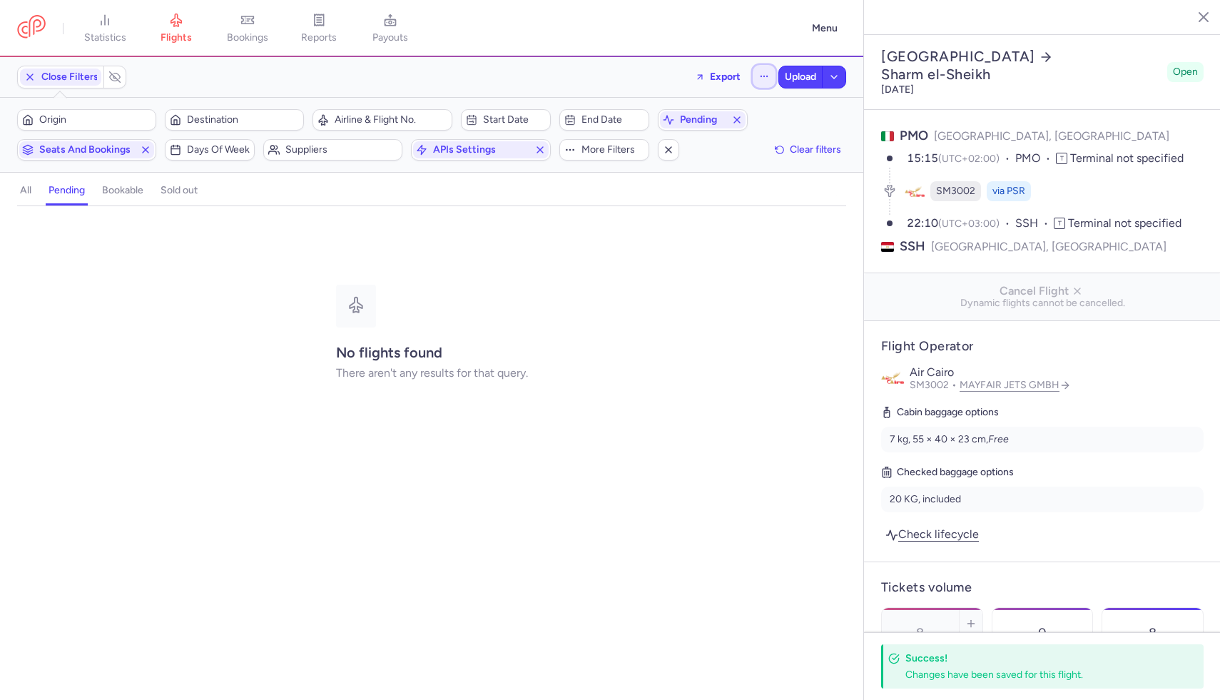
click at [754, 73] on button "button" at bounding box center [764, 76] width 23 height 23
click at [641, 140] on span "Open flights" at bounding box center [646, 141] width 55 height 11
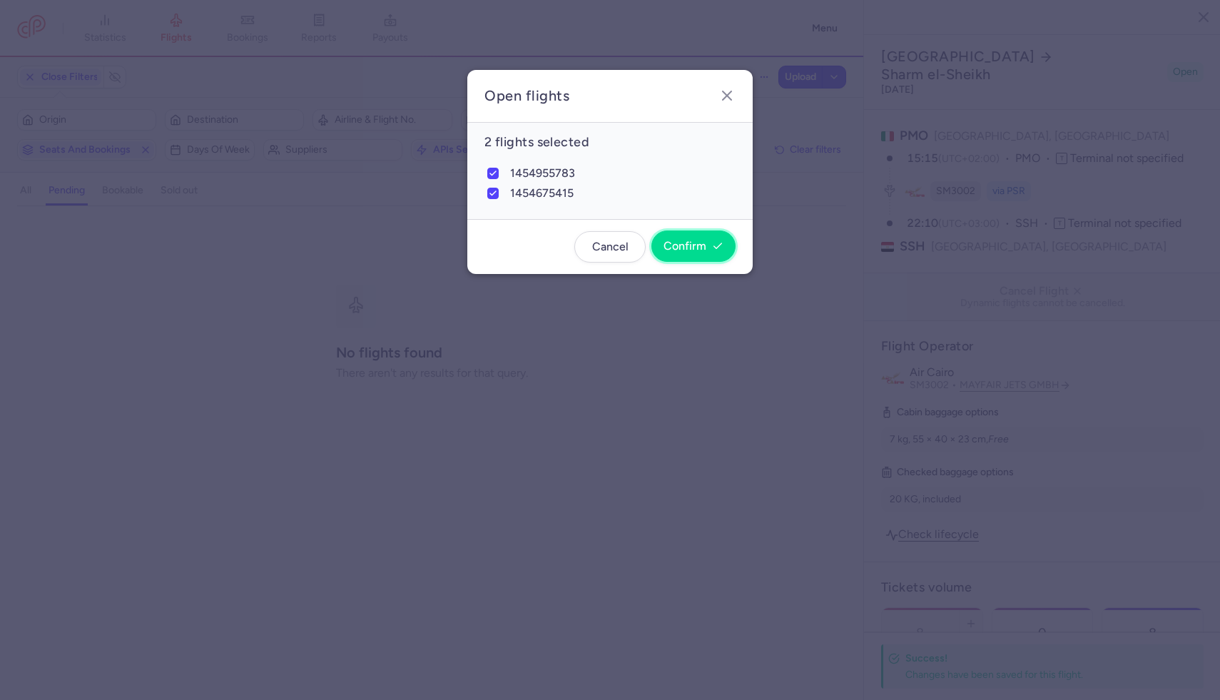
click at [673, 242] on span "Confirm" at bounding box center [684, 246] width 43 height 13
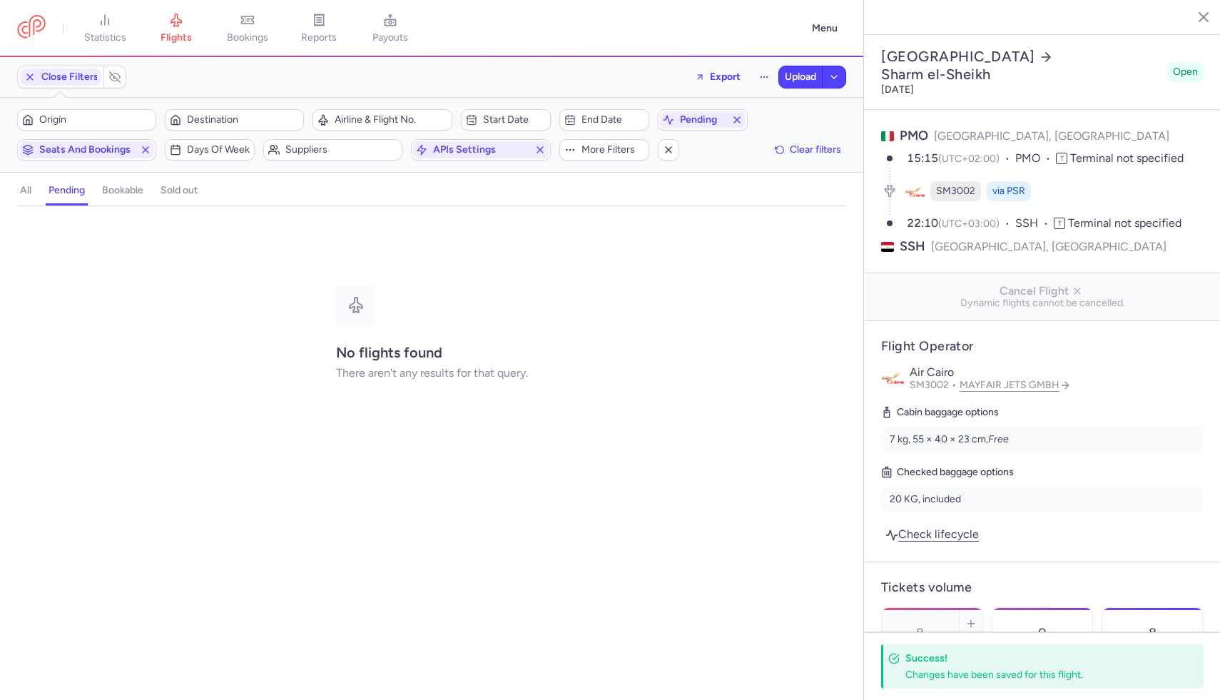
click at [35, 193] on div "all pending bookable sold out" at bounding box center [431, 193] width 829 height 25
click at [31, 193] on button "all" at bounding box center [25, 190] width 17 height 19
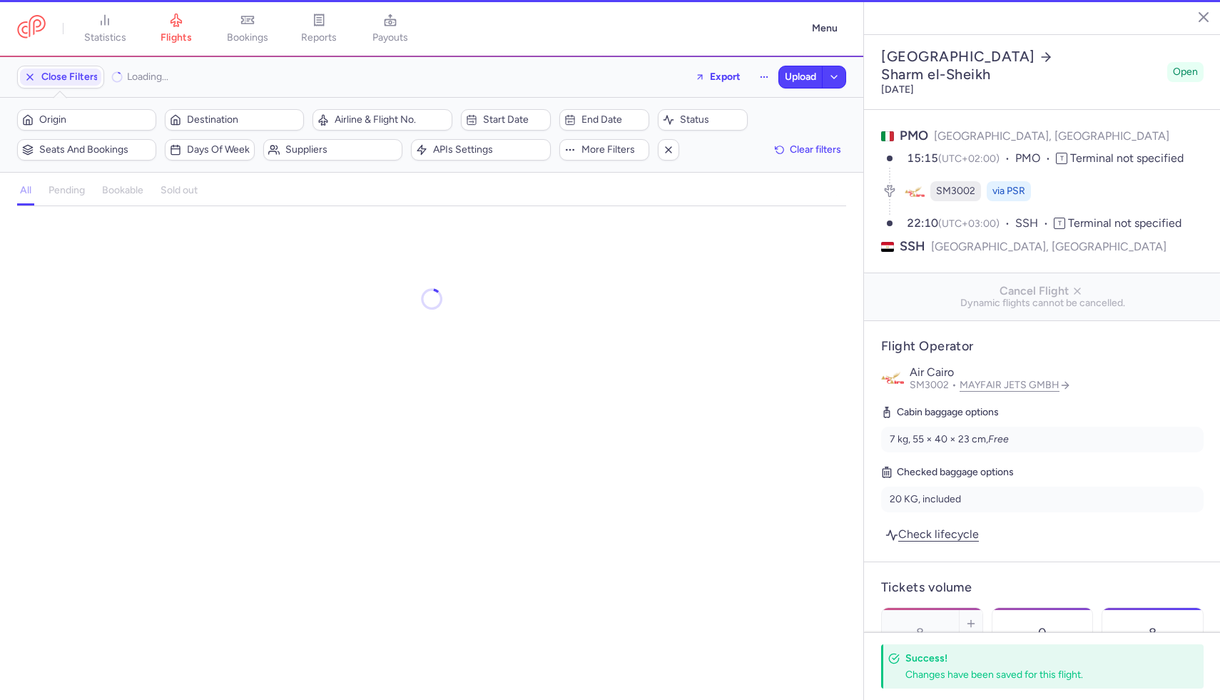
click at [61, 193] on div "all pending bookable sold out" at bounding box center [431, 193] width 829 height 25
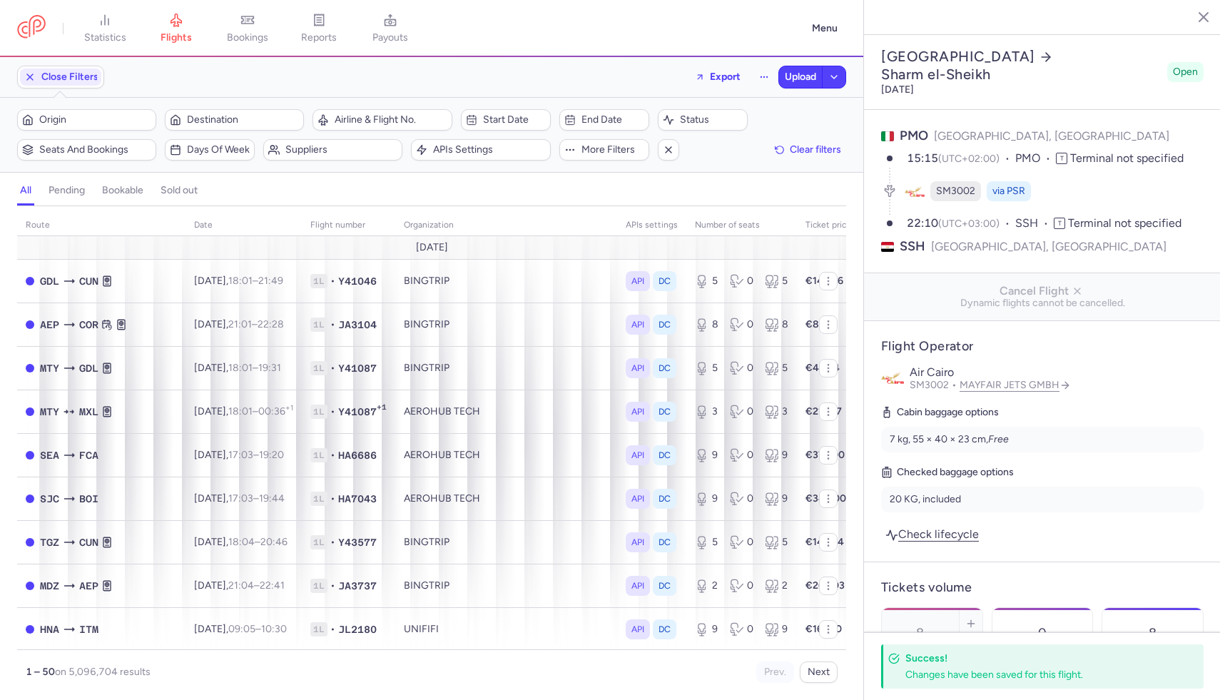
click at [66, 193] on h4 "pending" at bounding box center [67, 190] width 36 height 13
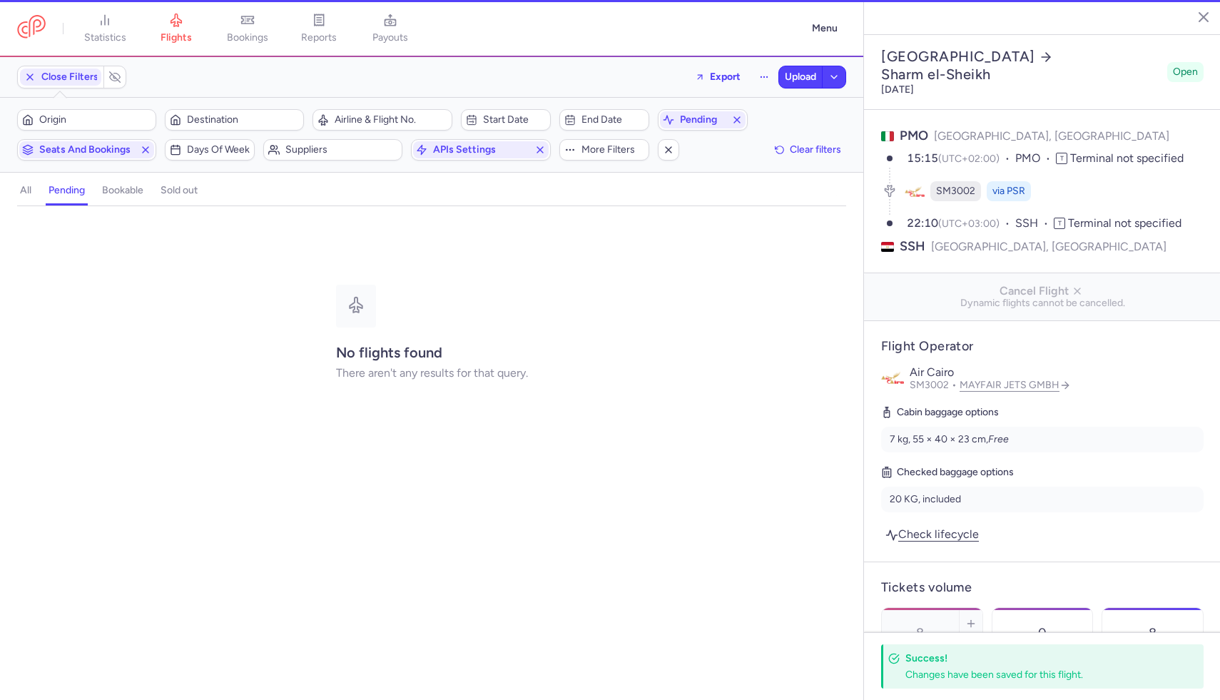
click at [66, 193] on h4 "pending" at bounding box center [67, 190] width 36 height 13
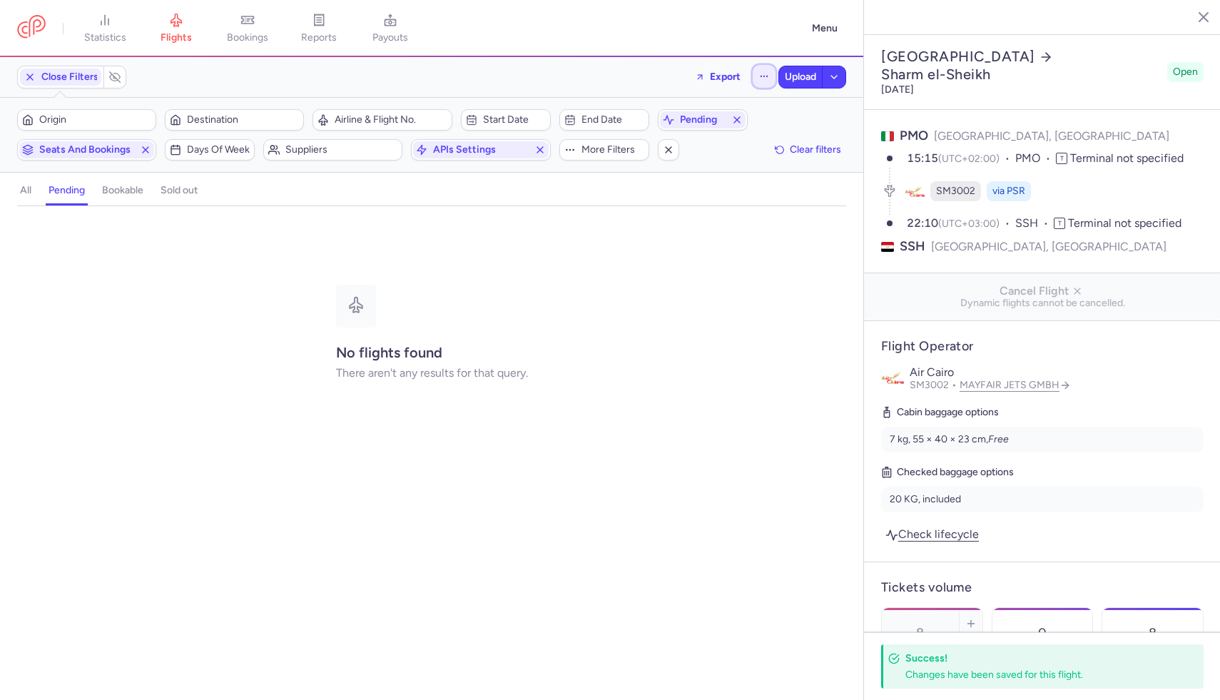
click at [766, 75] on icon "button" at bounding box center [764, 76] width 10 height 10
click at [735, 144] on button "Open flights" at bounding box center [692, 141] width 164 height 23
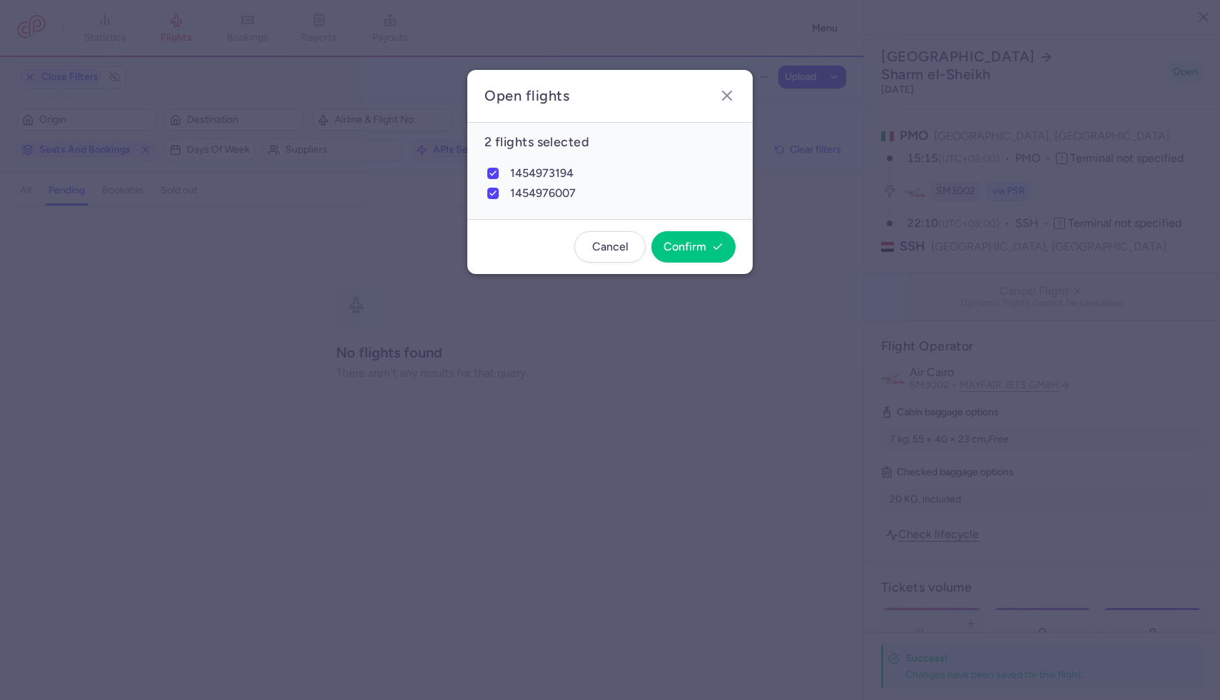
click at [697, 268] on footer "Cancel Confirm" at bounding box center [609, 246] width 285 height 55
click at [688, 246] on span "Confirm" at bounding box center [684, 246] width 43 height 13
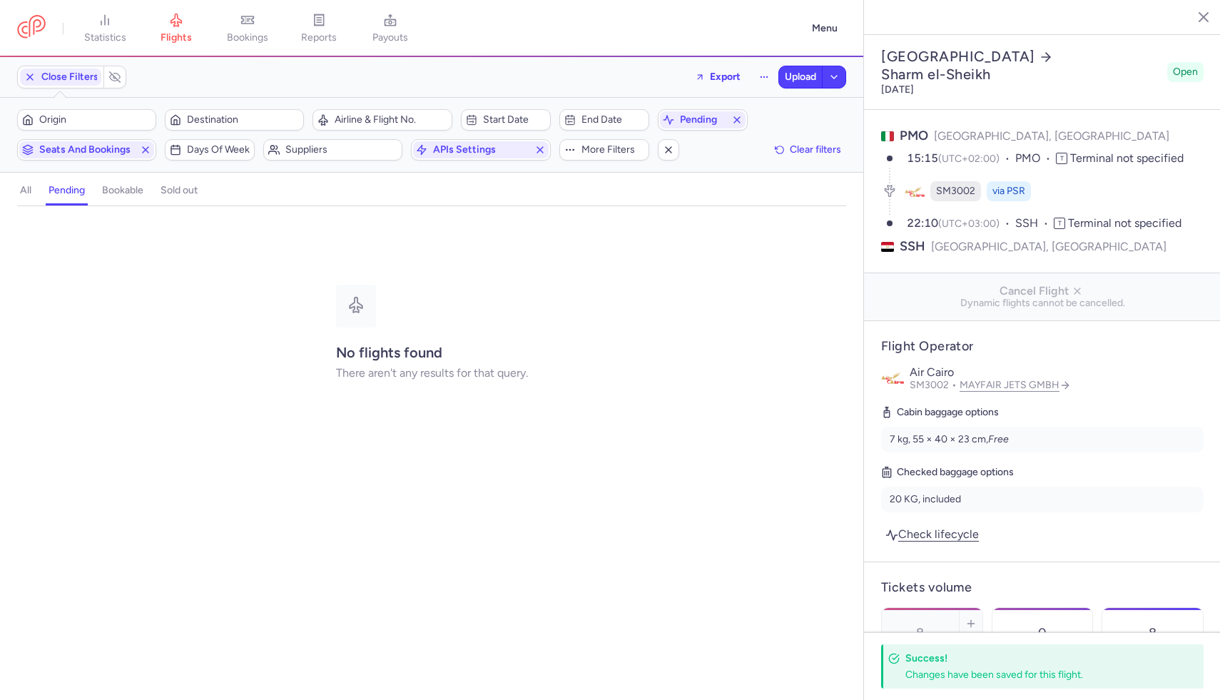
click at [74, 189] on h4 "pending" at bounding box center [67, 190] width 36 height 13
click at [757, 75] on button "button" at bounding box center [764, 76] width 23 height 23
click at [731, 136] on button "Open flights" at bounding box center [692, 141] width 164 height 23
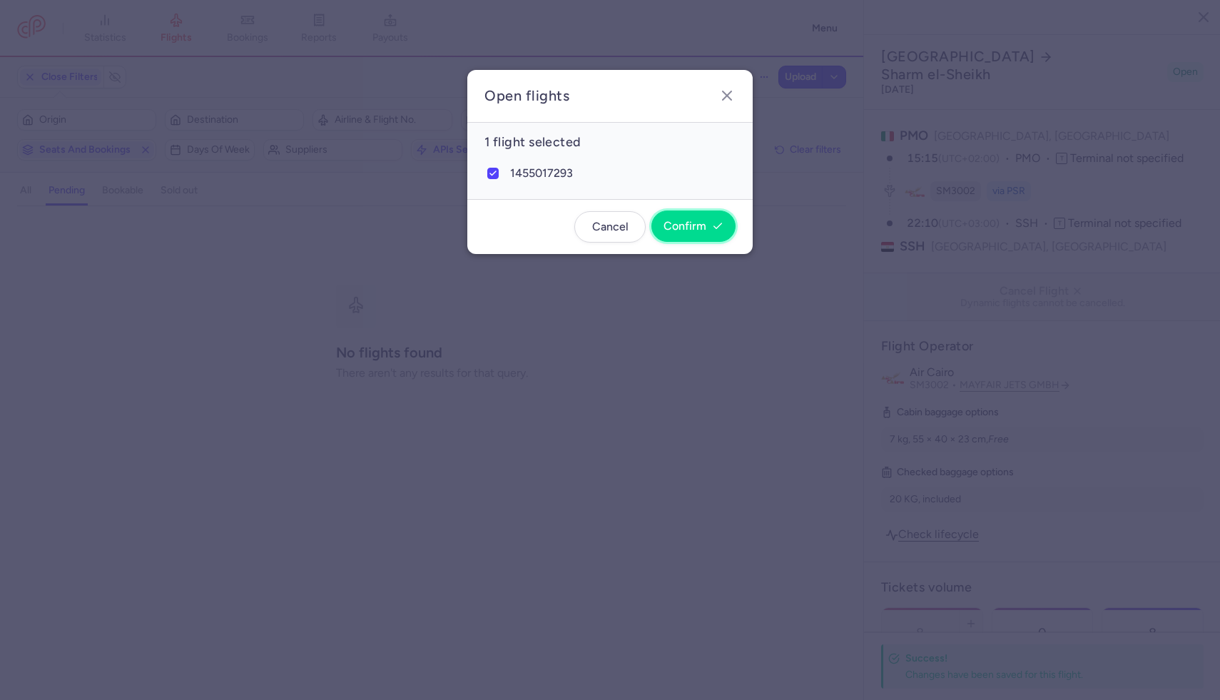
click at [703, 230] on span "Confirm" at bounding box center [684, 226] width 43 height 13
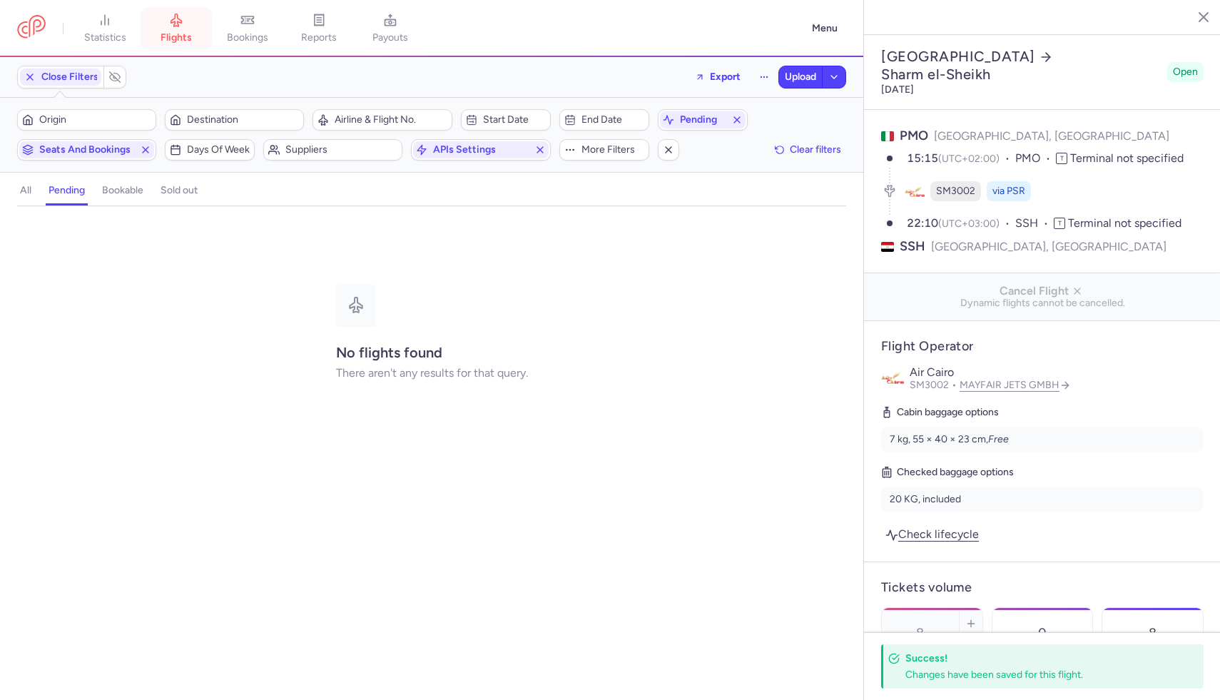
click at [187, 39] on span "flights" at bounding box center [176, 37] width 31 height 13
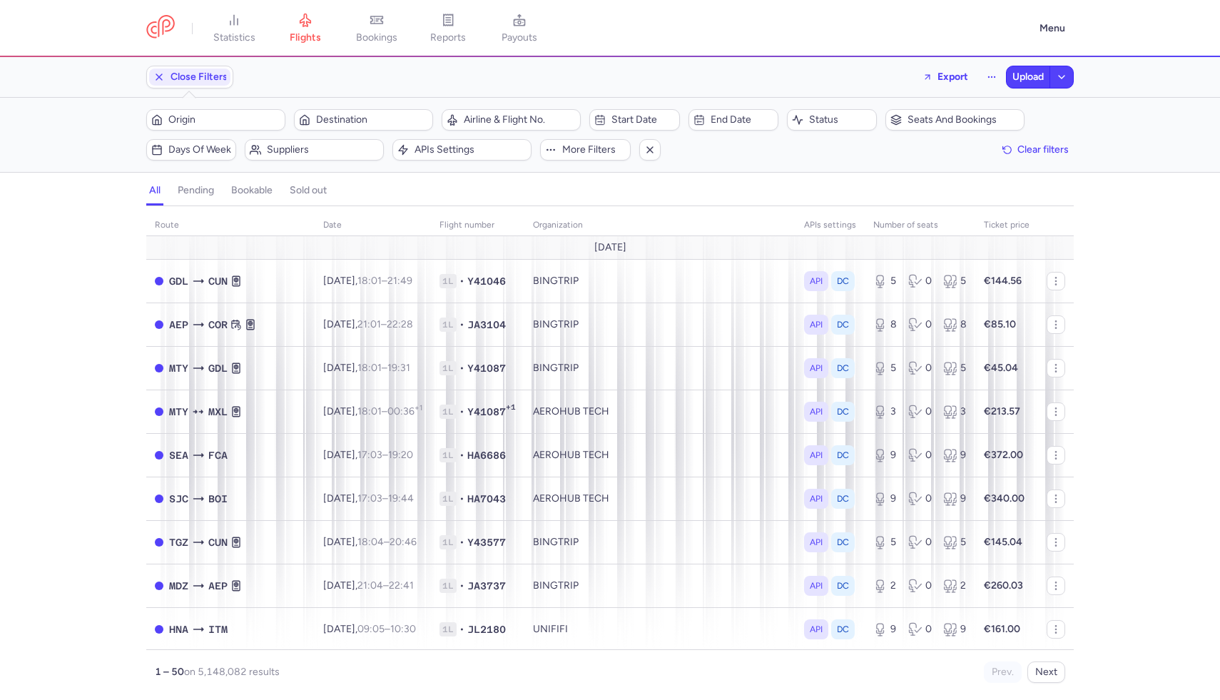
click at [186, 190] on h4 "pending" at bounding box center [196, 190] width 36 height 13
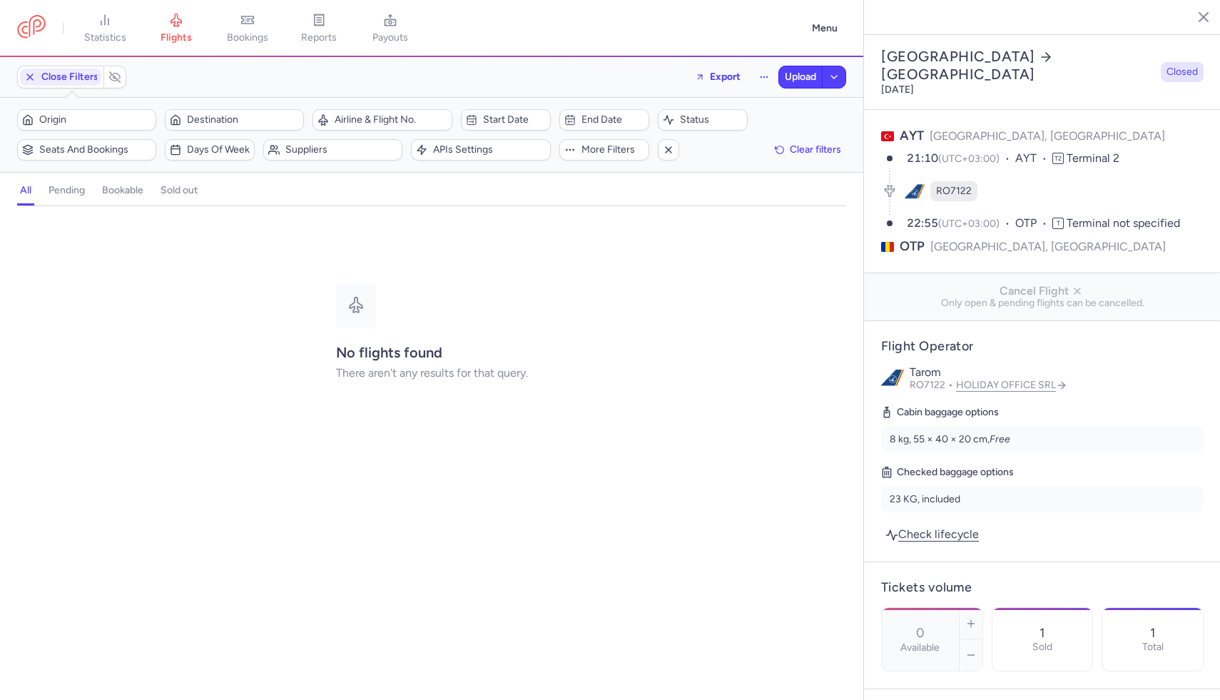
select select "days"
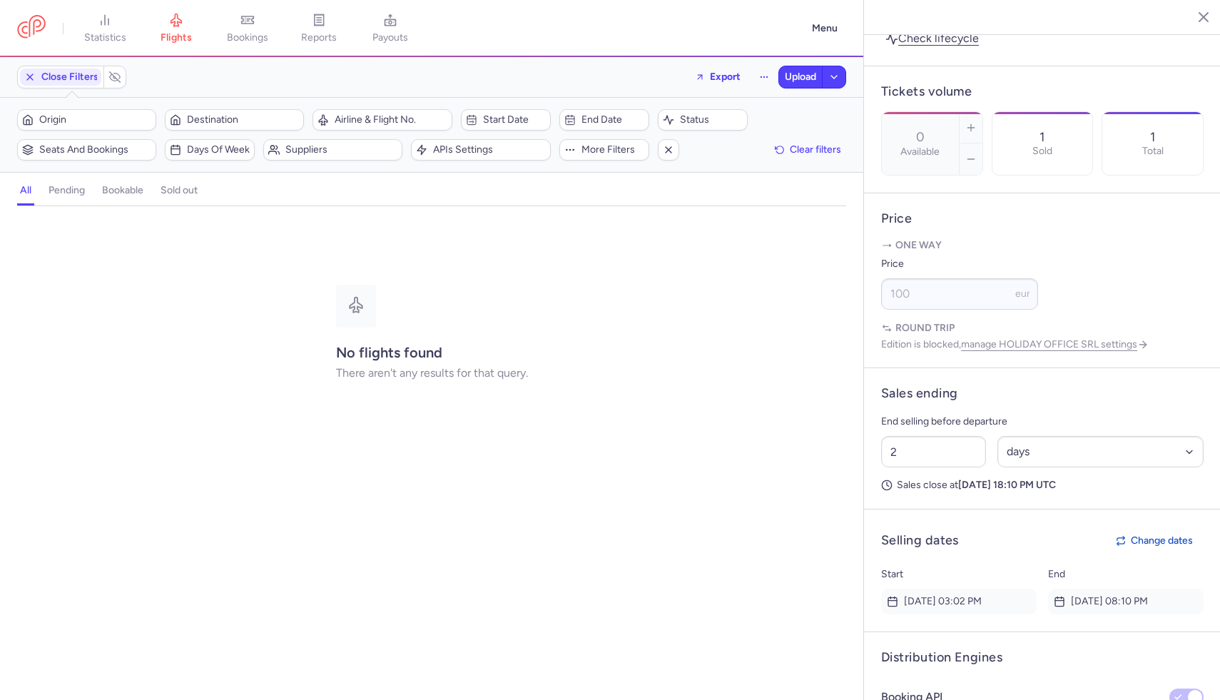
scroll to position [235, 0]
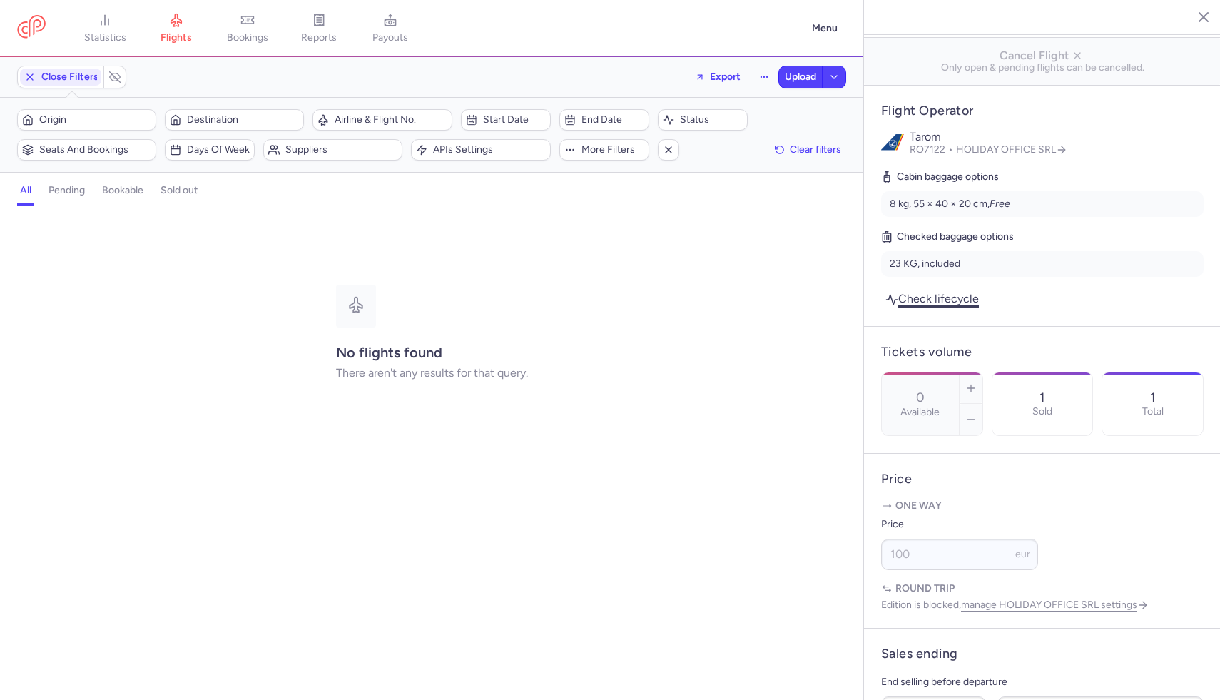
click at [953, 289] on link "Check lifecycle" at bounding box center [932, 298] width 102 height 19
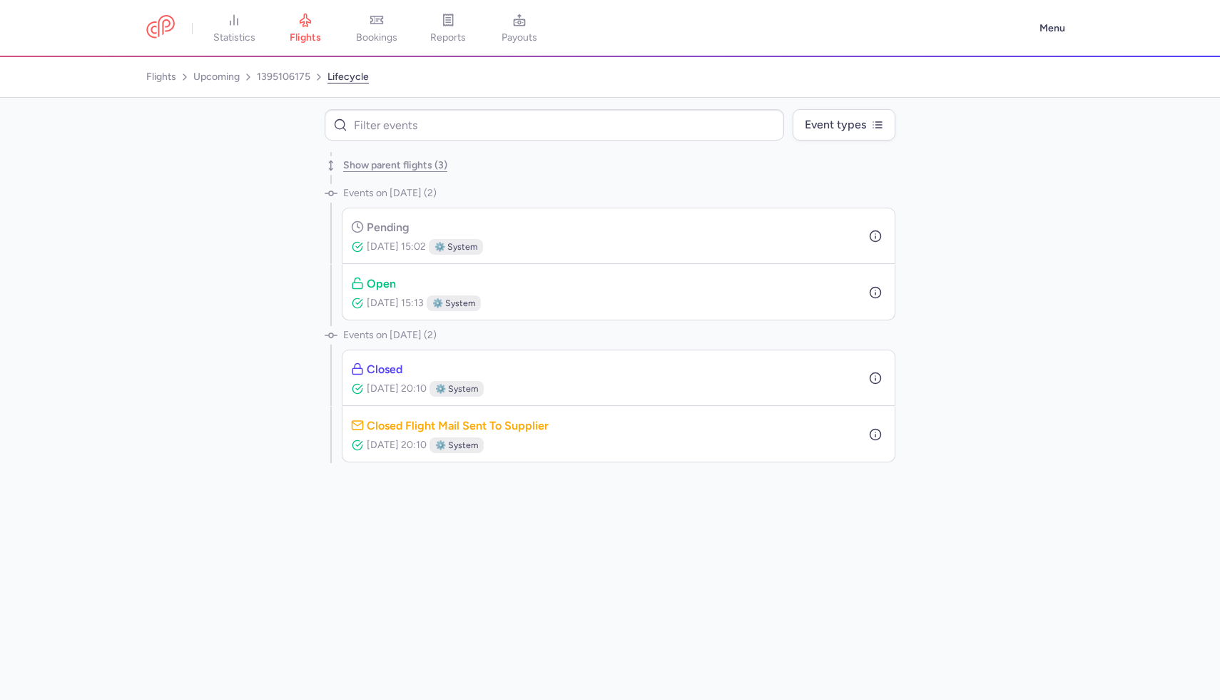
click at [471, 250] on span "⚙️ system" at bounding box center [455, 247] width 43 height 14
click at [872, 238] on icon "button" at bounding box center [875, 236] width 13 height 13
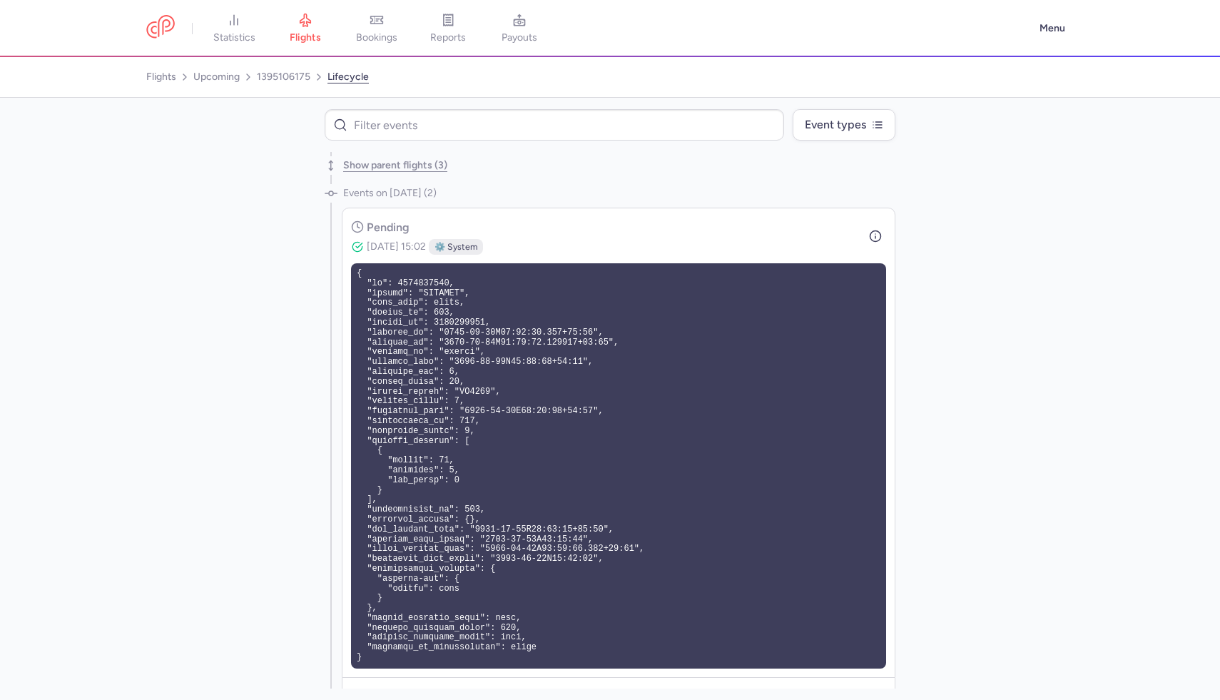
click at [452, 173] on div "Show parent flights (3)" at bounding box center [610, 165] width 571 height 27
click at [430, 166] on button "Show parent flights (3)" at bounding box center [395, 165] width 104 height 11
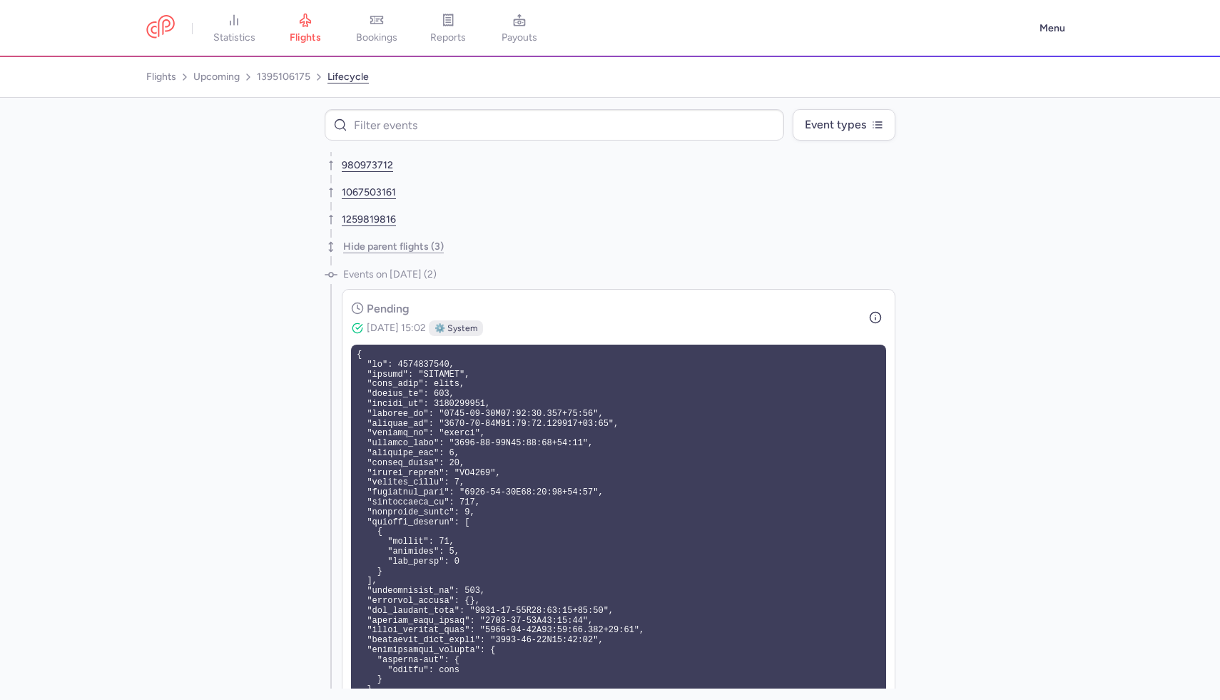
click at [397, 223] on li "1259819816" at bounding box center [610, 219] width 571 height 27
click at [384, 218] on link "1259819816" at bounding box center [369, 219] width 54 height 11
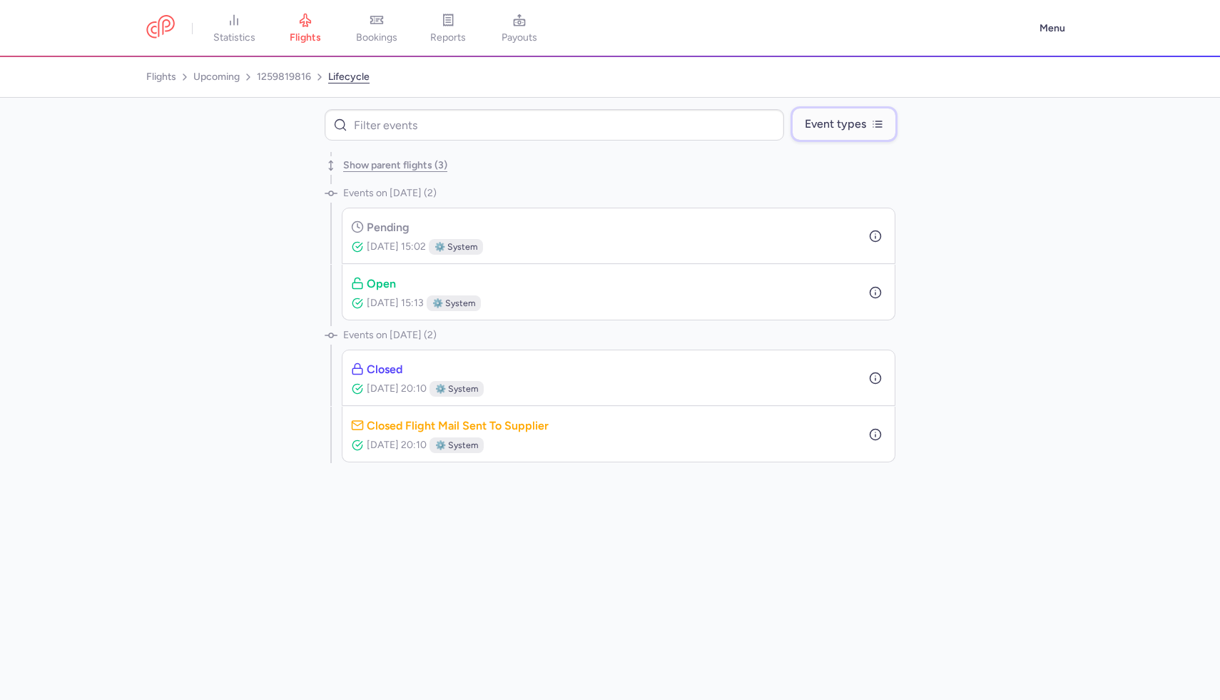
click at [829, 135] on button "Event types" at bounding box center [844, 123] width 103 height 31
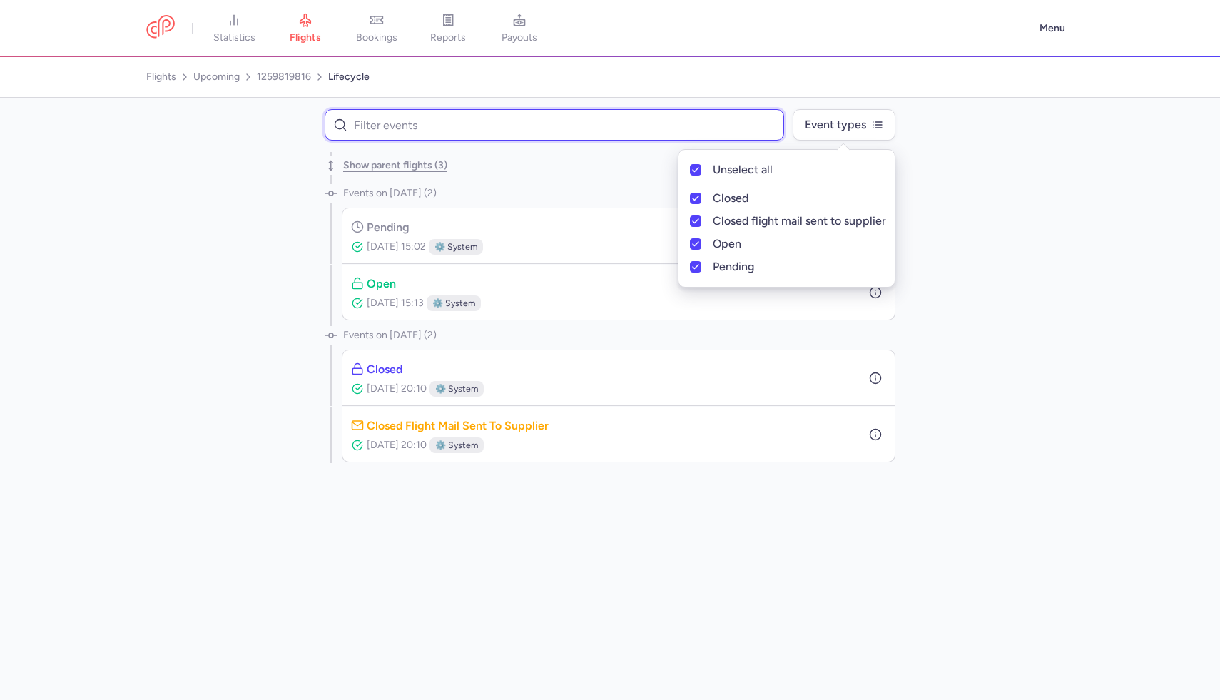
click at [586, 116] on input at bounding box center [554, 124] width 459 height 31
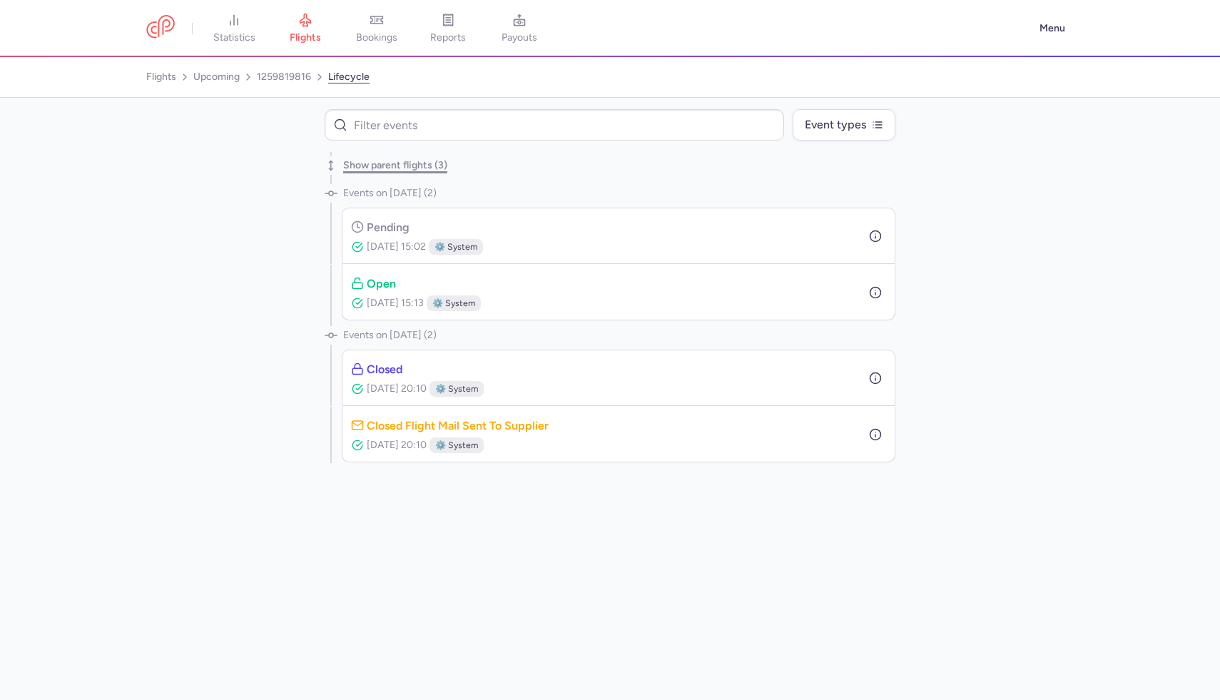
click at [432, 170] on button "Show parent flights (3)" at bounding box center [395, 165] width 104 height 11
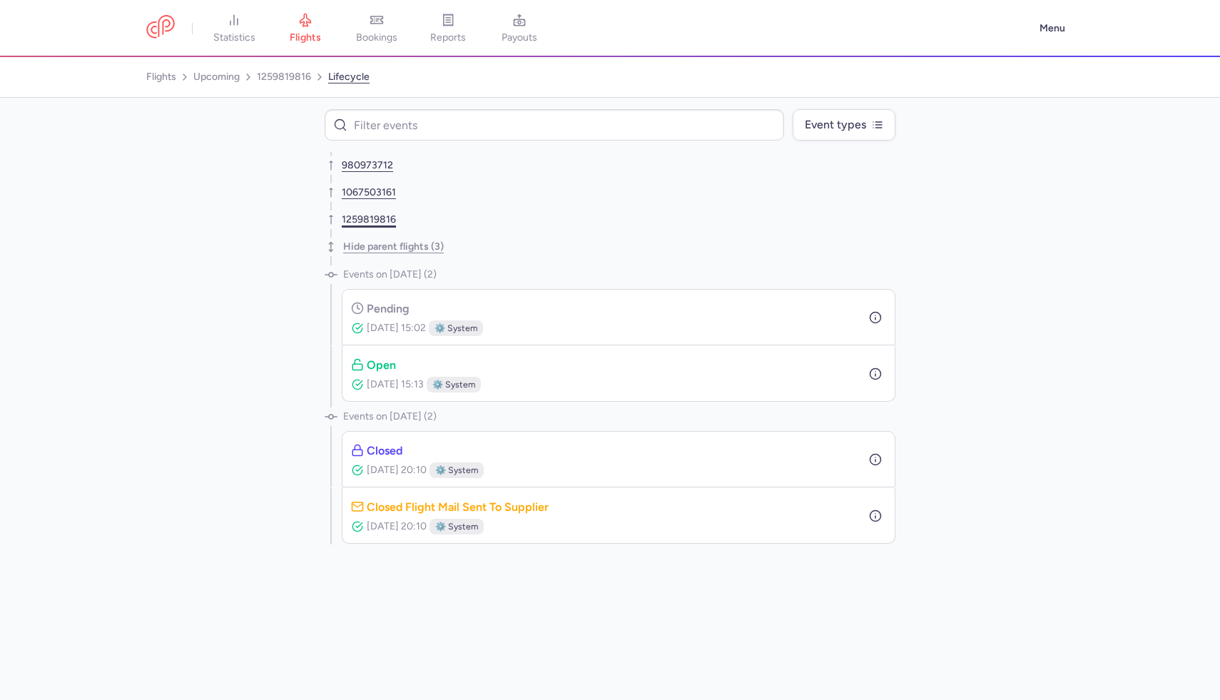
click at [372, 223] on link "1259819816" at bounding box center [369, 219] width 54 height 11
click at [372, 218] on link "1259819816" at bounding box center [369, 219] width 54 height 11
click at [382, 212] on li "1259819816" at bounding box center [610, 219] width 571 height 27
click at [367, 188] on link "1067503161" at bounding box center [369, 192] width 54 height 11
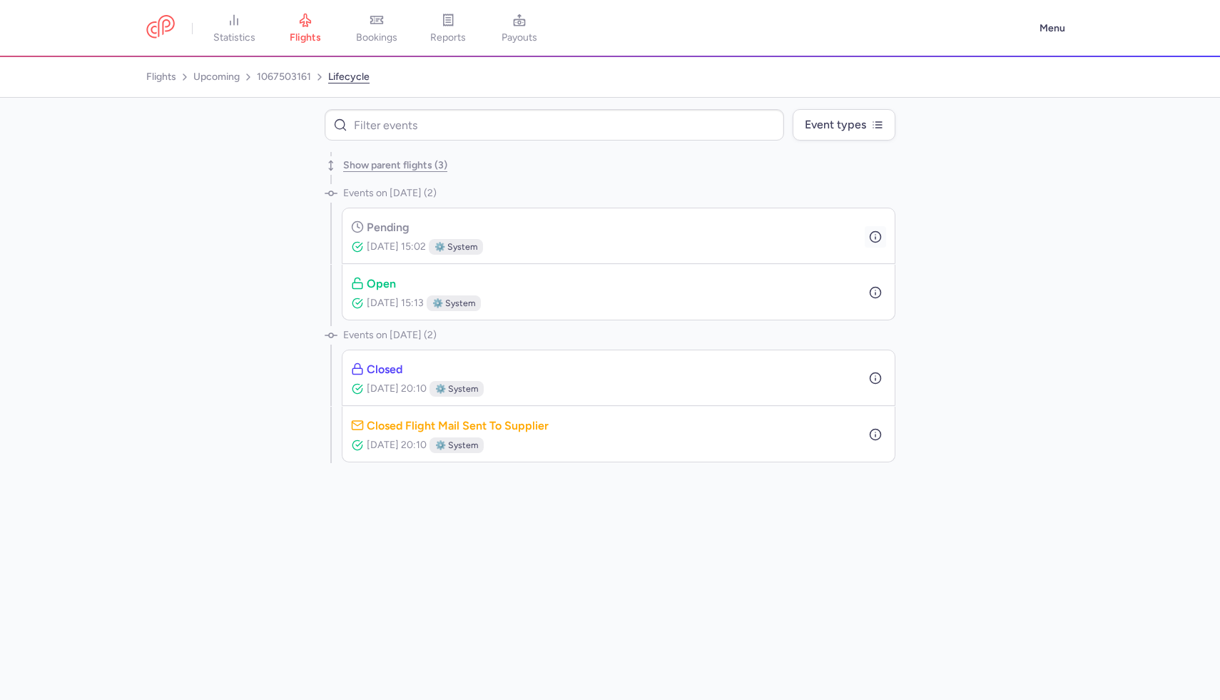
click at [884, 231] on button "button" at bounding box center [875, 236] width 21 height 21
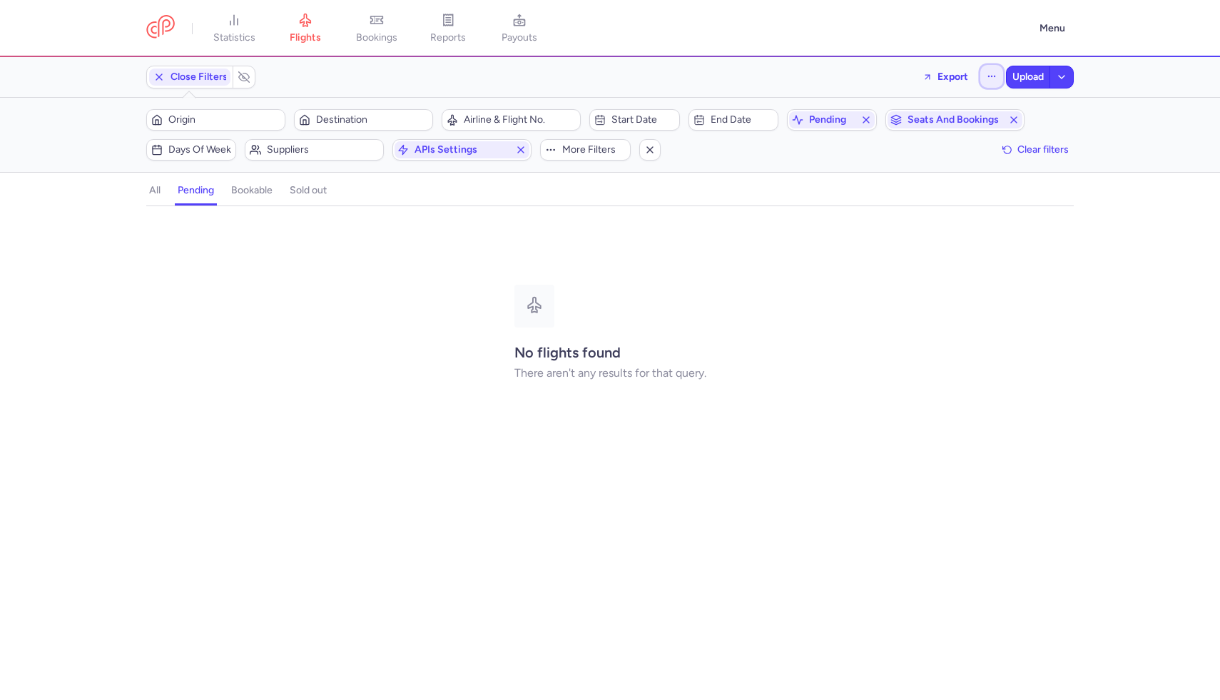
click at [982, 71] on button "button" at bounding box center [991, 76] width 23 height 23
click at [892, 131] on button "Open flights" at bounding box center [920, 141] width 164 height 23
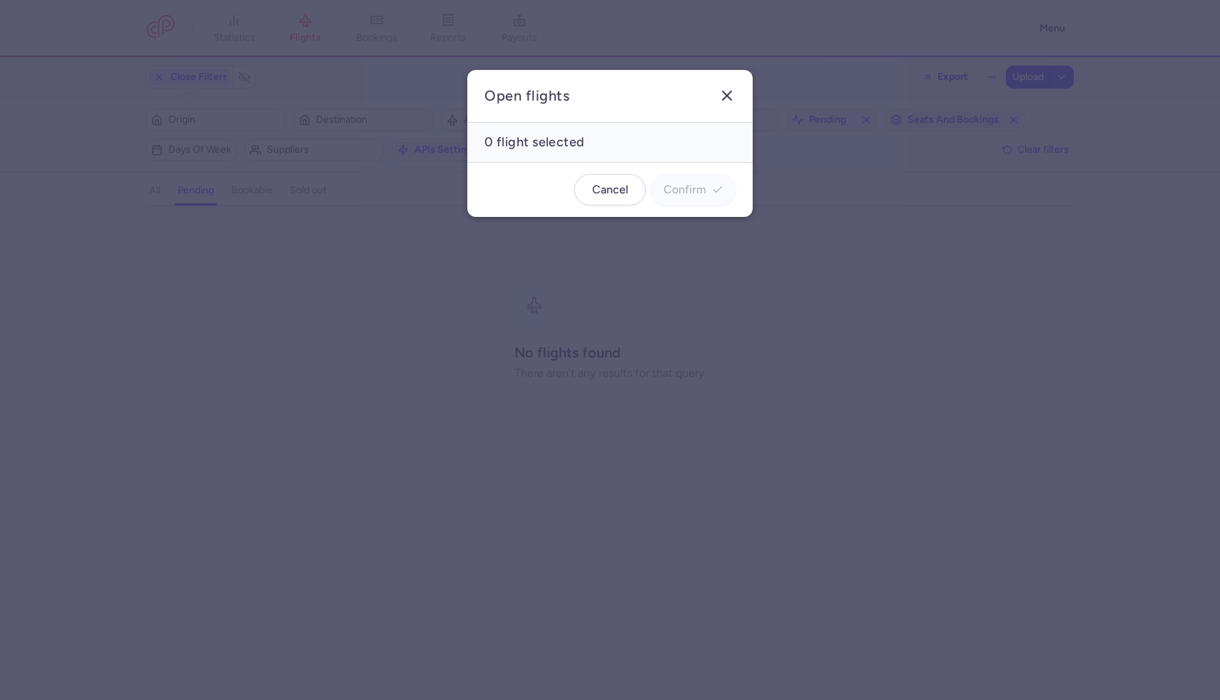
click at [728, 84] on button "button" at bounding box center [727, 95] width 23 height 23
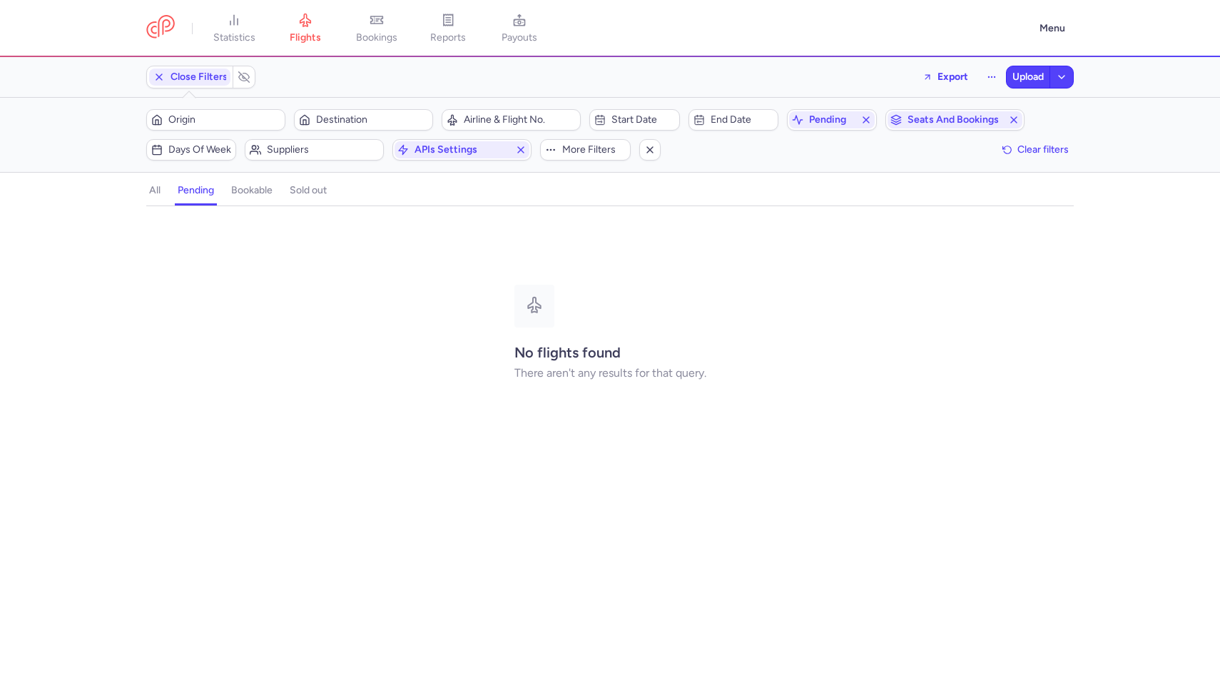
click at [151, 185] on h4 "all" at bounding box center [154, 190] width 11 height 13
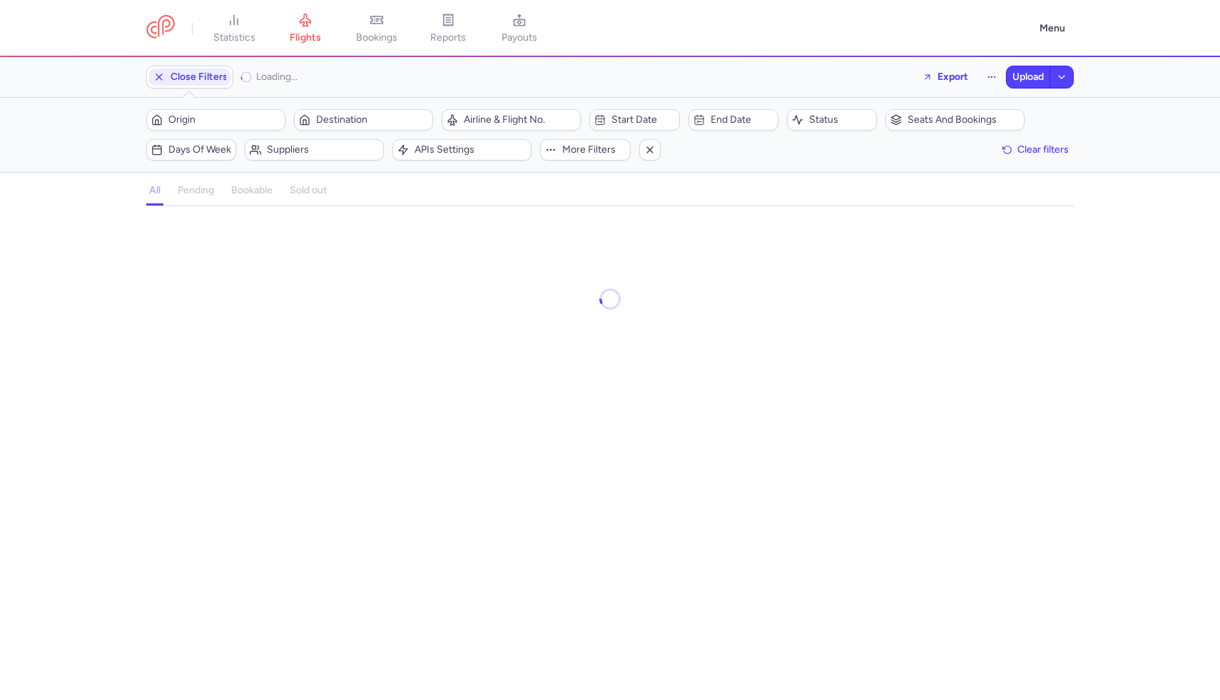
click at [189, 188] on h4 "pending" at bounding box center [196, 190] width 36 height 13
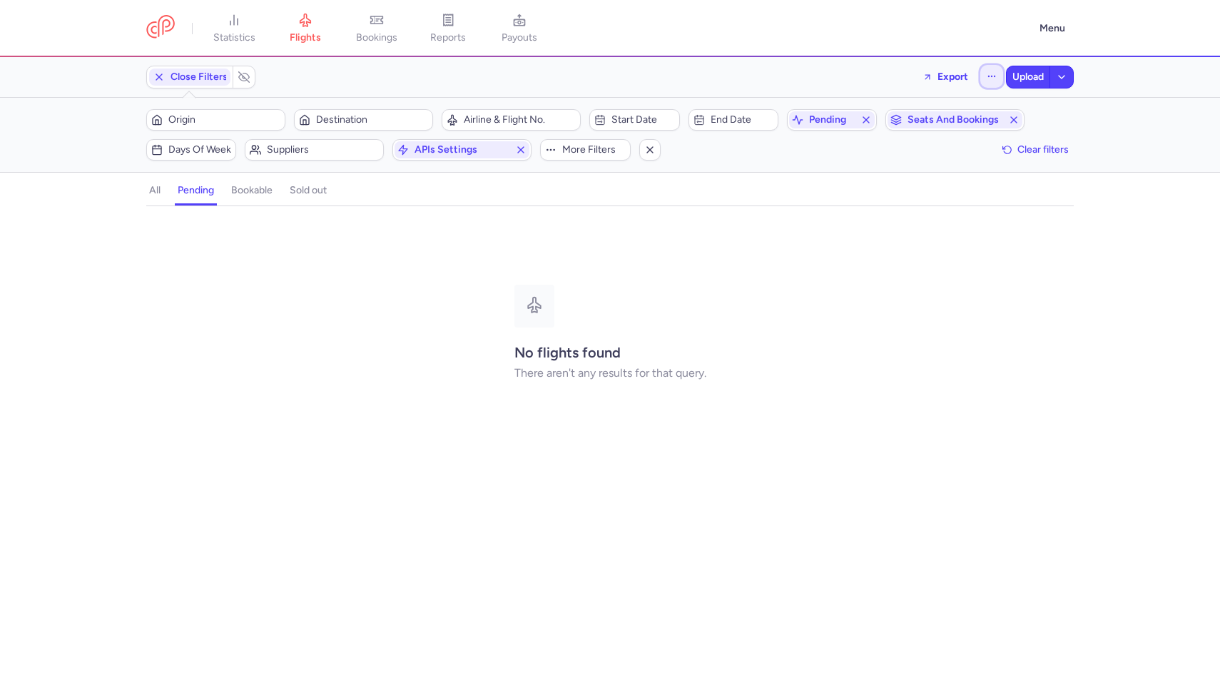
click at [995, 79] on button "button" at bounding box center [991, 76] width 23 height 23
click at [927, 136] on button "Open flights" at bounding box center [920, 141] width 164 height 23
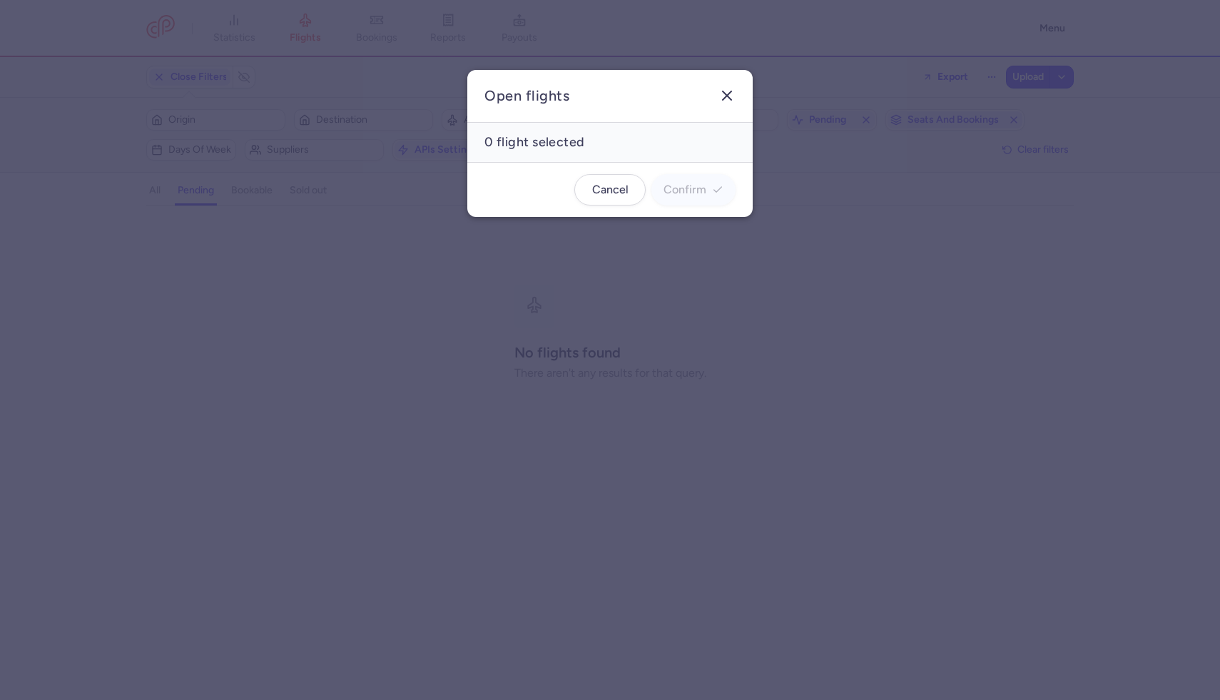
click at [726, 96] on icon "button" at bounding box center [726, 95] width 17 height 17
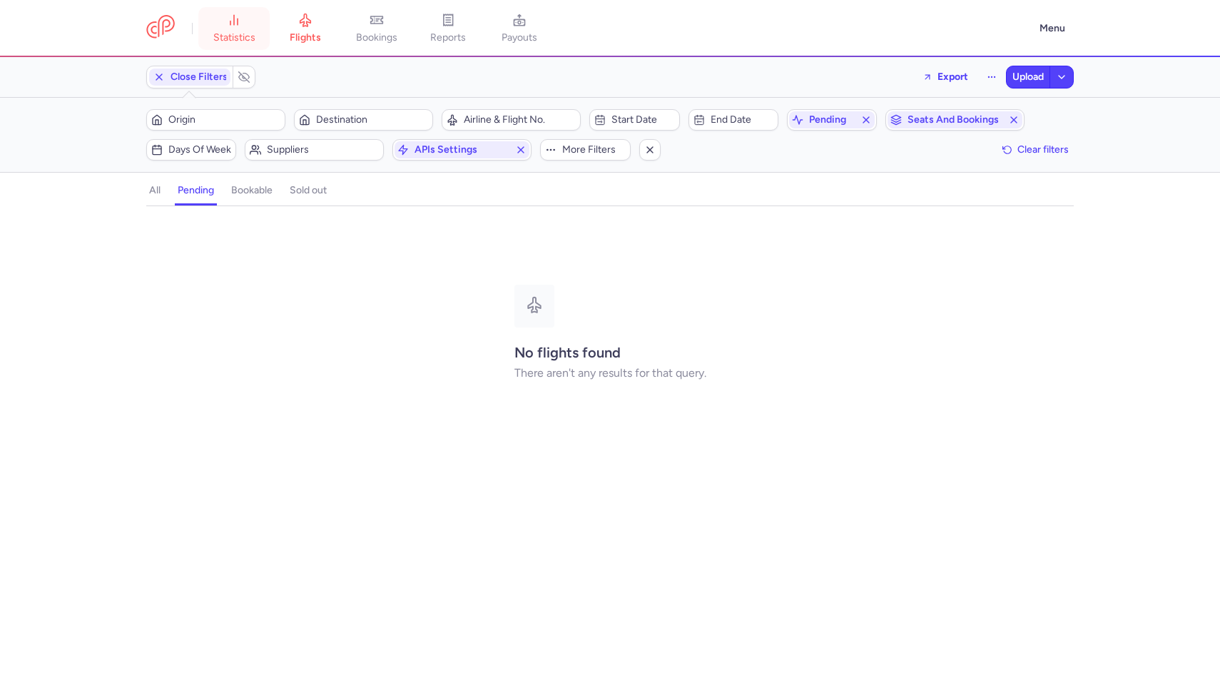
click at [201, 18] on link "statistics" at bounding box center [233, 28] width 71 height 31
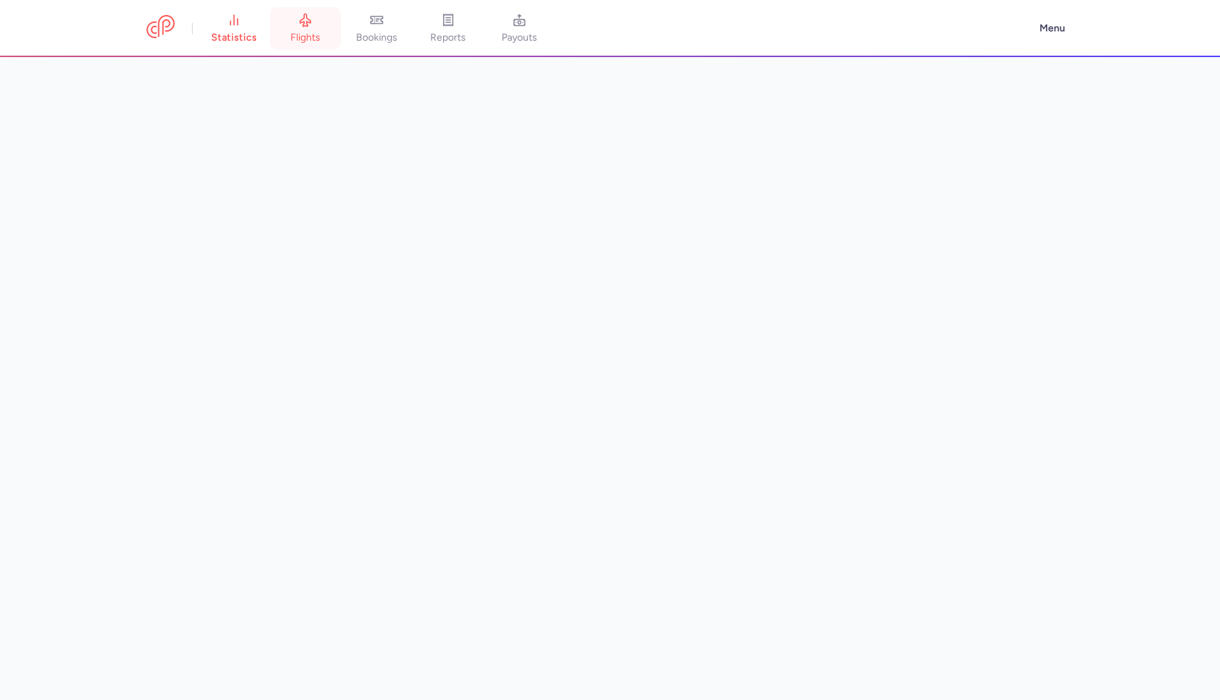
click at [304, 31] on span "flights" at bounding box center [305, 37] width 30 height 13
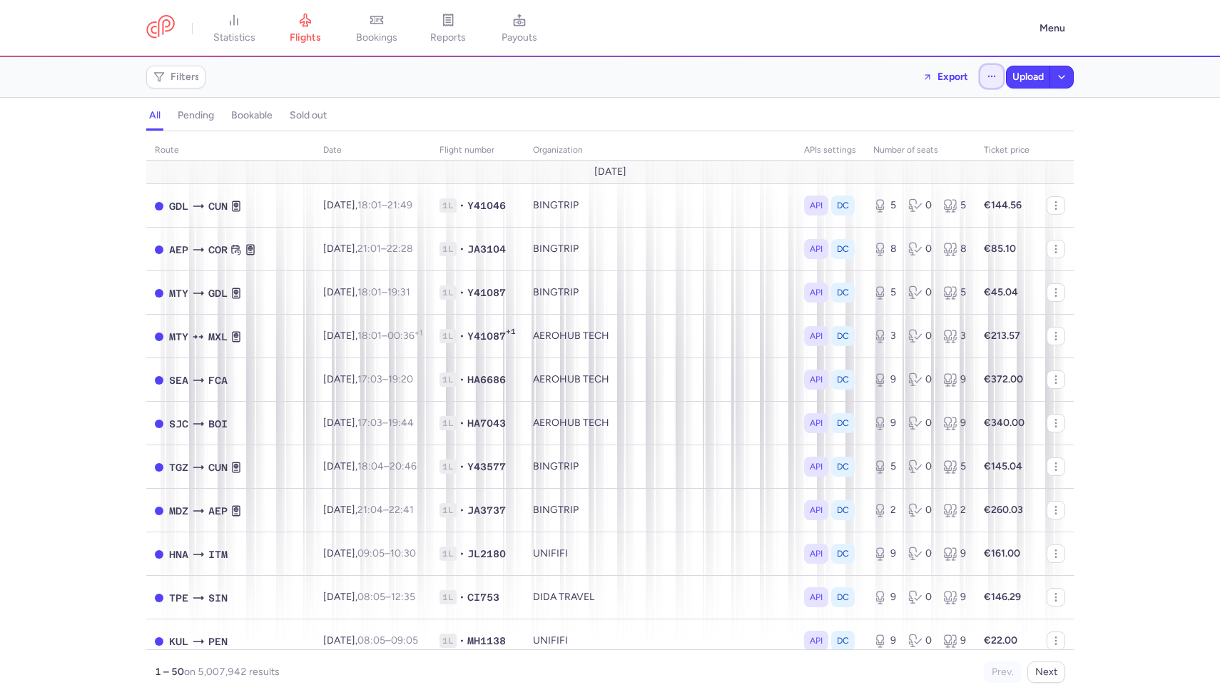
click at [986, 71] on button "button" at bounding box center [991, 76] width 23 height 23
click at [880, 138] on span "Open flights" at bounding box center [873, 141] width 55 height 11
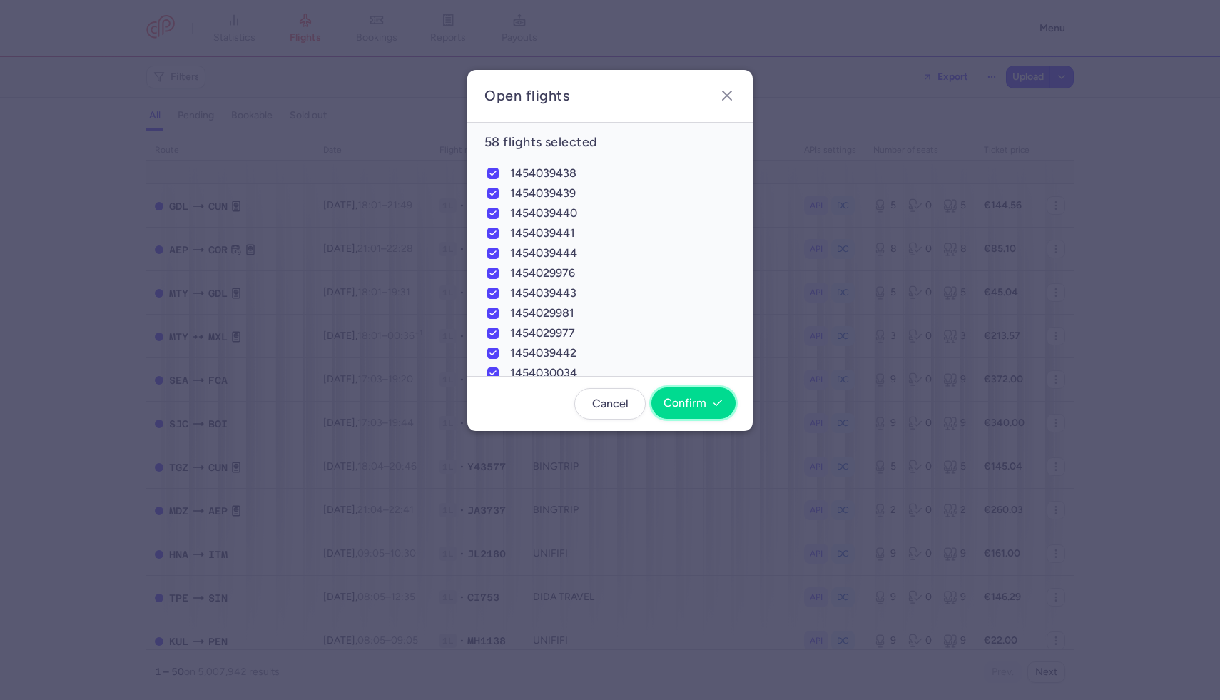
click at [684, 392] on button "Confirm" at bounding box center [693, 402] width 84 height 31
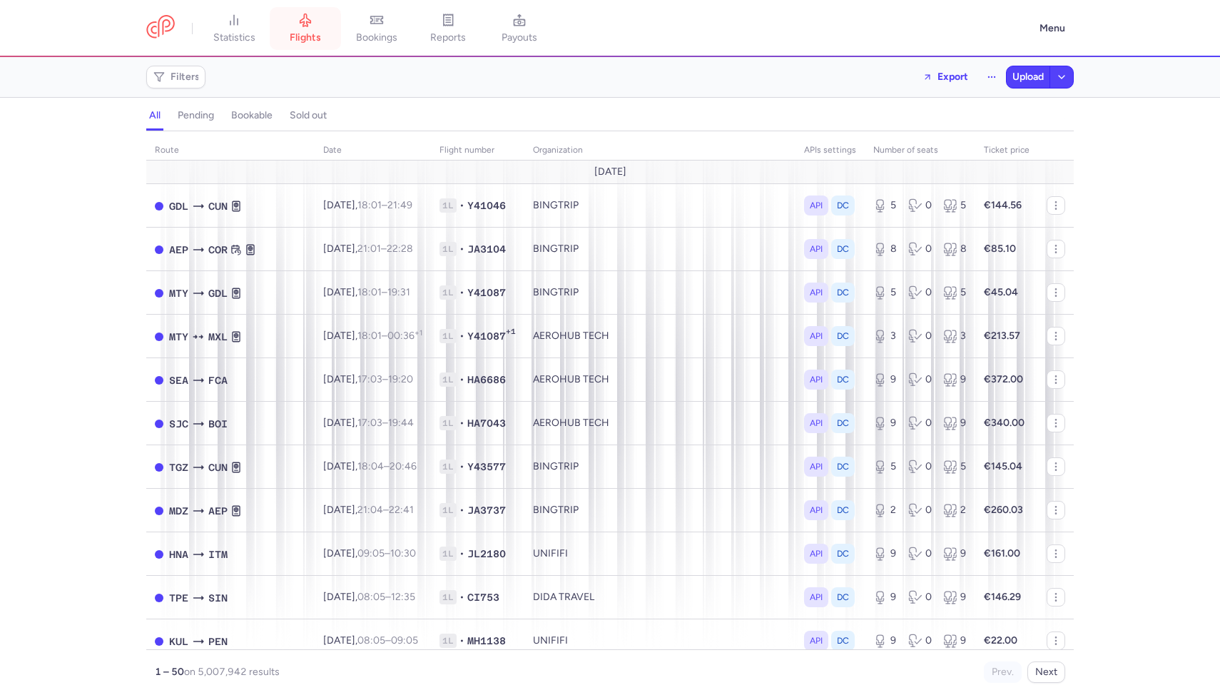
click at [271, 36] on link "flights" at bounding box center [305, 28] width 71 height 31
click at [265, 32] on link "statistics" at bounding box center [233, 28] width 71 height 31
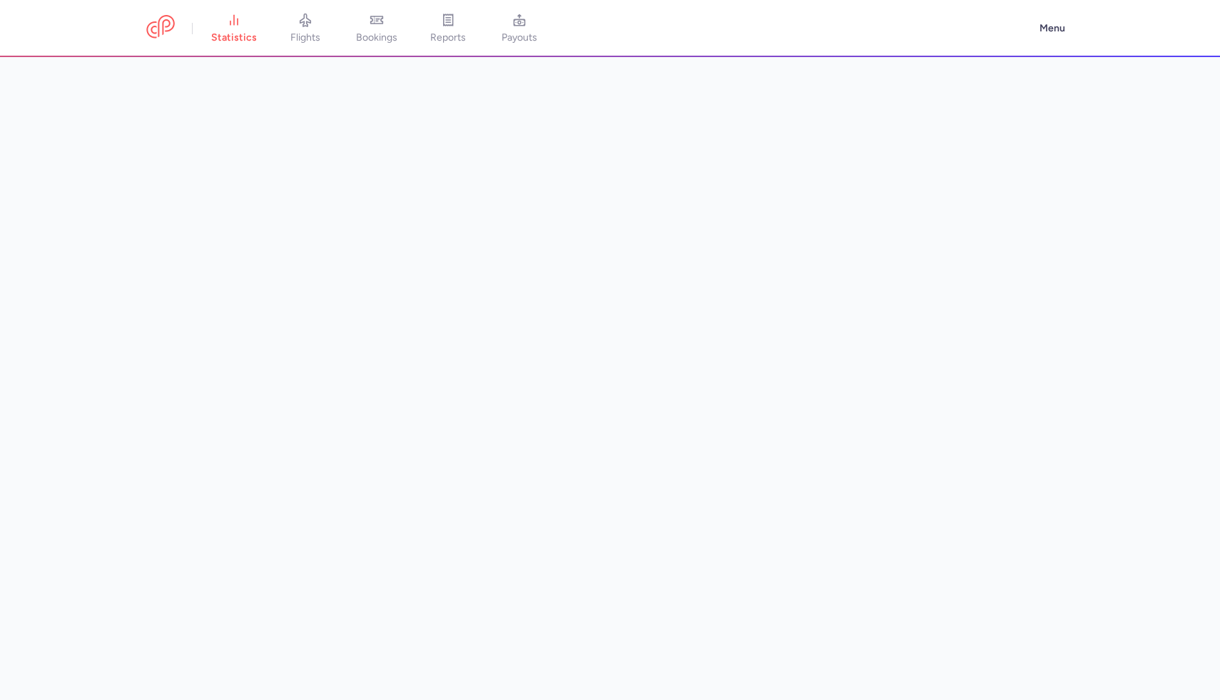
click at [312, 26] on icon at bounding box center [305, 20] width 14 height 14
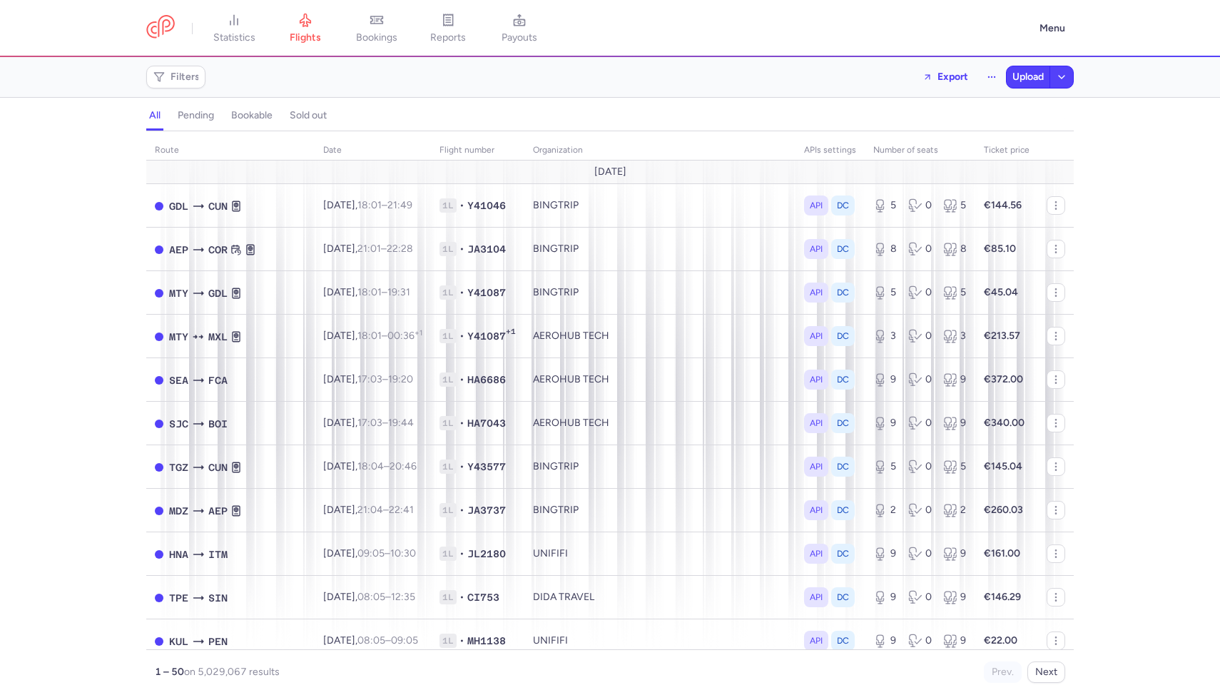
click at [228, 121] on button "pending" at bounding box center [251, 115] width 47 height 19
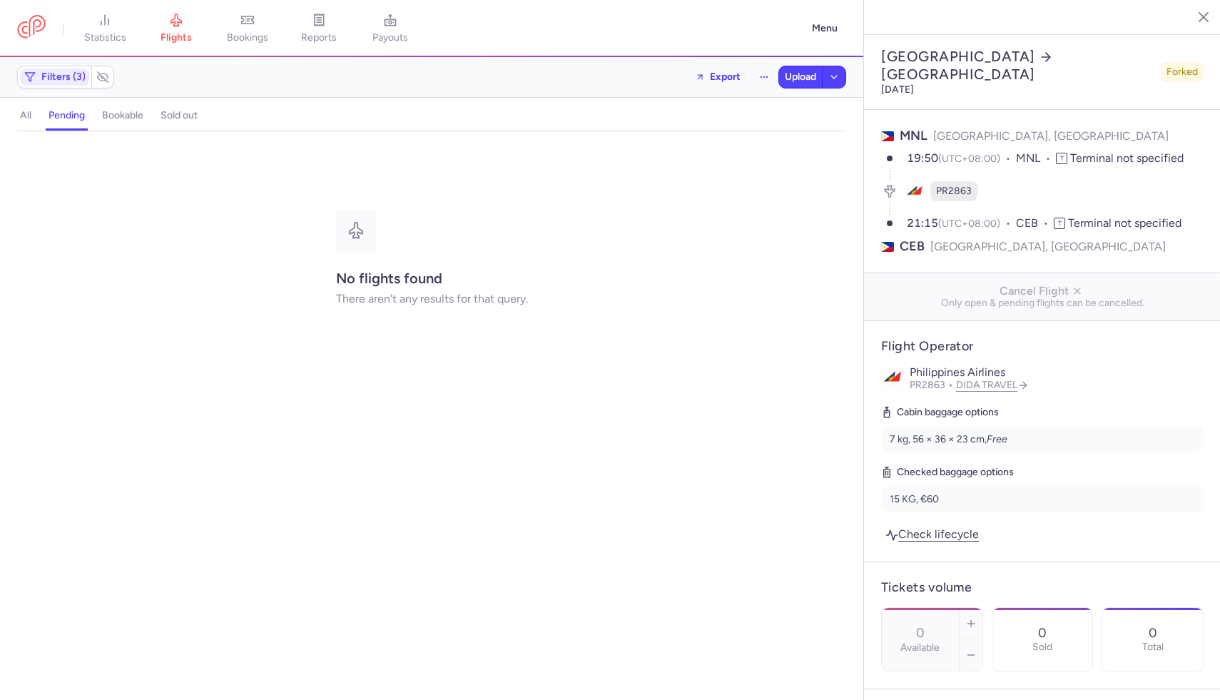
click at [24, 113] on h4 "all" at bounding box center [25, 115] width 11 height 13
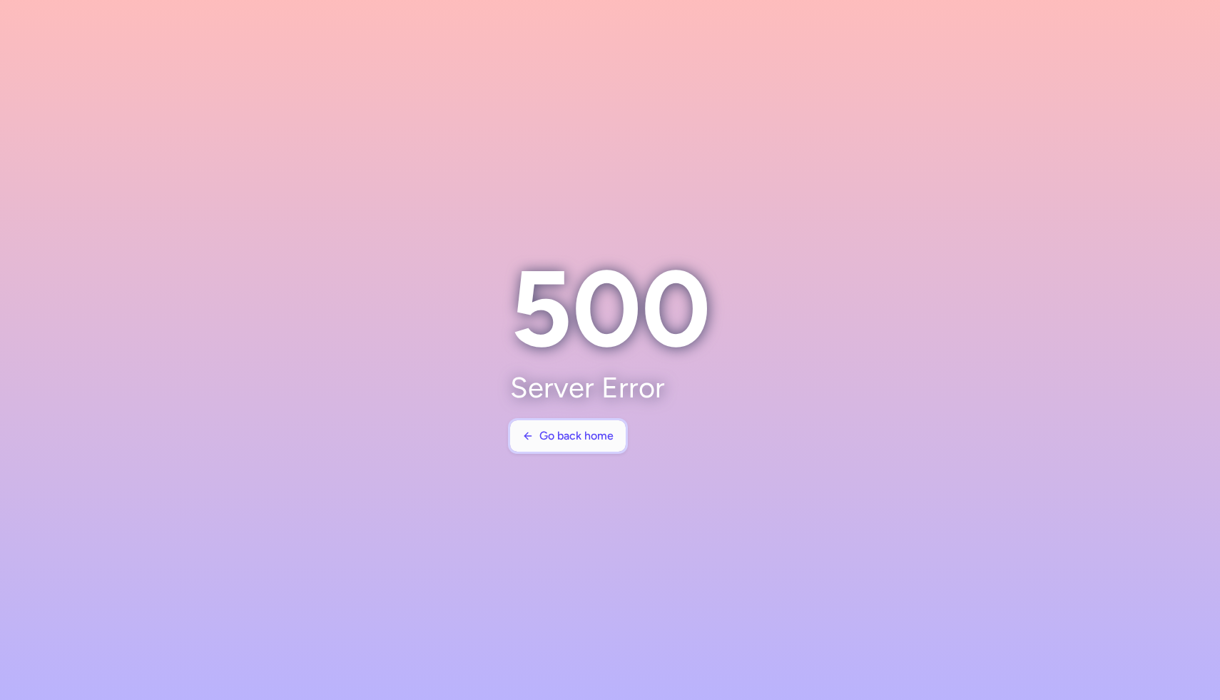
click at [596, 441] on span "Go back home" at bounding box center [576, 435] width 74 height 13
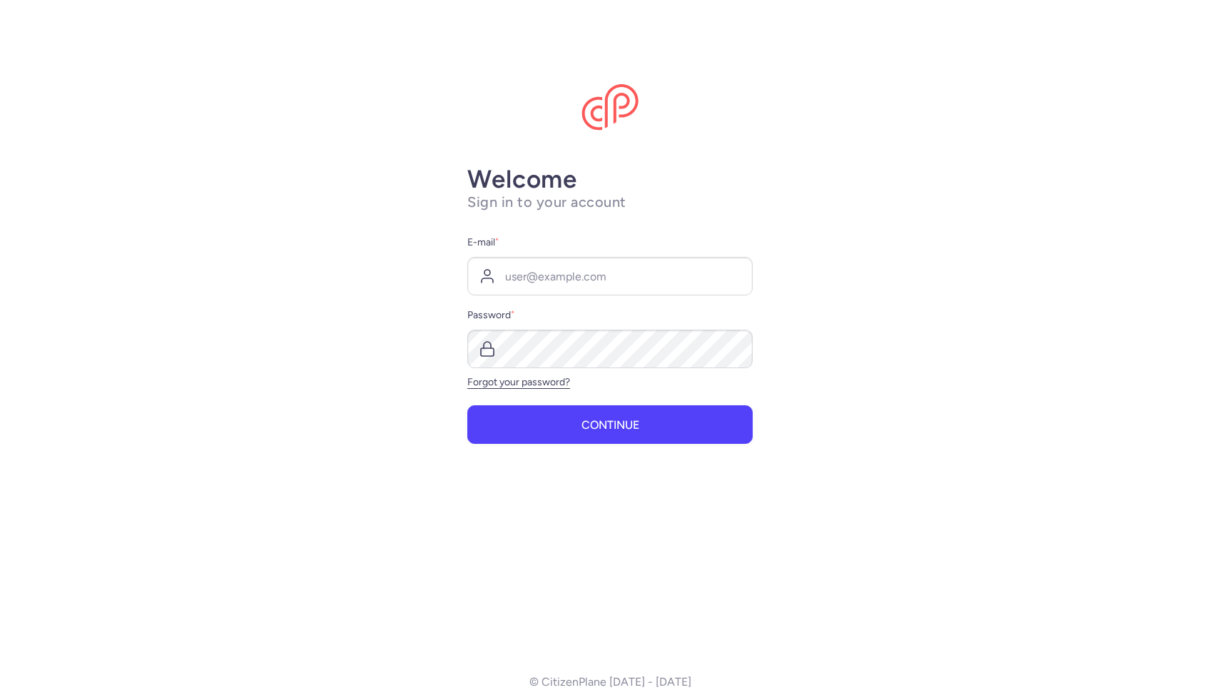
click at [606, 243] on label "E-mail *" at bounding box center [609, 242] width 285 height 17
click at [606, 257] on input "E-mail *" at bounding box center [609, 276] width 285 height 39
click at [606, 263] on input "E-mail *" at bounding box center [609, 276] width 285 height 39
type input "[PERSON_NAME][EMAIL_ADDRESS][DOMAIN_NAME]"
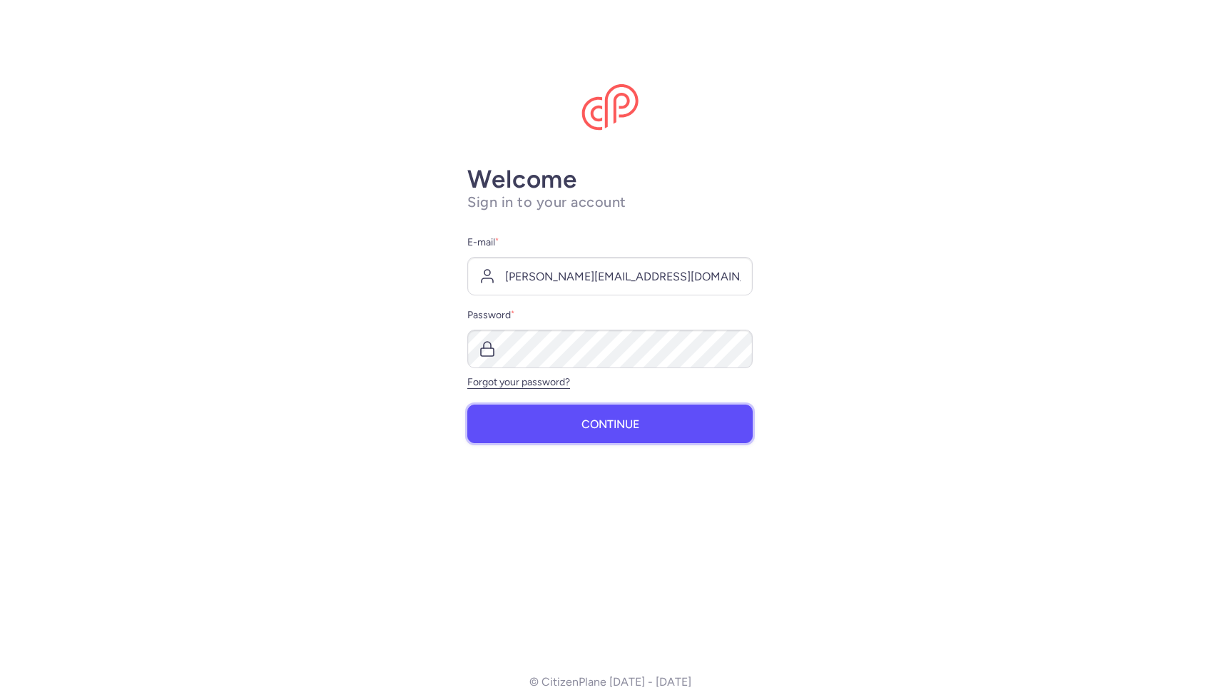
click at [618, 427] on span "Continue" at bounding box center [610, 424] width 58 height 13
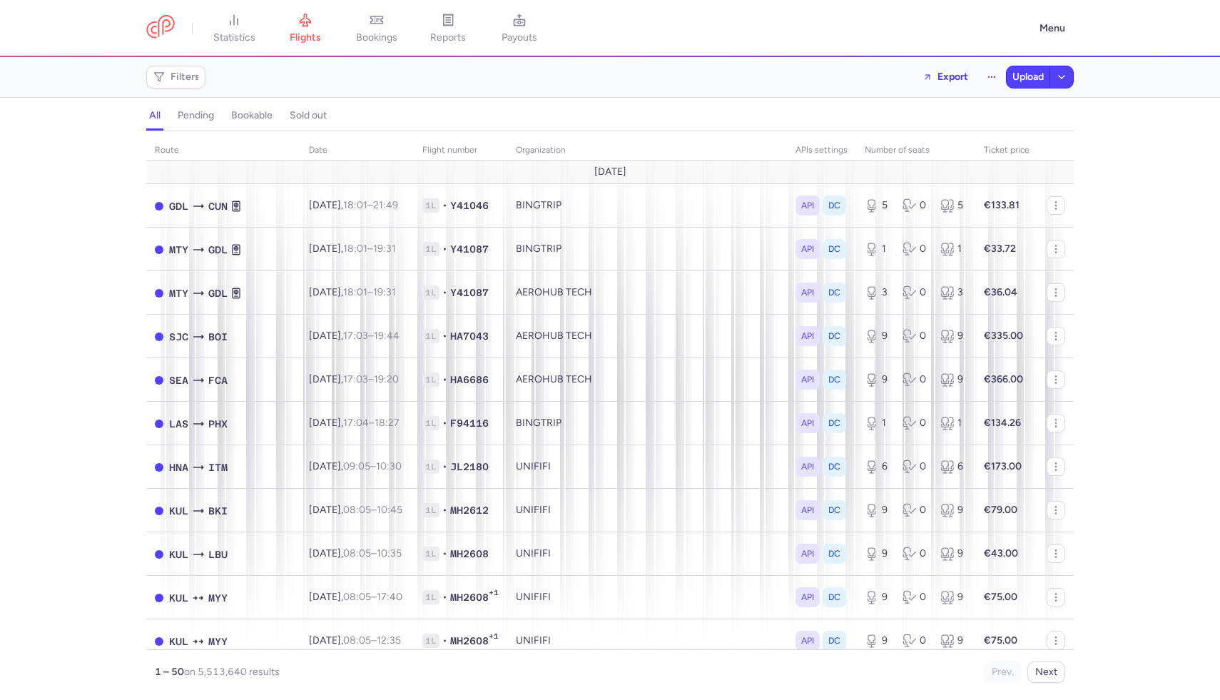
click at [200, 119] on h4 "pending" at bounding box center [196, 115] width 36 height 13
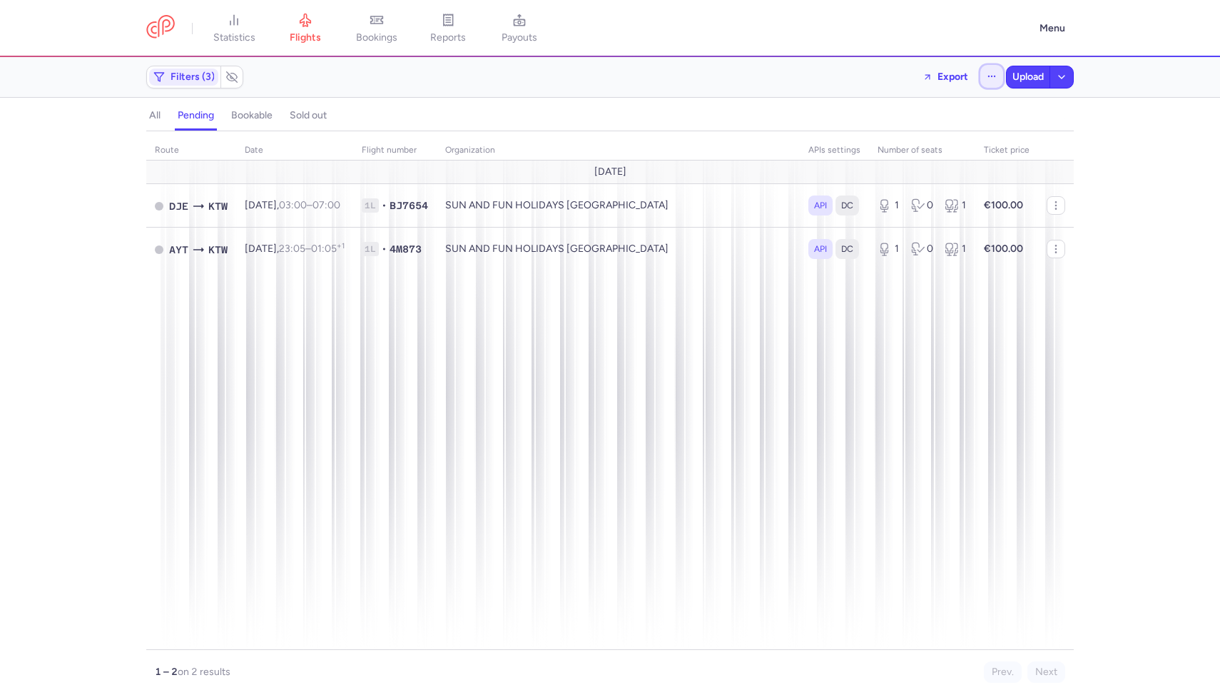
click at [1000, 71] on button "button" at bounding box center [991, 76] width 23 height 23
click at [940, 136] on button "Open flights" at bounding box center [920, 141] width 164 height 23
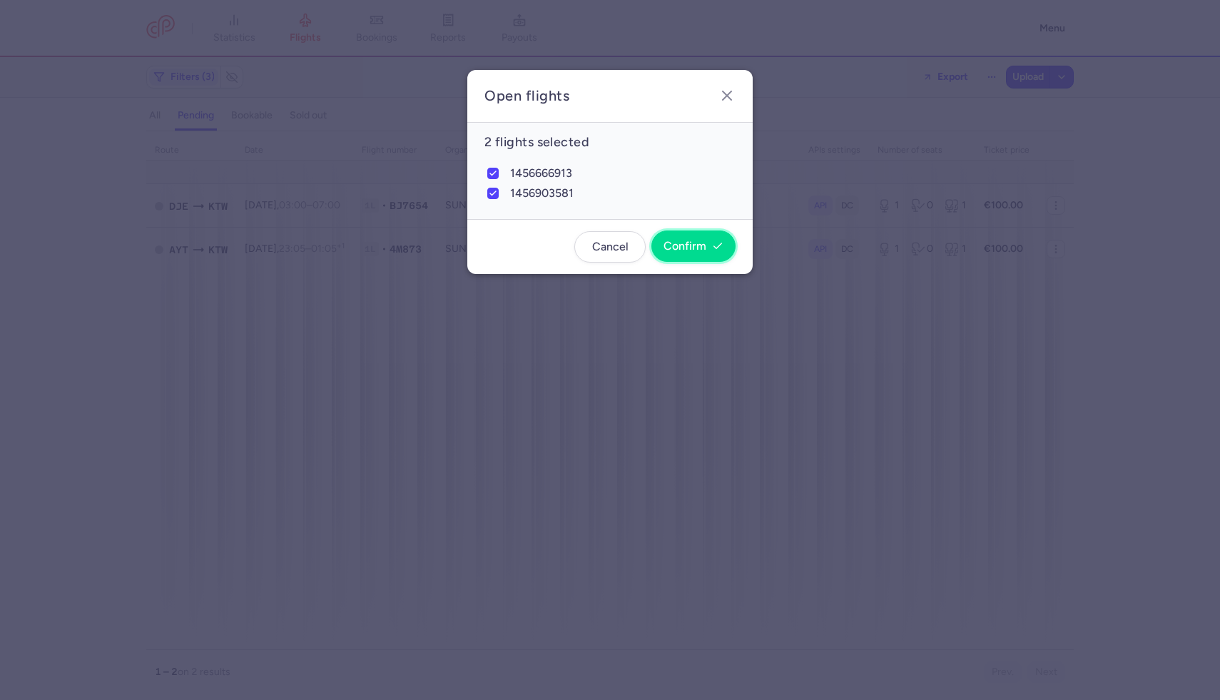
click at [693, 247] on span "Confirm" at bounding box center [684, 246] width 43 height 13
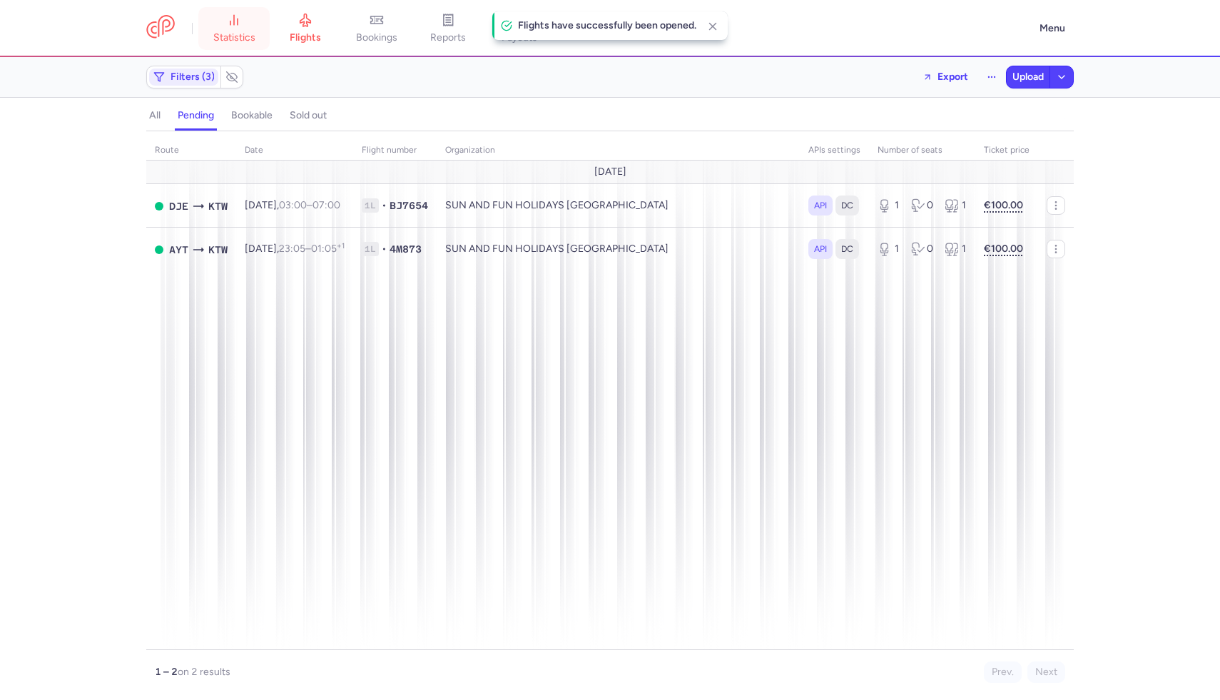
click at [260, 37] on link "statistics" at bounding box center [233, 28] width 71 height 31
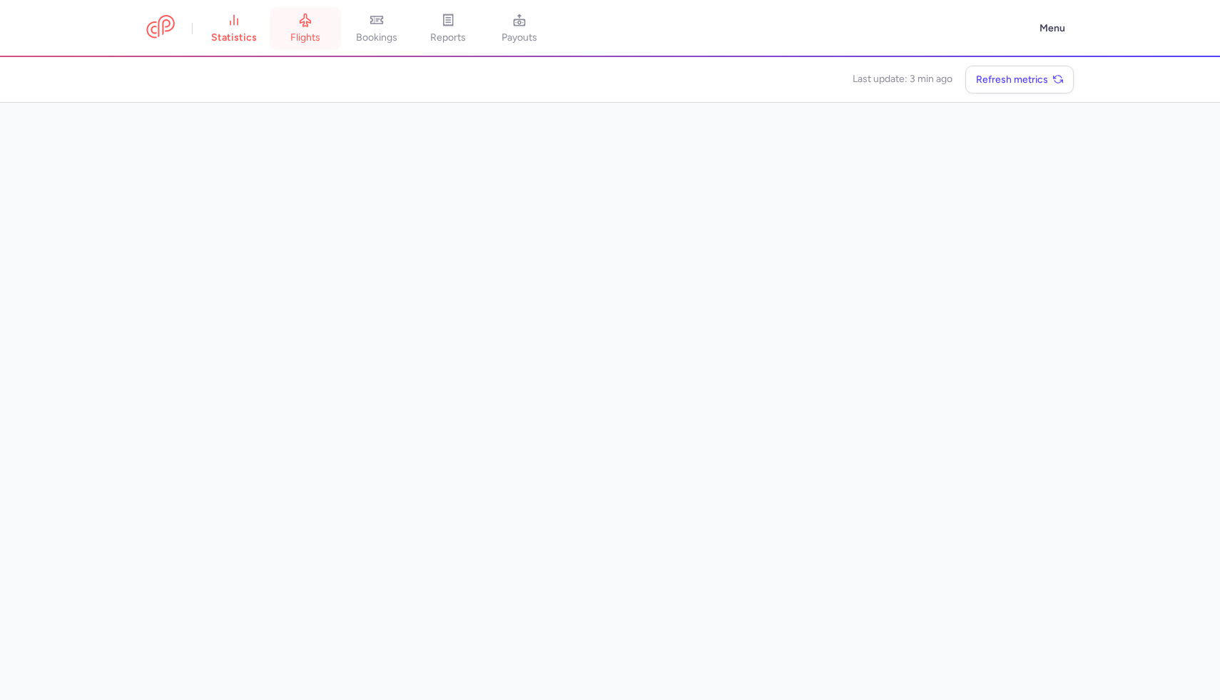
click at [296, 29] on link "flights" at bounding box center [305, 28] width 71 height 31
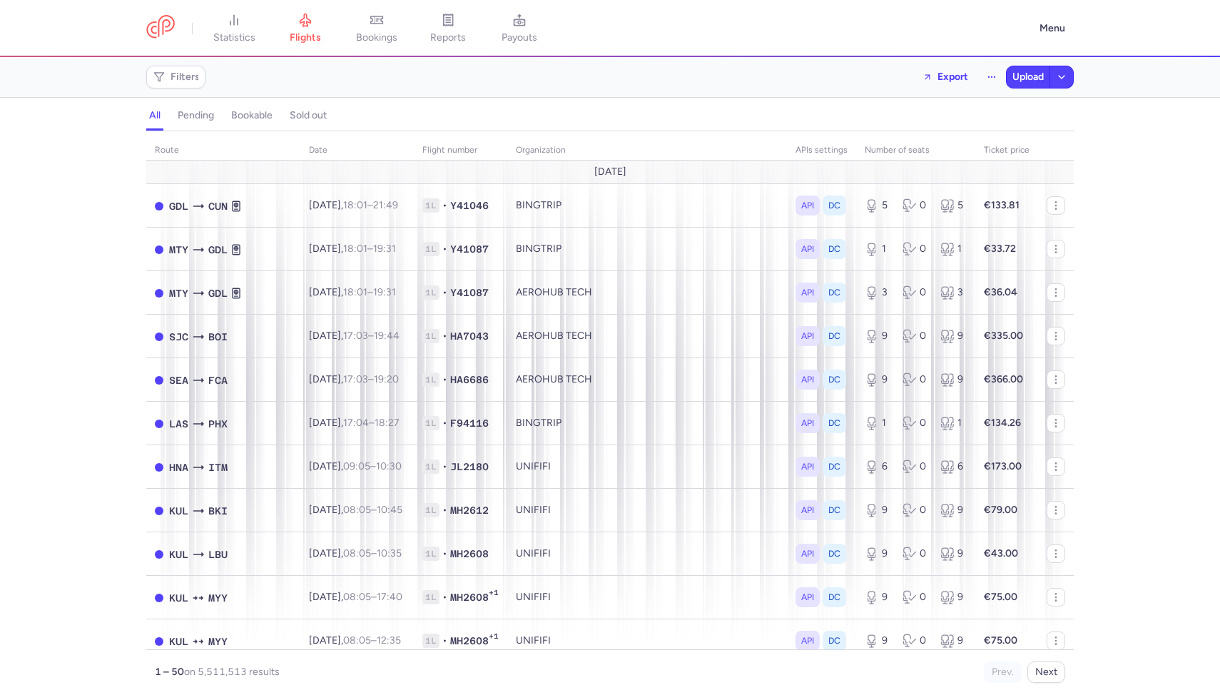
click at [195, 119] on h4 "pending" at bounding box center [196, 115] width 36 height 13
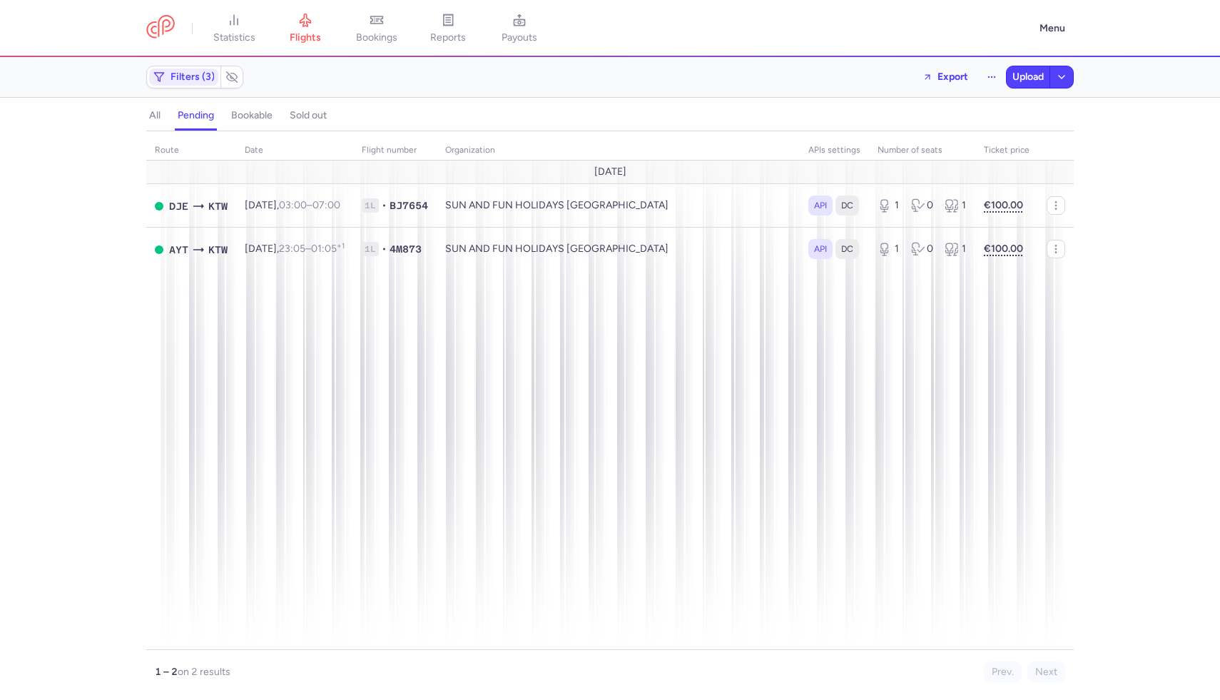
click at [175, 122] on button "all" at bounding box center [196, 115] width 42 height 19
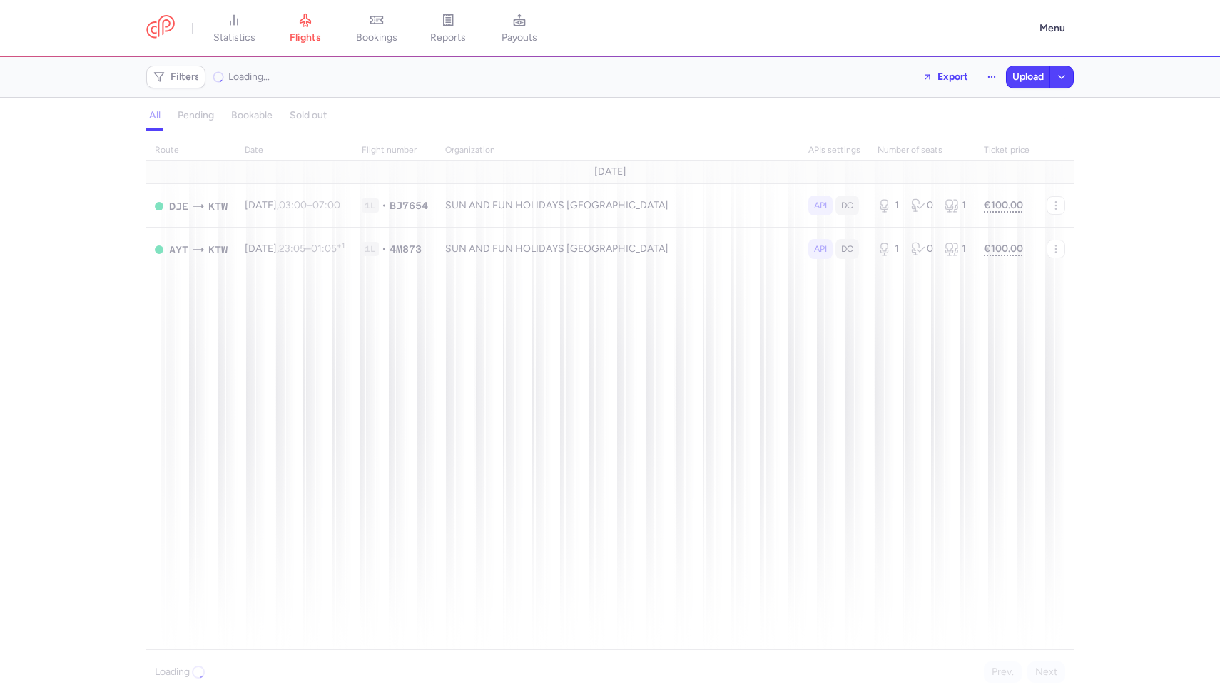
click at [198, 125] on div "all pending bookable sold out" at bounding box center [609, 118] width 927 height 25
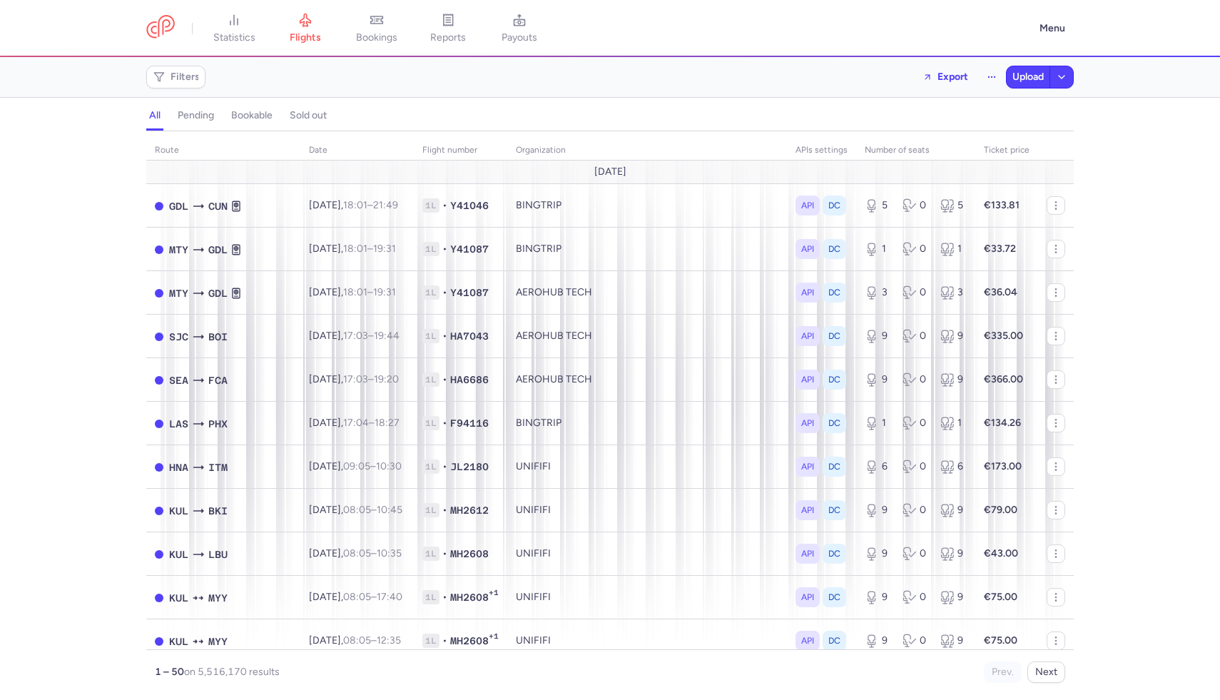
click at [198, 114] on h4 "pending" at bounding box center [196, 115] width 36 height 13
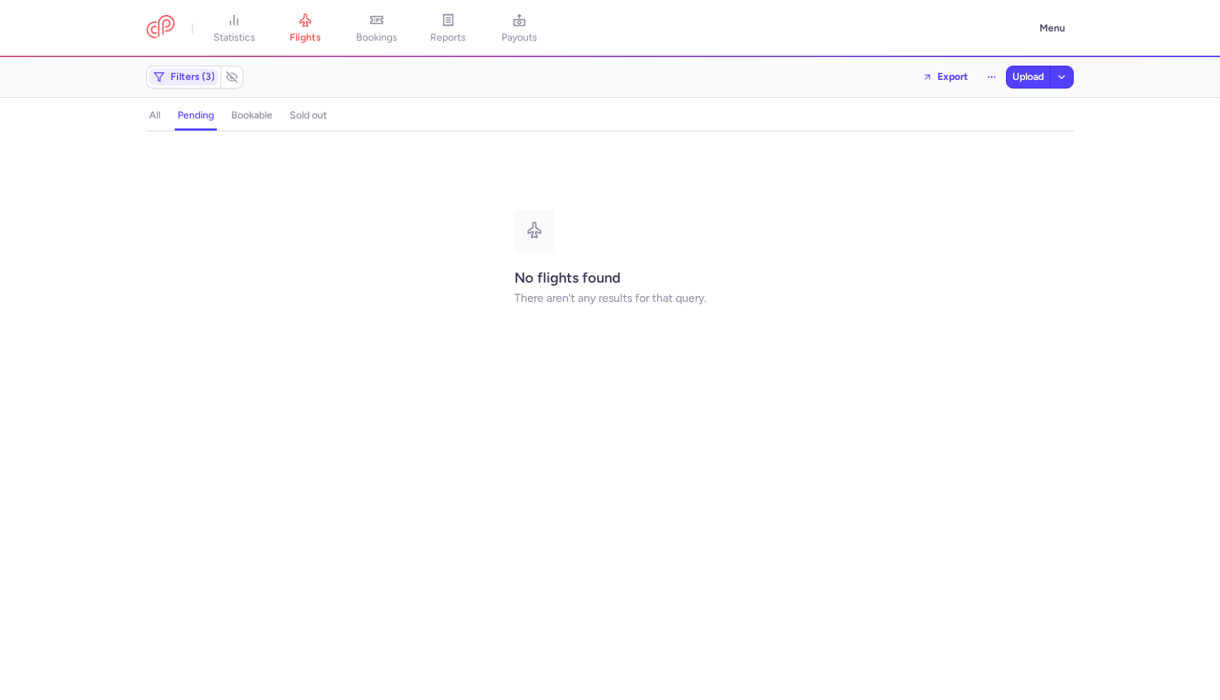
click at [160, 121] on h4 "all" at bounding box center [154, 115] width 11 height 13
click at [190, 119] on div "all pending bookable sold out" at bounding box center [609, 118] width 927 height 25
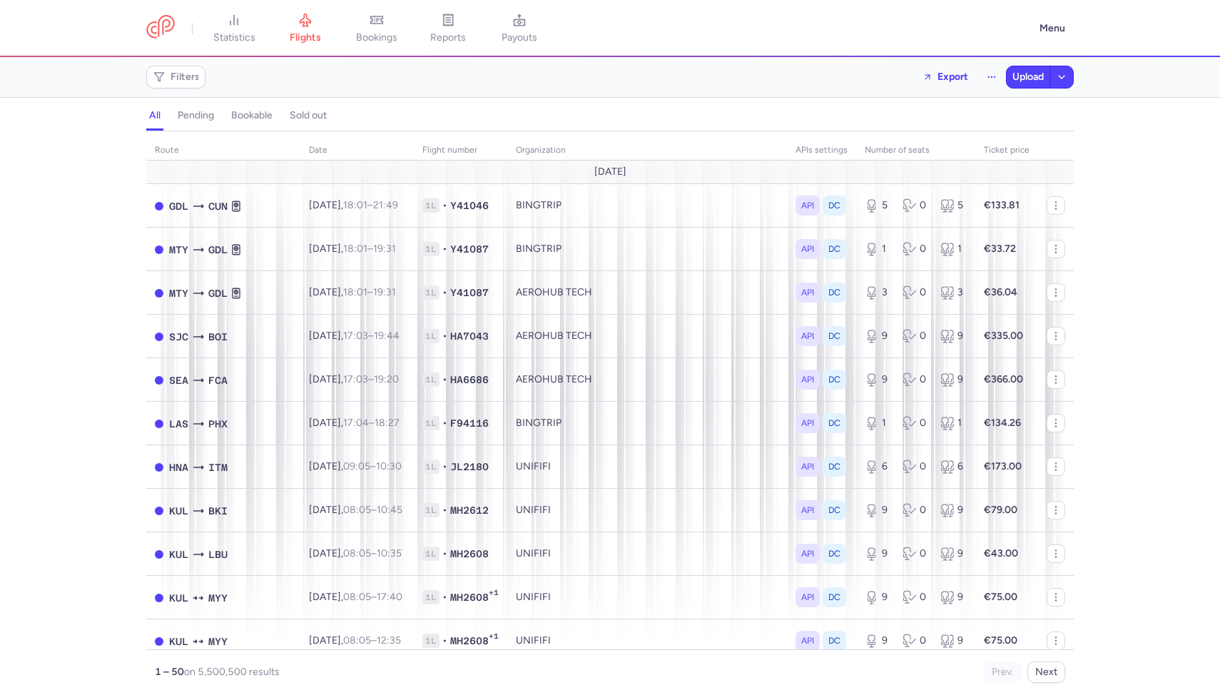
click at [190, 119] on h4 "pending" at bounding box center [196, 115] width 36 height 13
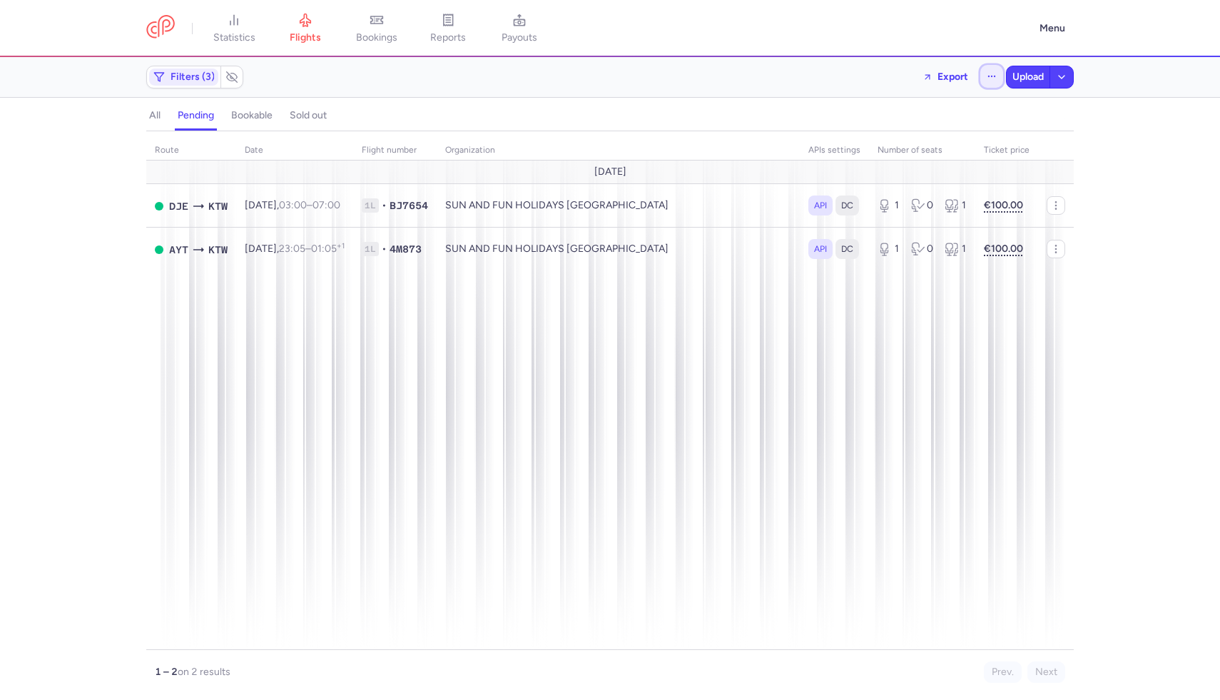
click at [982, 71] on button "button" at bounding box center [991, 76] width 23 height 23
click at [857, 143] on span "Open flights" at bounding box center [873, 141] width 55 height 11
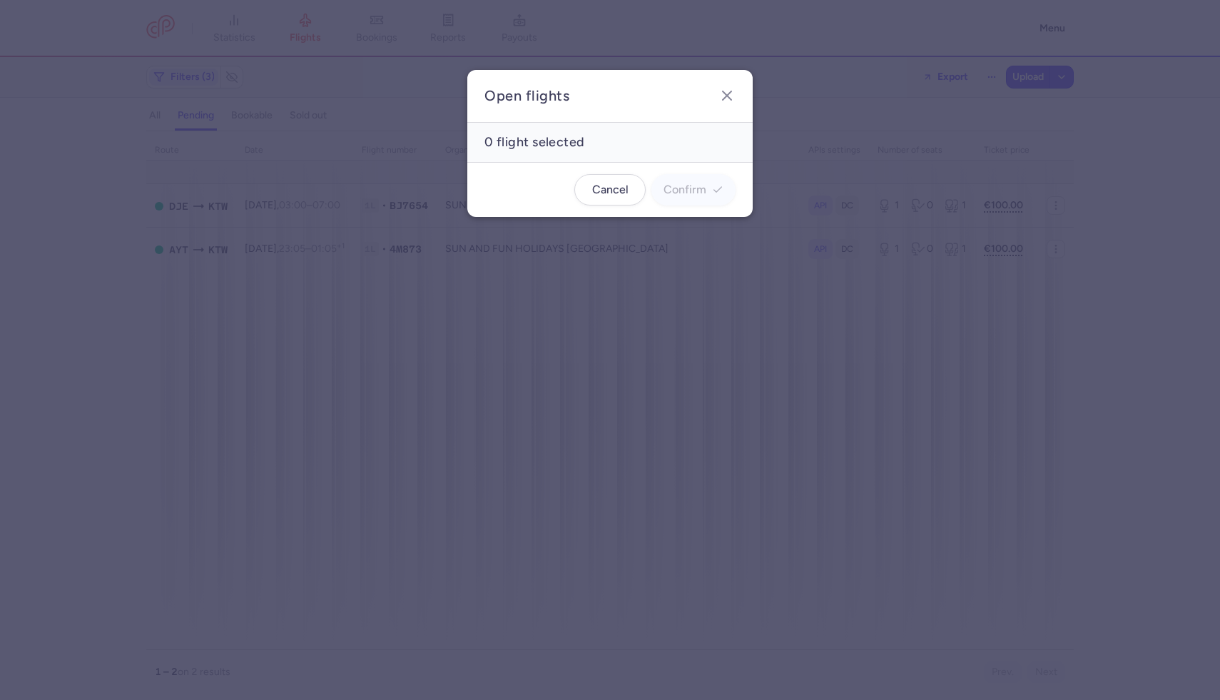
click at [743, 90] on header "Open flights" at bounding box center [609, 96] width 285 height 53
click at [738, 92] on header "Open flights" at bounding box center [609, 96] width 285 height 53
click at [726, 99] on icon "button" at bounding box center [726, 95] width 17 height 17
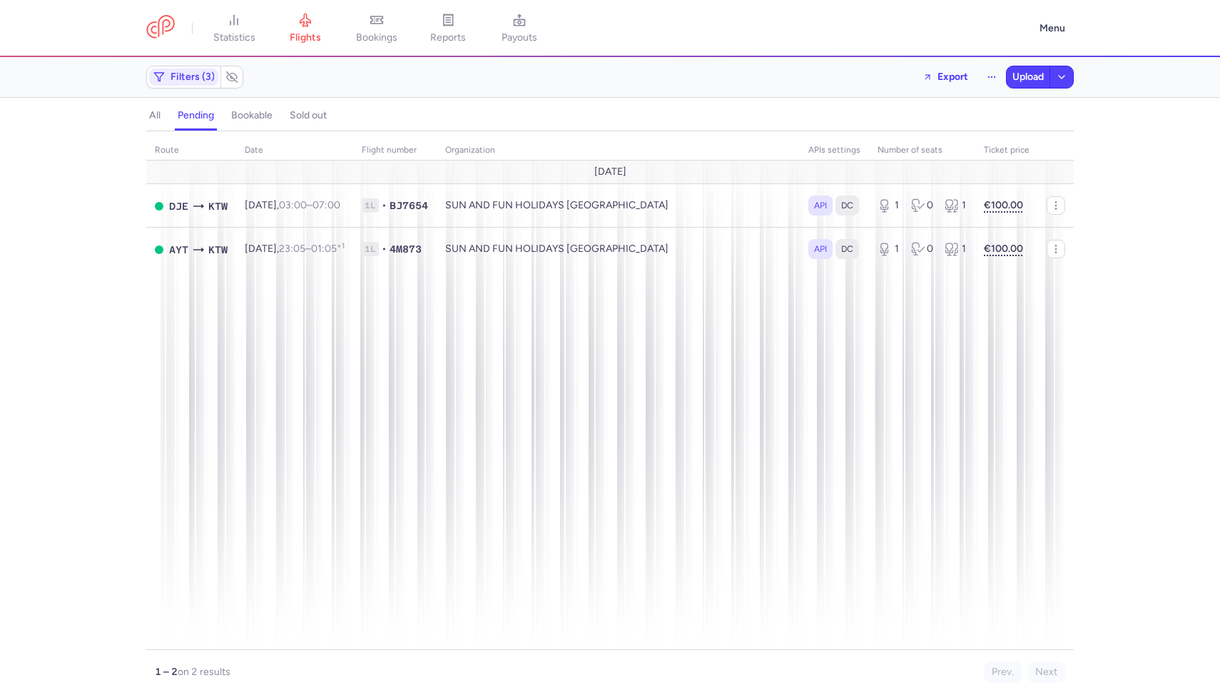
click at [253, 24] on link "statistics" at bounding box center [233, 28] width 71 height 31
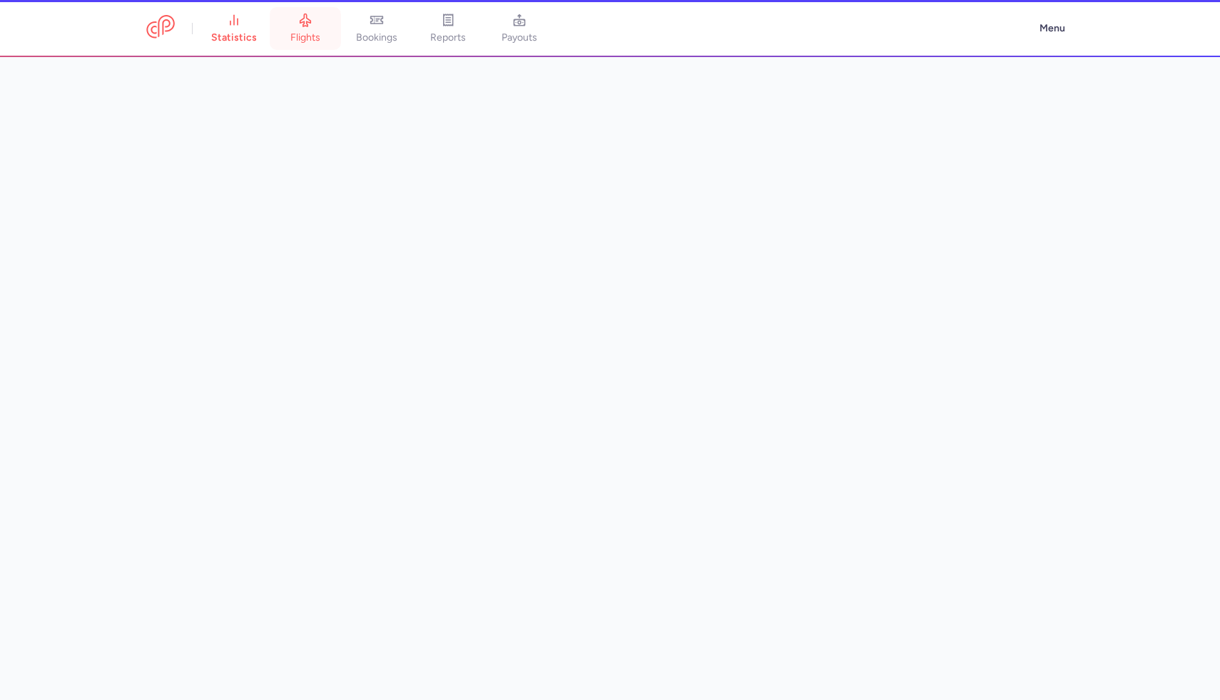
click at [309, 34] on span "flights" at bounding box center [305, 37] width 30 height 13
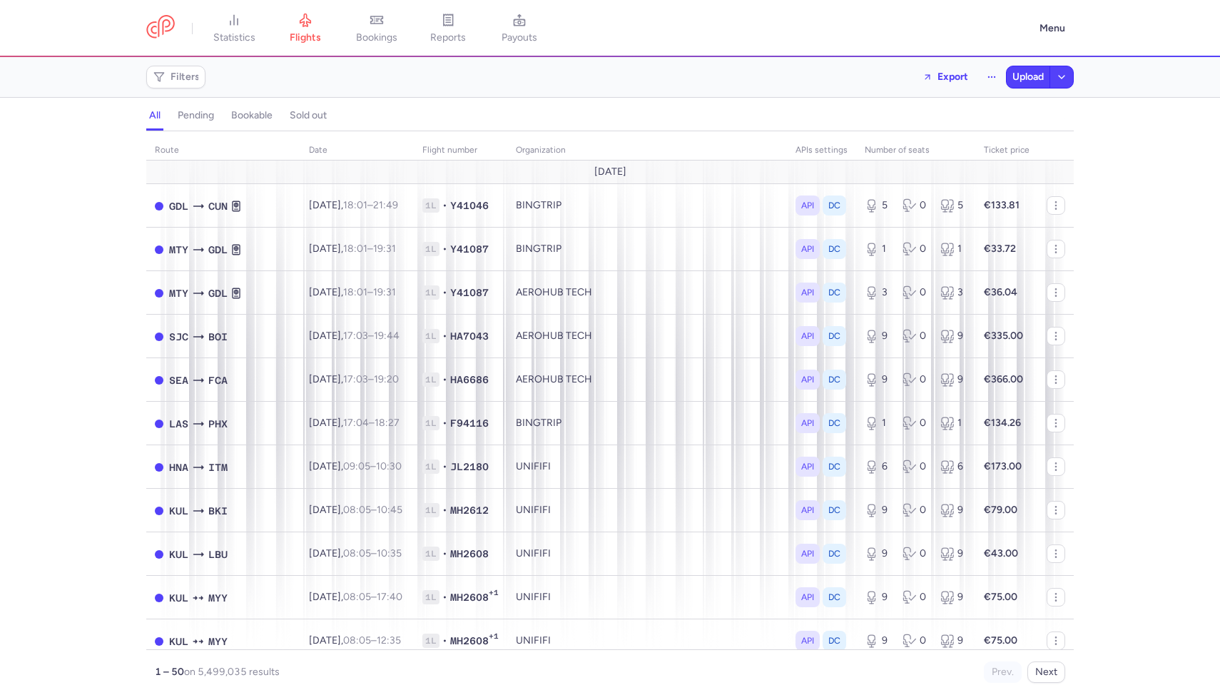
click at [204, 110] on h4 "pending" at bounding box center [196, 115] width 36 height 13
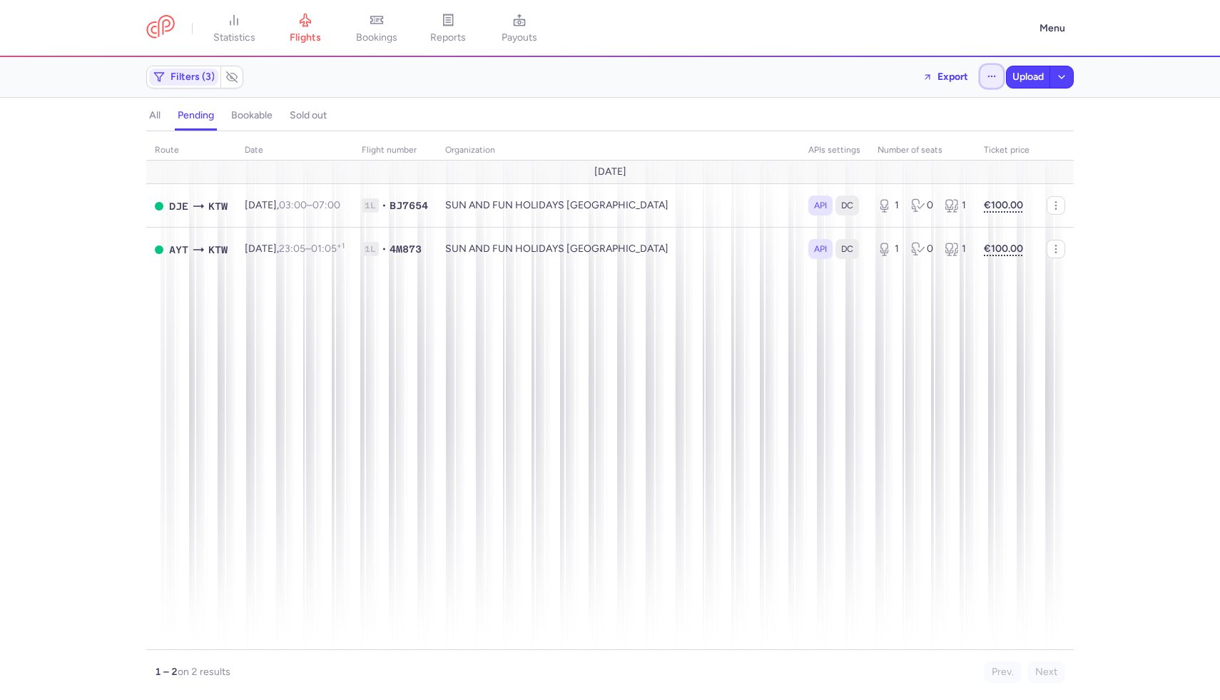
click at [990, 73] on icon "button" at bounding box center [992, 76] width 10 height 10
click at [950, 140] on button "Open flights" at bounding box center [920, 141] width 164 height 23
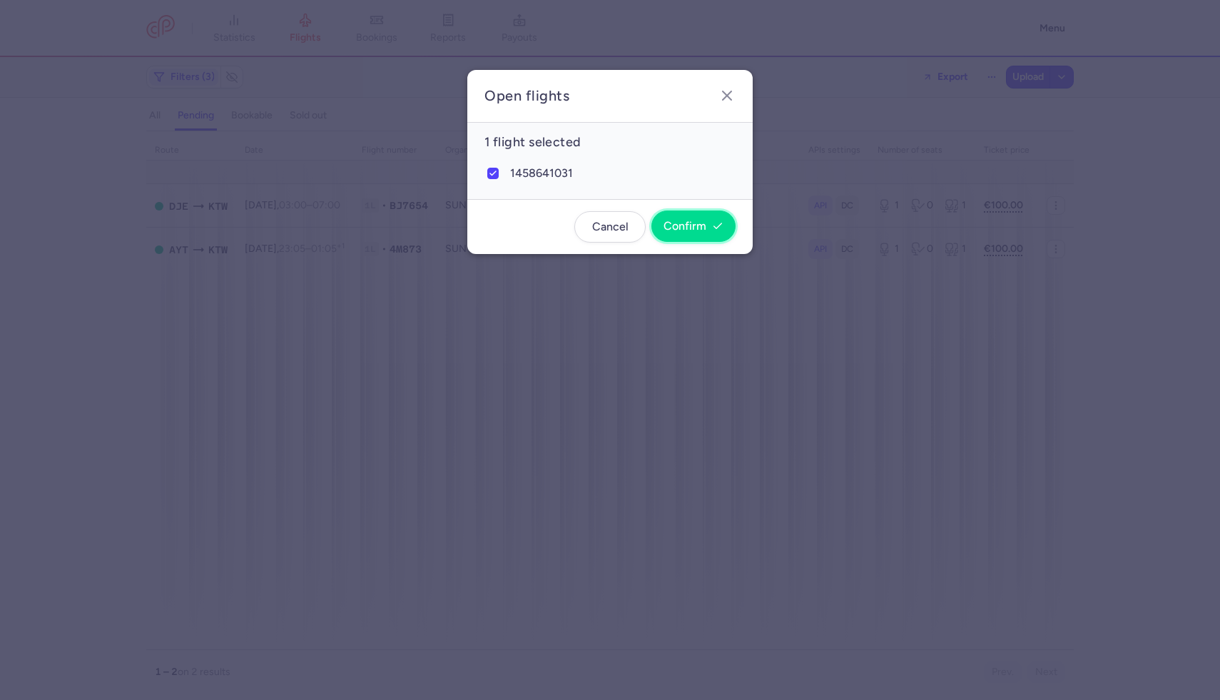
click at [687, 232] on span "Confirm" at bounding box center [684, 226] width 43 height 13
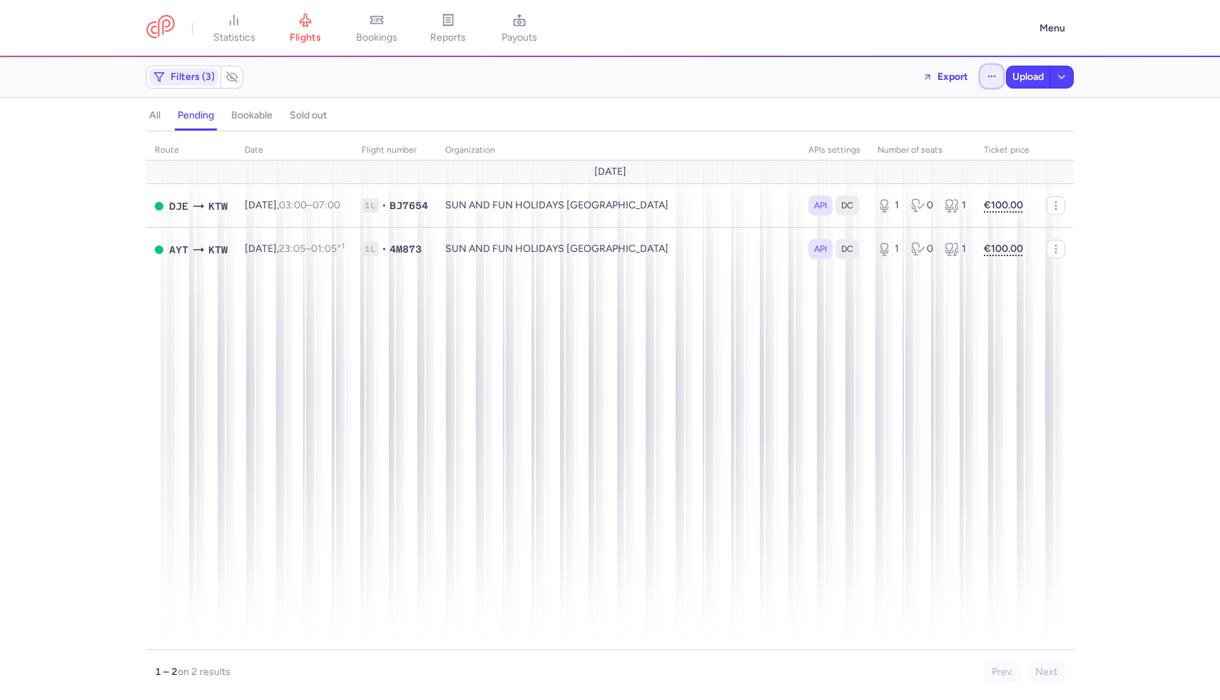
click at [989, 70] on button "button" at bounding box center [991, 76] width 23 height 23
click at [900, 144] on span "Open flights" at bounding box center [873, 141] width 55 height 11
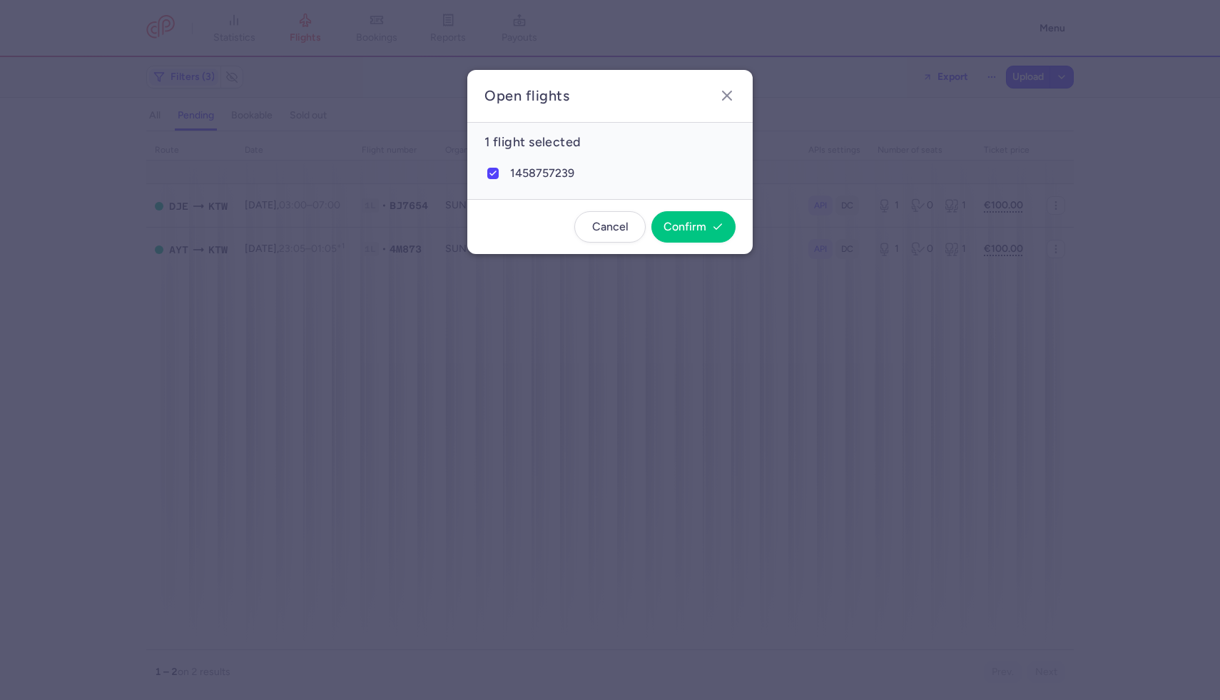
click at [684, 245] on footer "Cancel Confirm" at bounding box center [609, 226] width 285 height 55
click at [681, 230] on span "Confirm" at bounding box center [684, 226] width 43 height 13
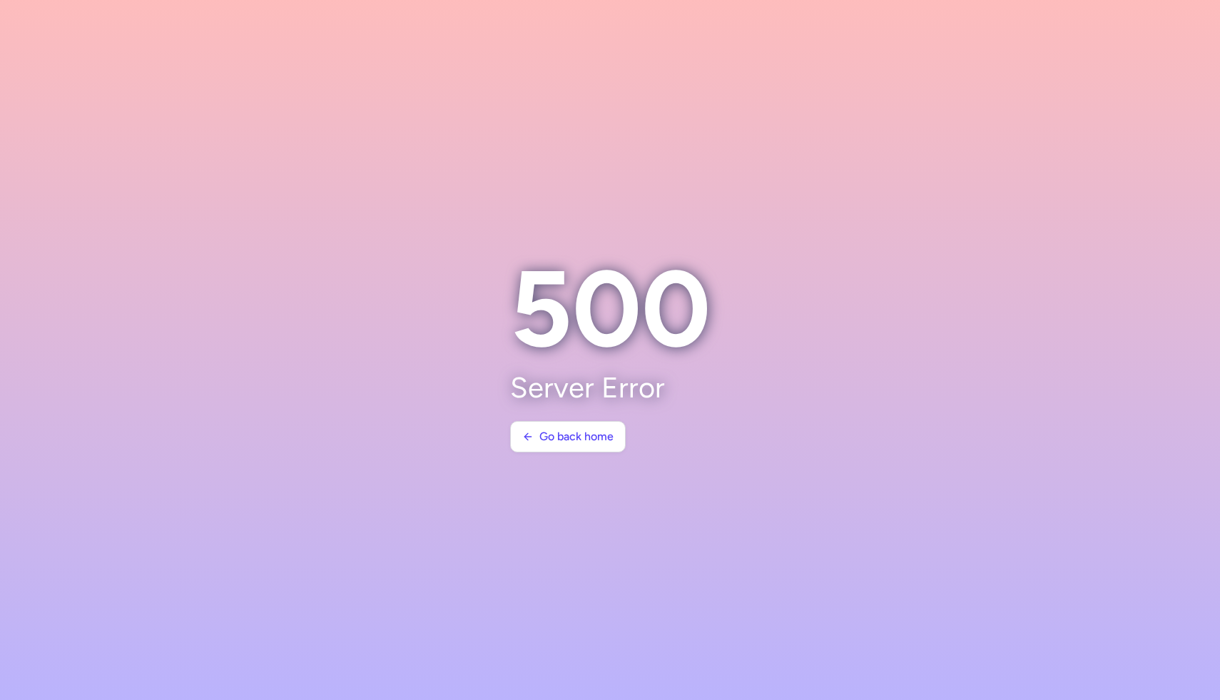
click at [574, 436] on span "Go back home" at bounding box center [576, 436] width 74 height 13
